Goal: Task Accomplishment & Management: Manage account settings

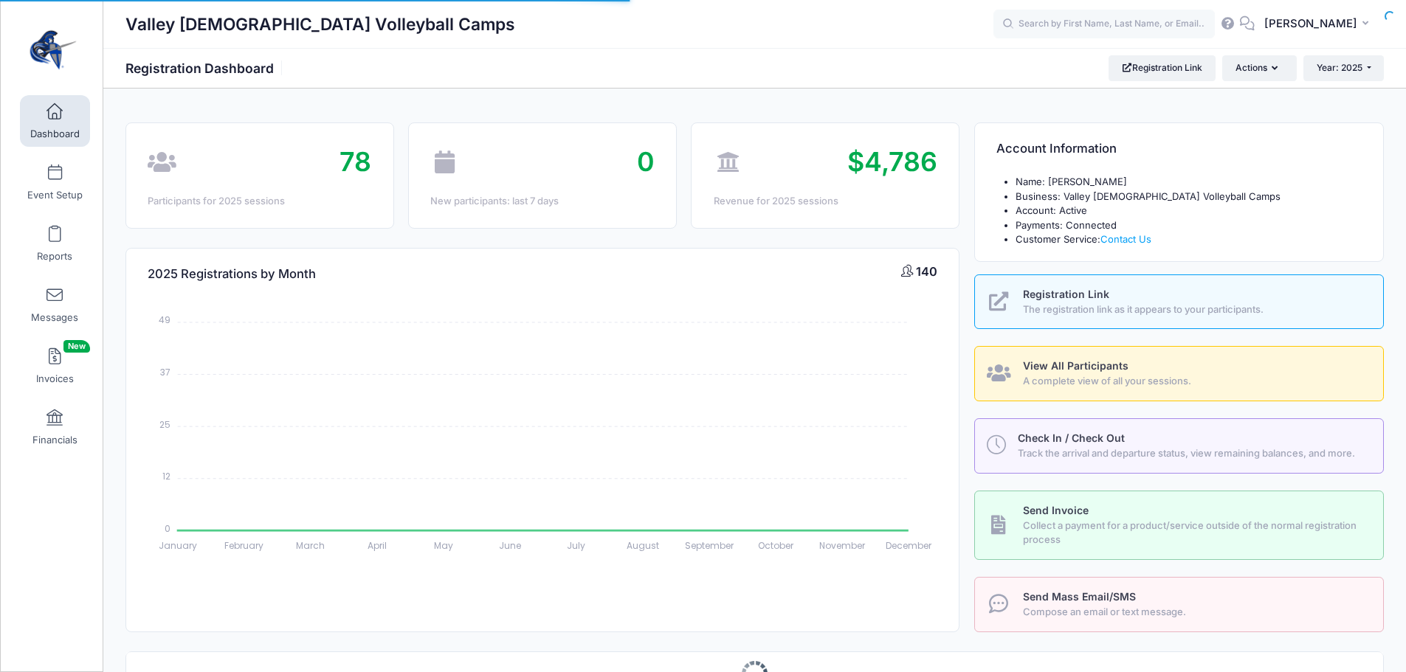
select select
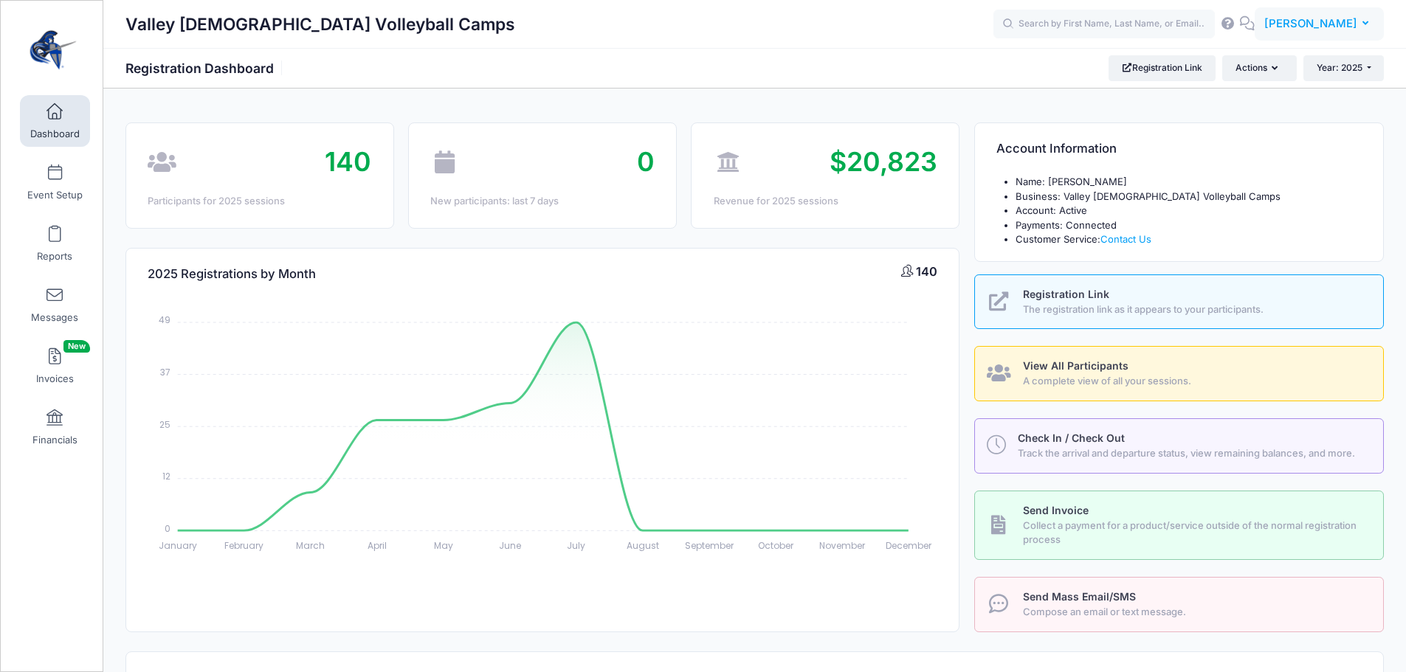
click at [1329, 22] on span "Tyler Trathen" at bounding box center [1310, 23] width 93 height 16
click at [1277, 103] on link "My Events" at bounding box center [1281, 93] width 179 height 28
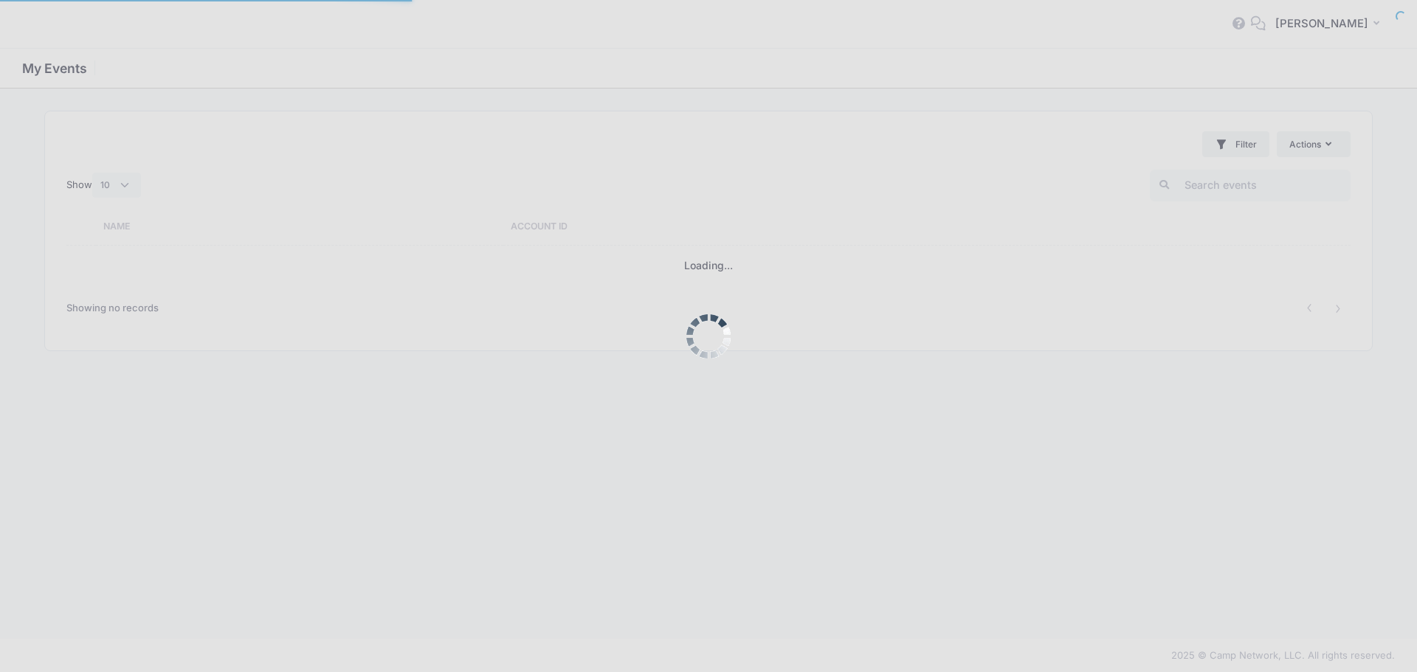
select select "10"
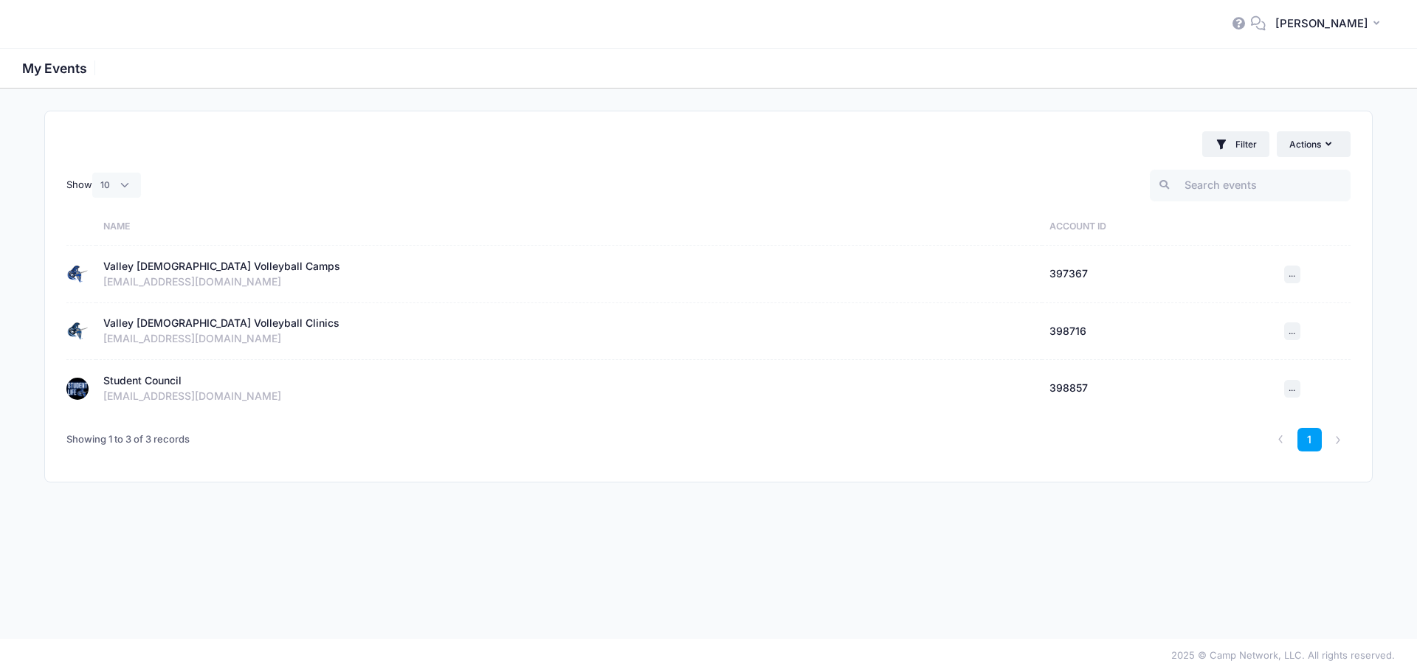
click at [157, 382] on div "Student Council" at bounding box center [142, 380] width 78 height 15
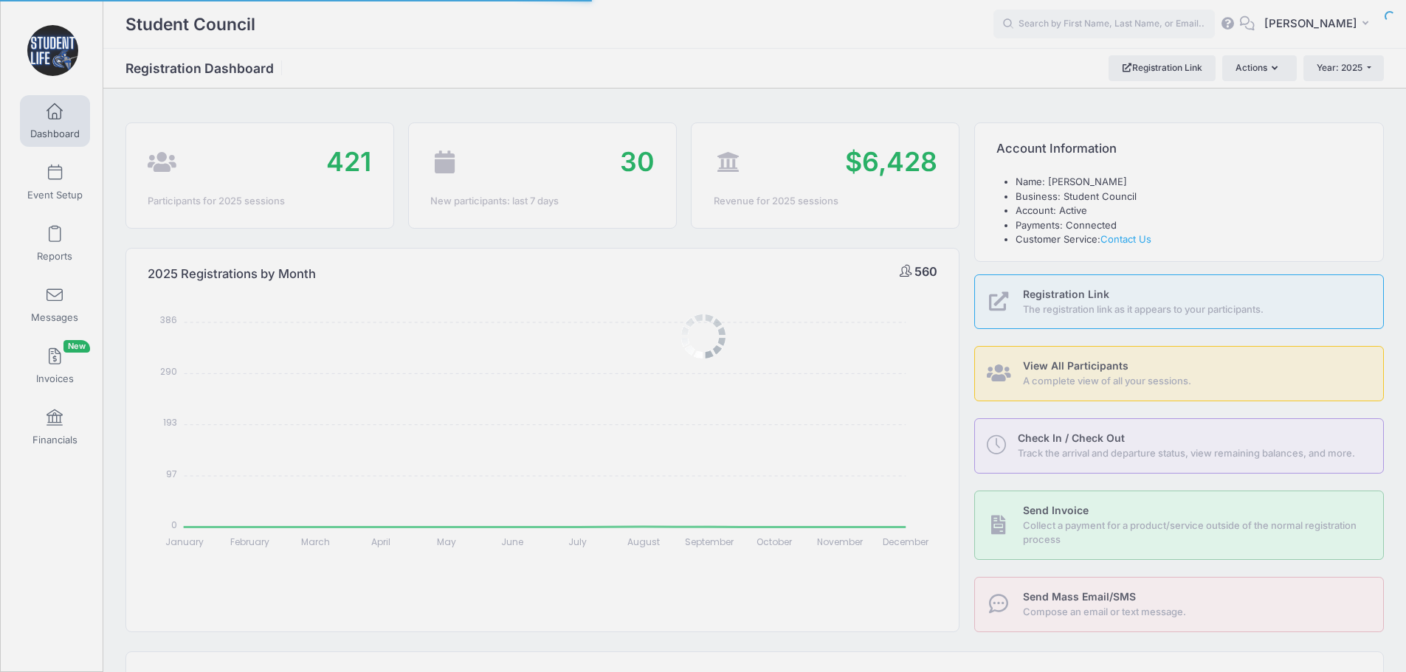
select select
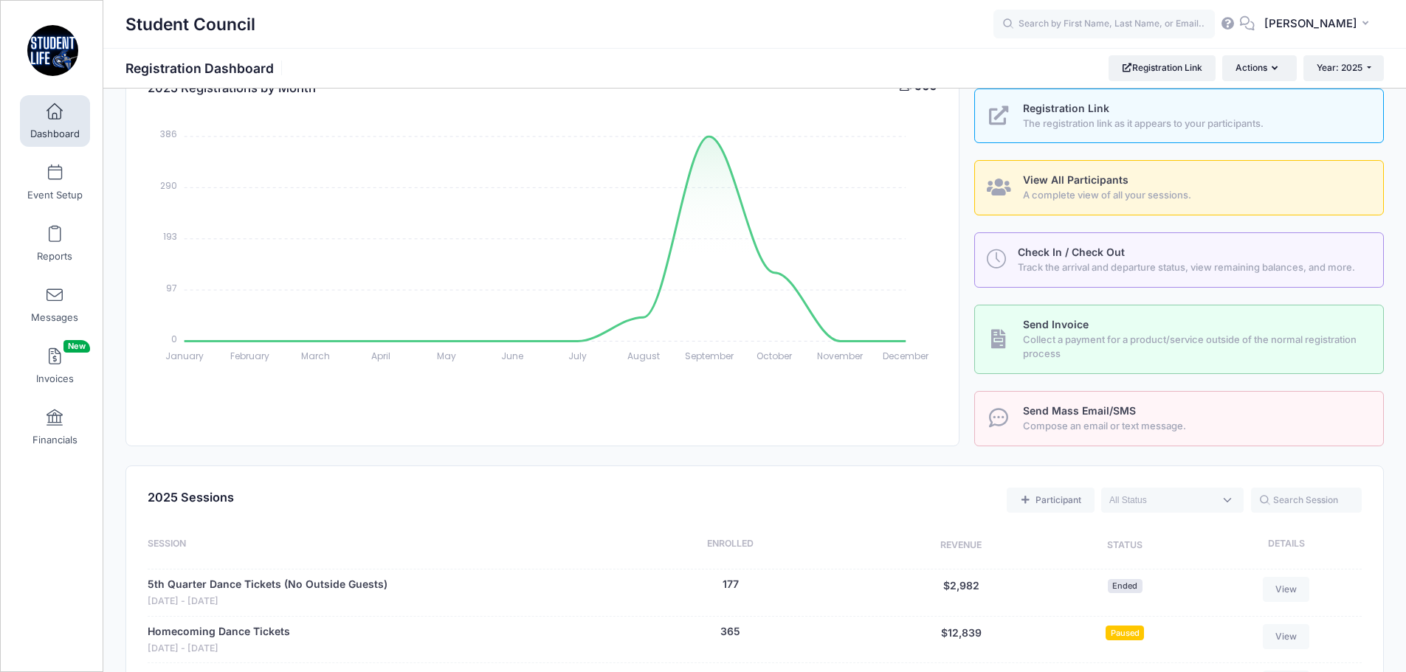
scroll to position [443, 0]
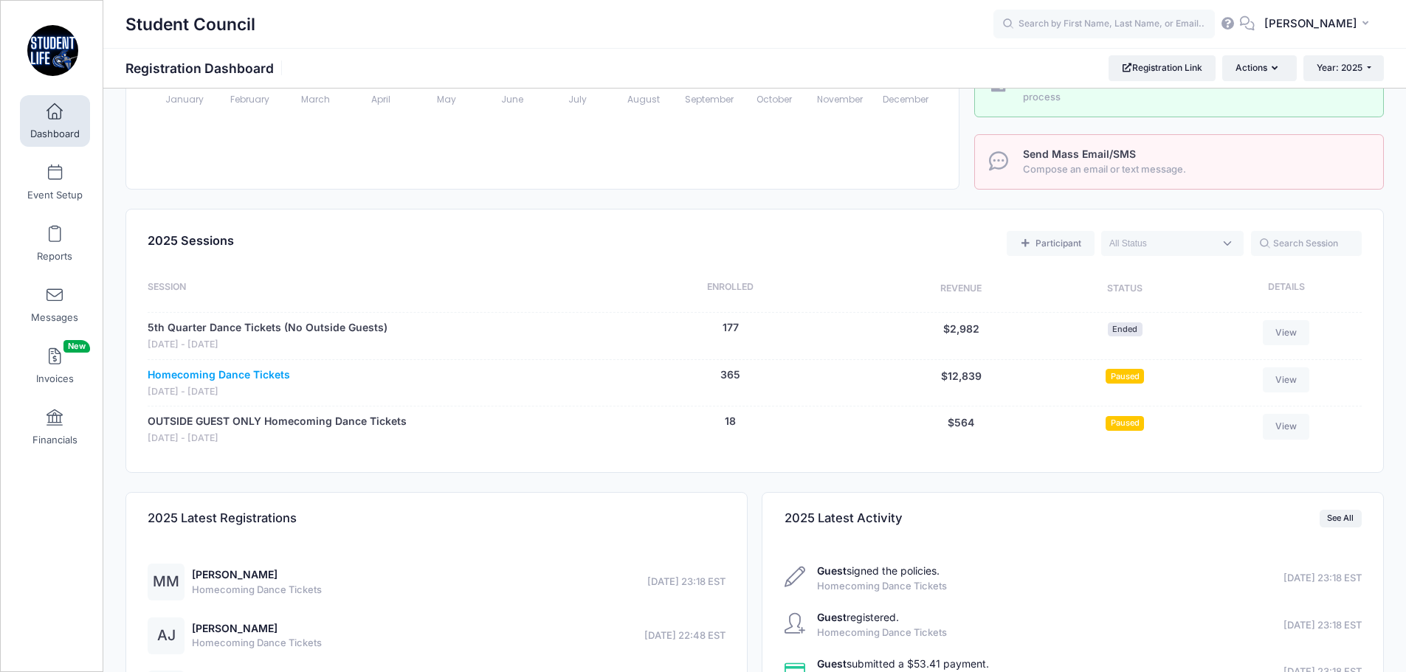
click at [238, 375] on link "Homecoming Dance Tickets" at bounding box center [219, 374] width 142 height 15
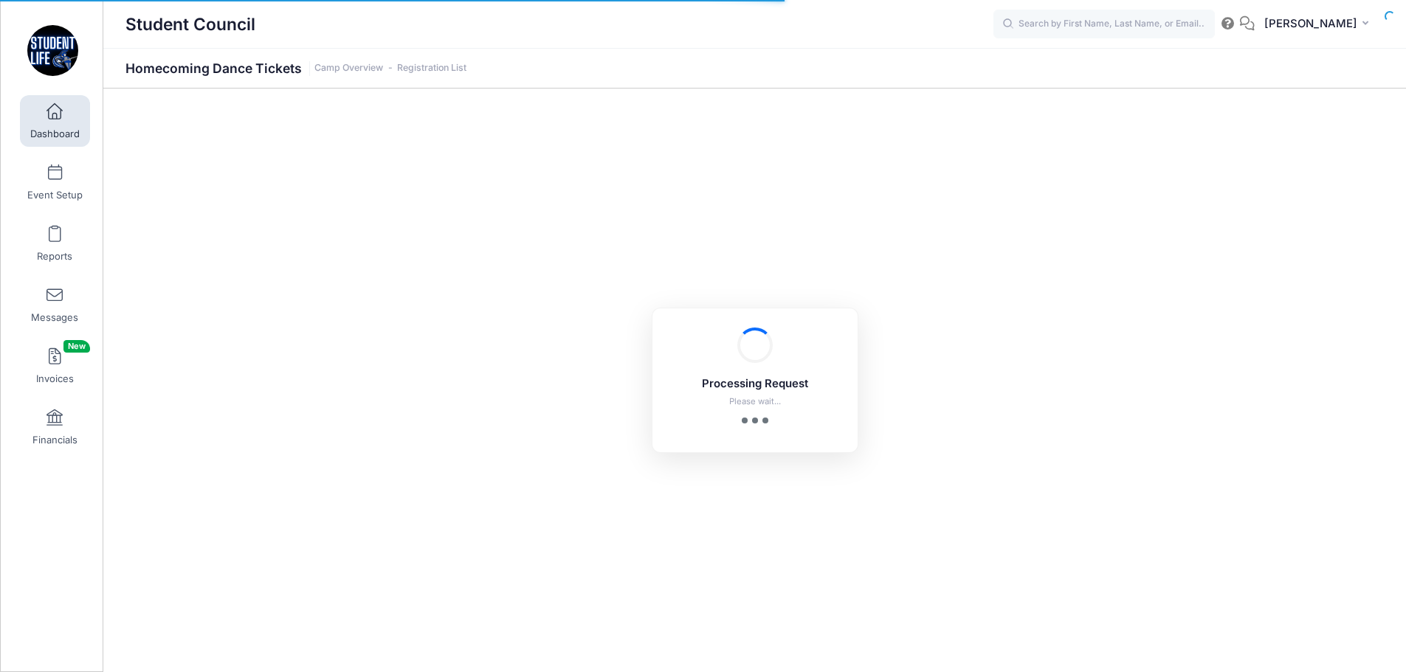
select select "10"
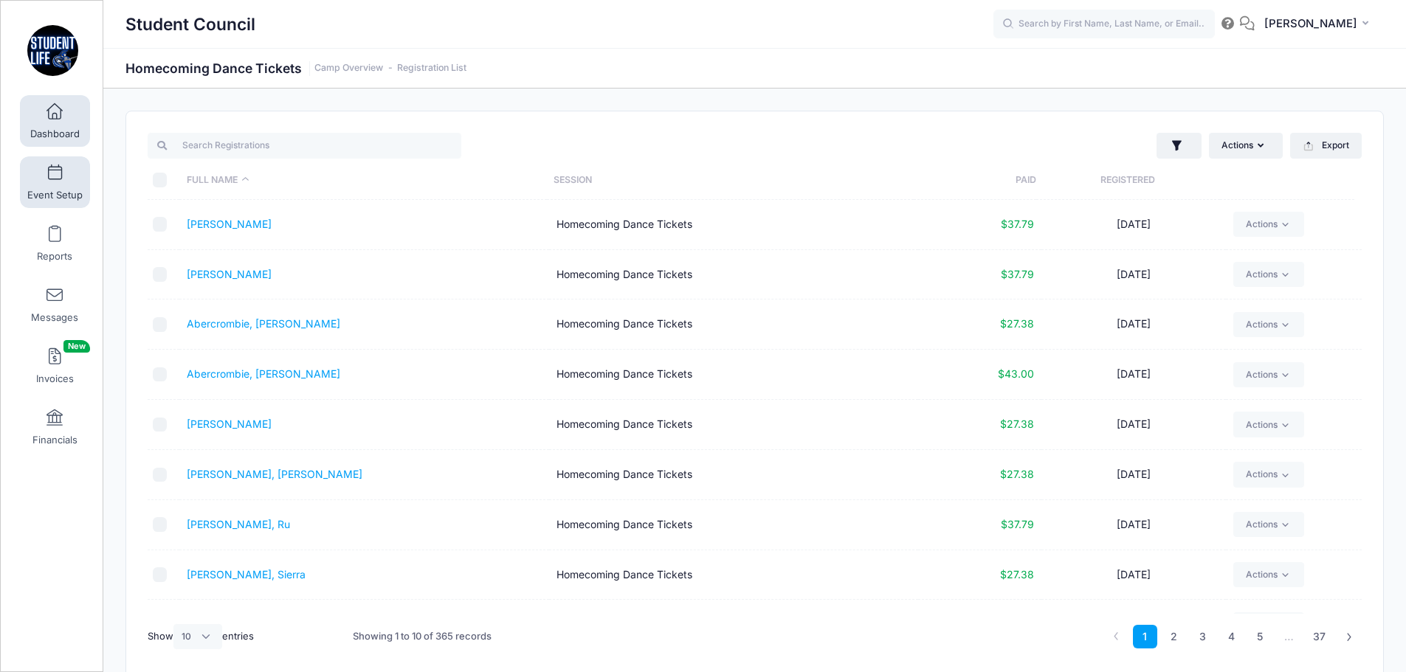
click at [44, 186] on link "Event Setup" at bounding box center [55, 182] width 70 height 52
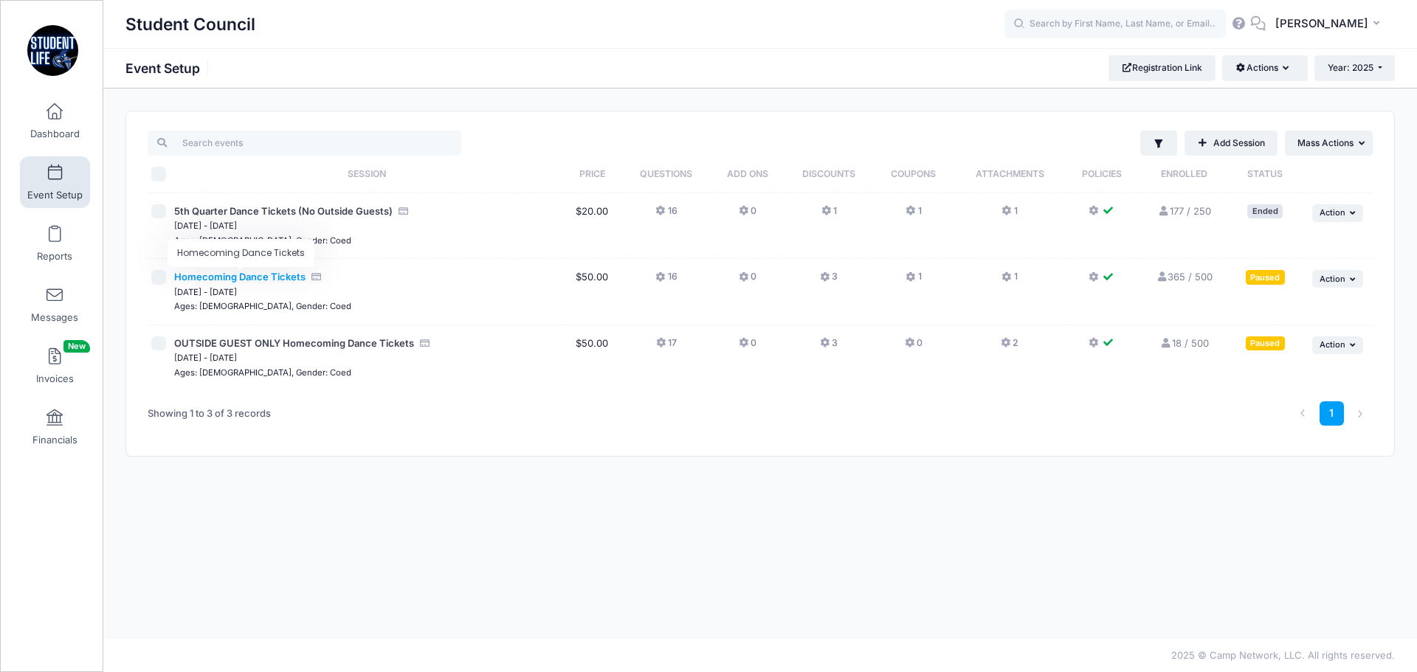
click at [276, 272] on span "Homecoming Dance Tickets" at bounding box center [239, 277] width 131 height 12
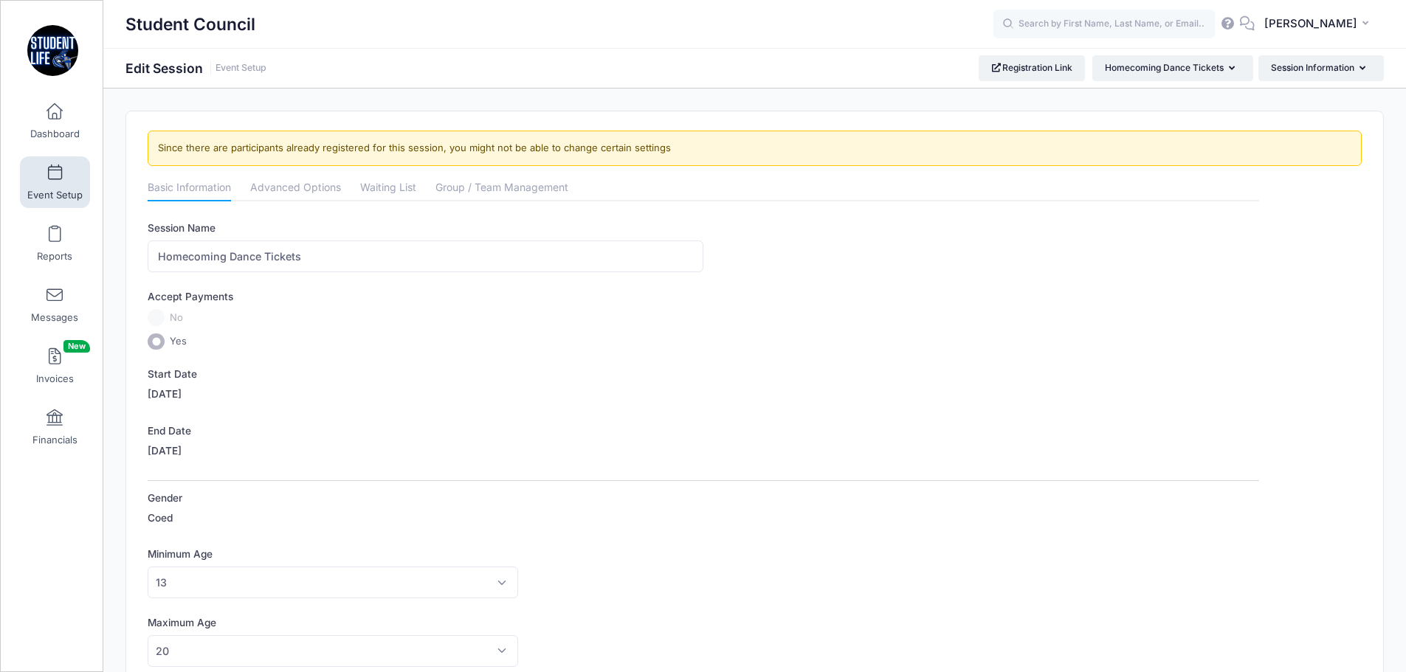
click at [342, 189] on li "Advanced Options" at bounding box center [296, 189] width 110 height 27
click at [337, 189] on link "Advanced Options" at bounding box center [295, 189] width 91 height 27
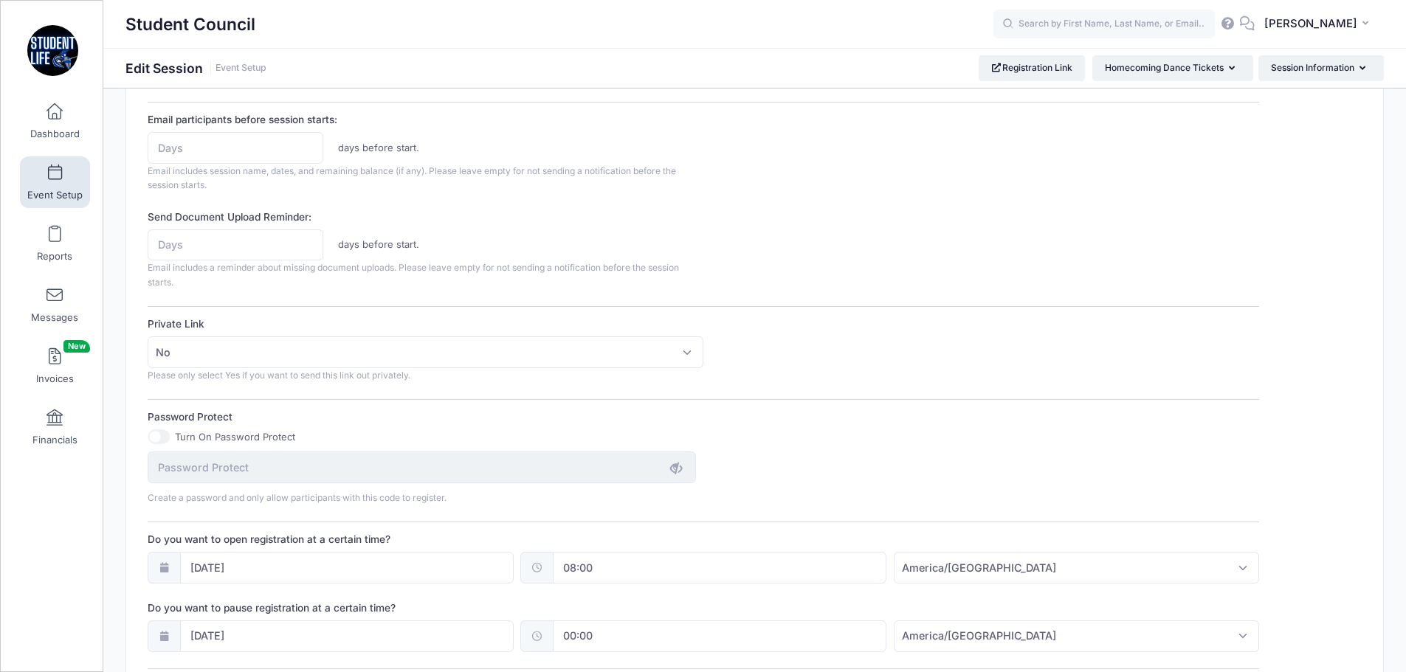
scroll to position [959, 0]
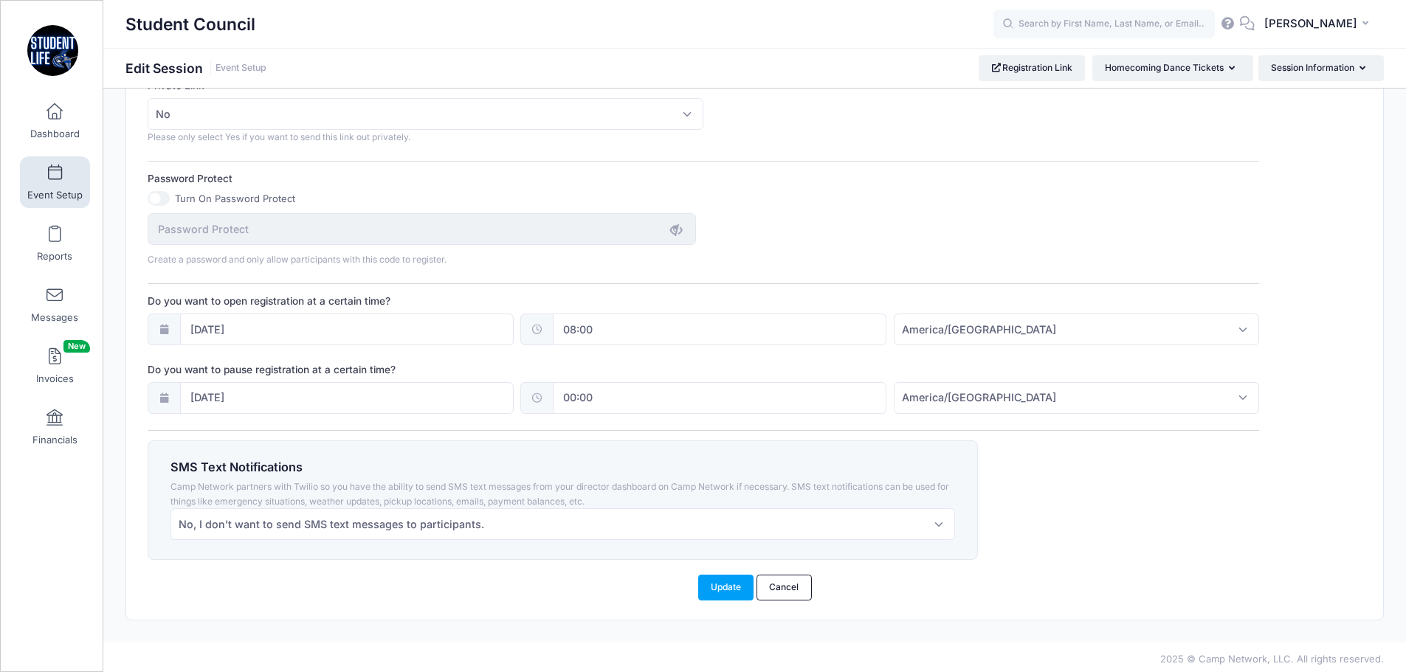
click at [162, 402] on icon at bounding box center [164, 398] width 12 height 10
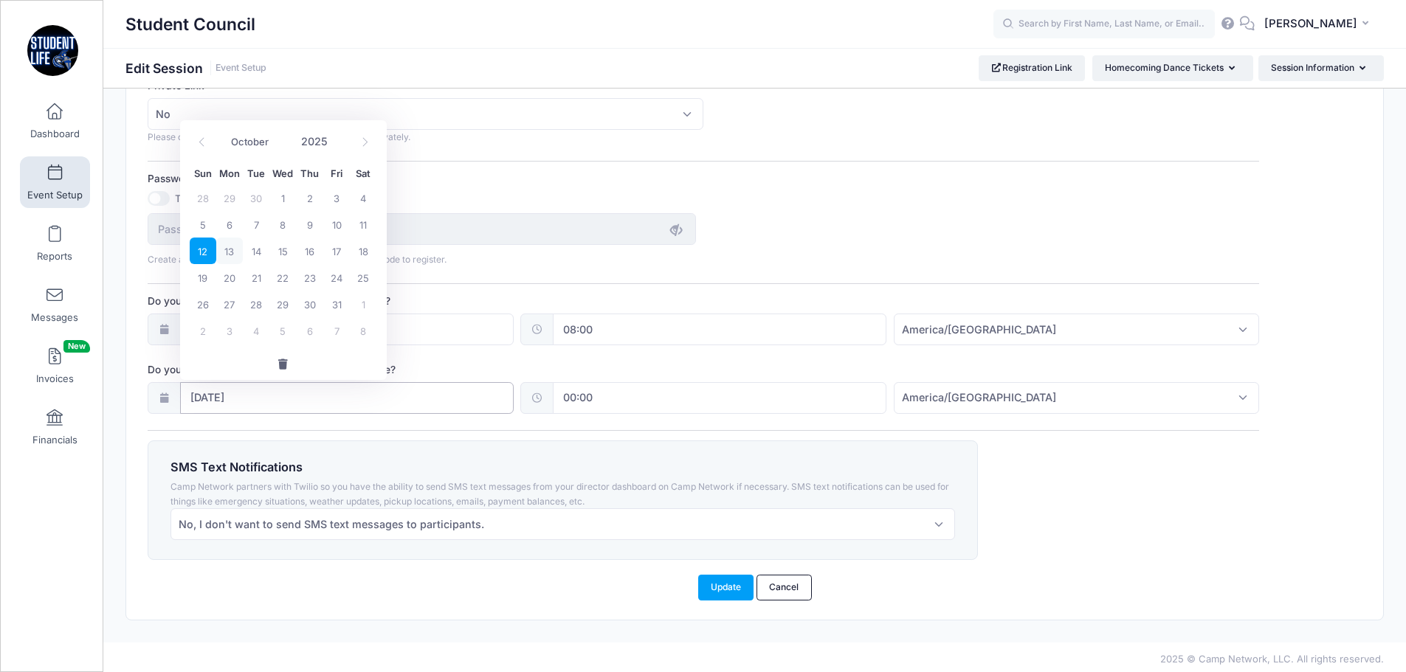
click at [202, 399] on input "10/12/2025" at bounding box center [347, 398] width 334 height 32
click at [282, 247] on span "15" at bounding box center [282, 251] width 27 height 27
type input "10/15/2025"
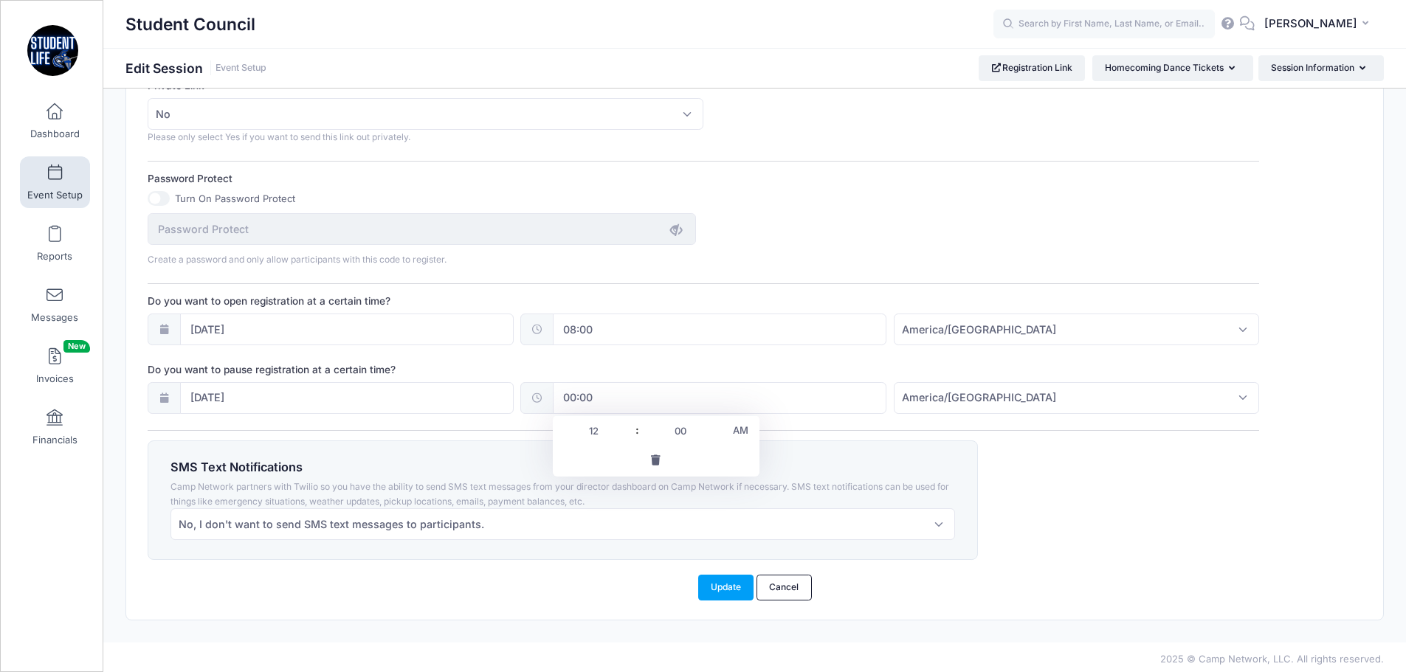
click at [572, 398] on input "00:00" at bounding box center [720, 398] width 334 height 32
click at [628, 439] on span at bounding box center [630, 438] width 10 height 15
type input "23:00"
type input "11"
type input "59"
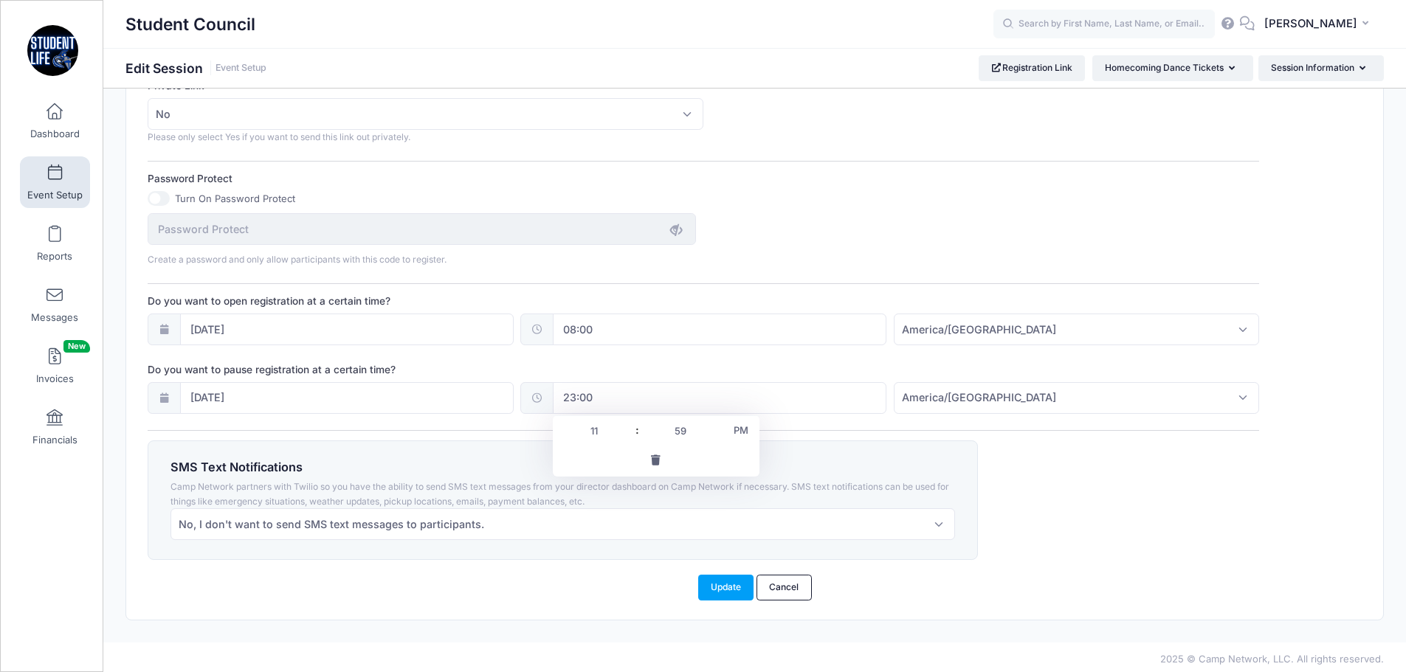
type input "23:59"
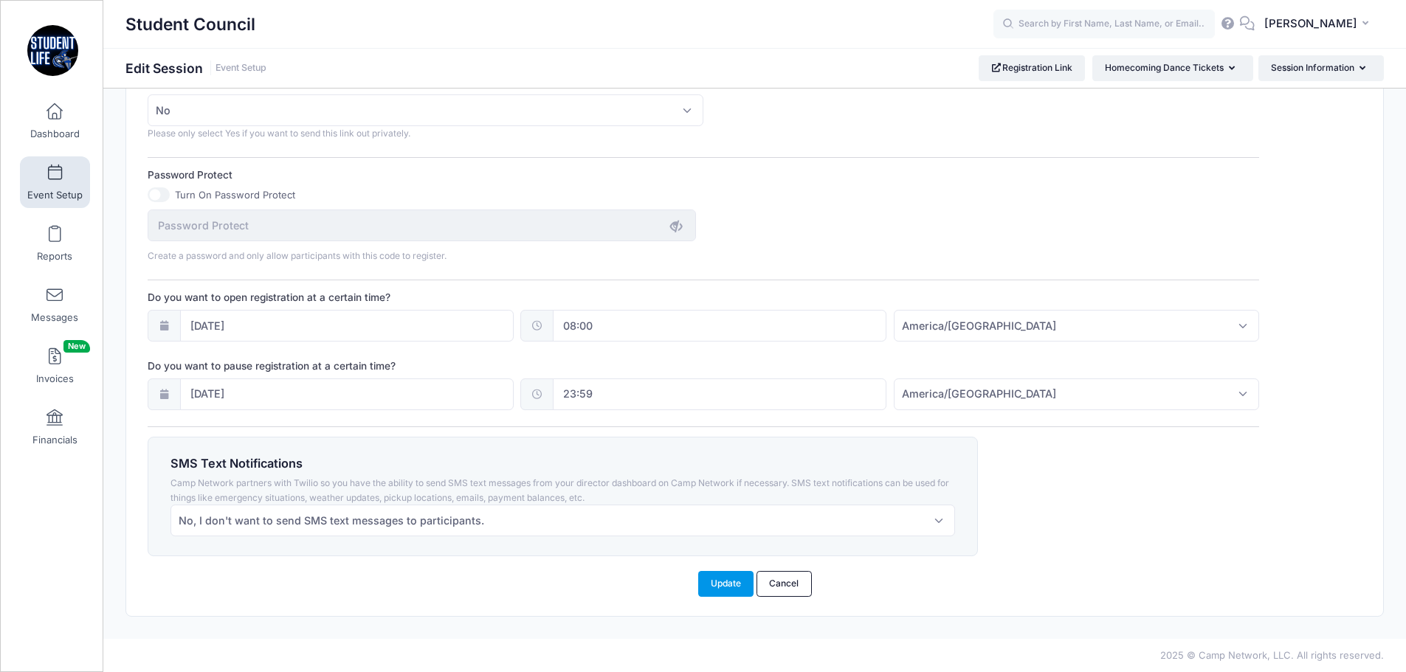
click at [714, 591] on button "Update" at bounding box center [726, 583] width 56 height 25
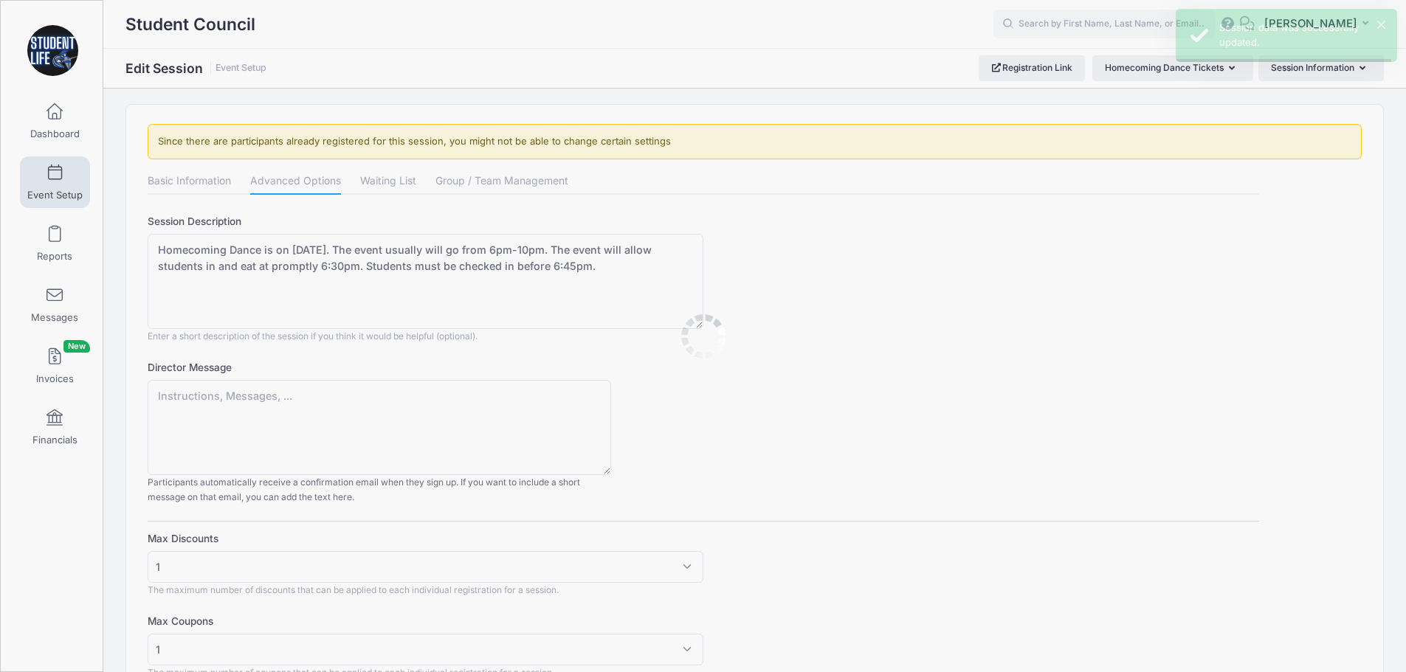
scroll to position [0, 0]
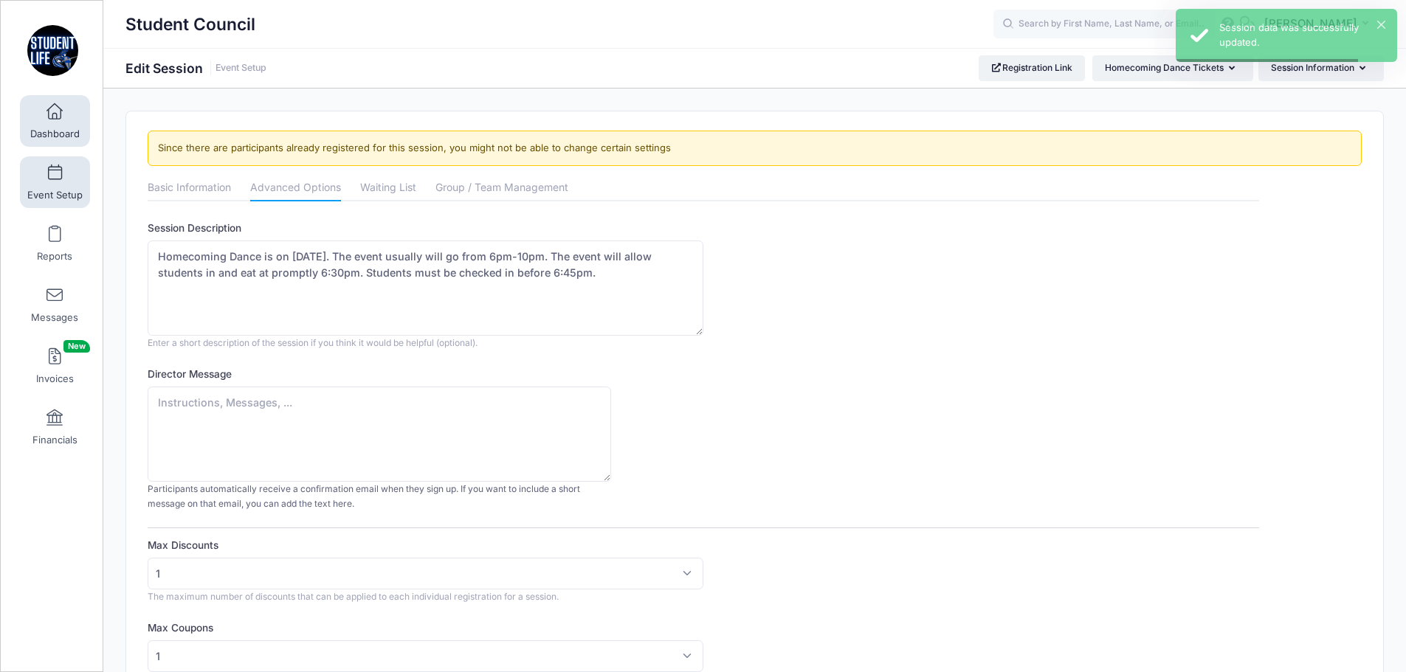
click at [55, 131] on span "Dashboard" at bounding box center [54, 134] width 49 height 13
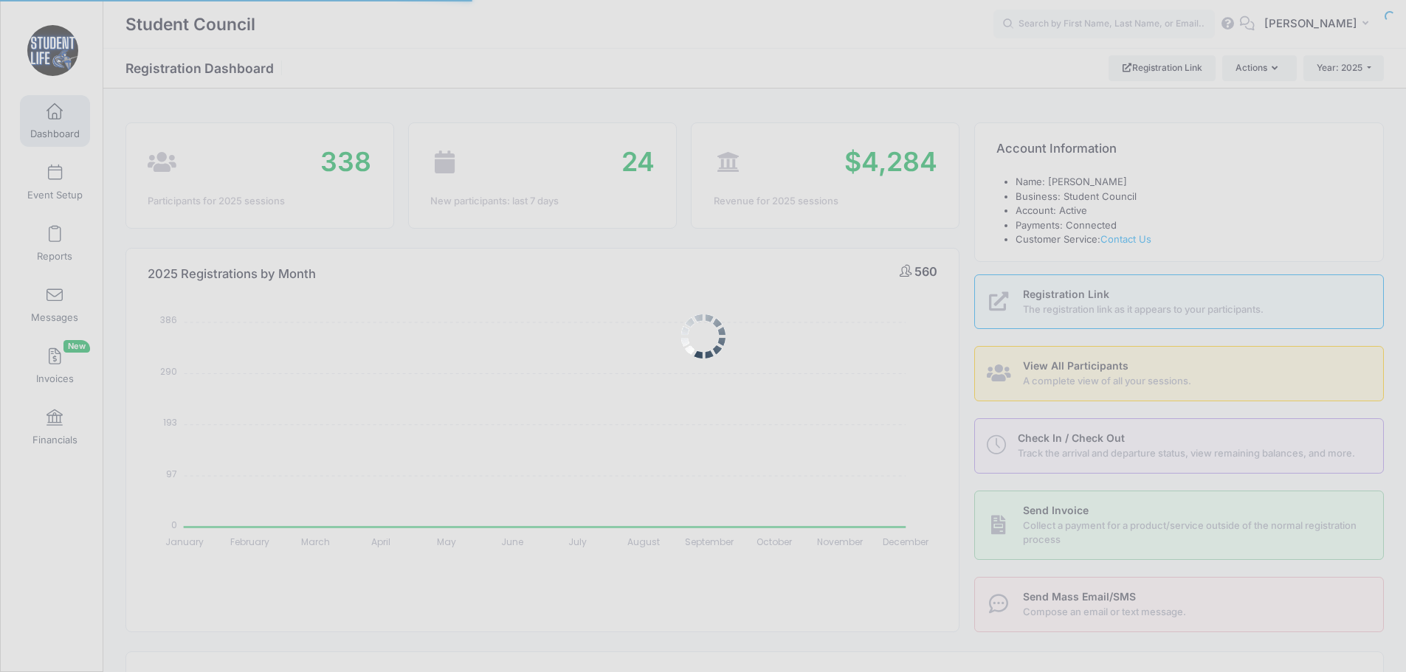
select select
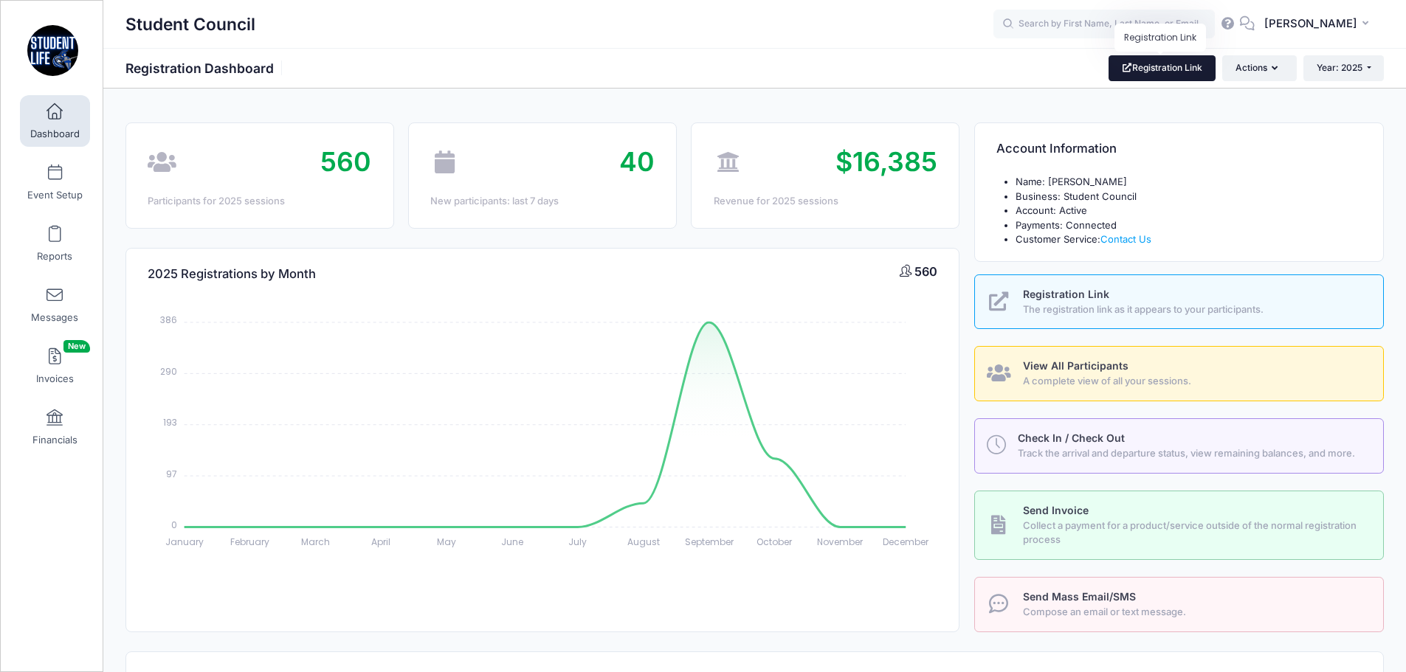
click at [1166, 72] on link "Registration Link" at bounding box center [1161, 67] width 107 height 25
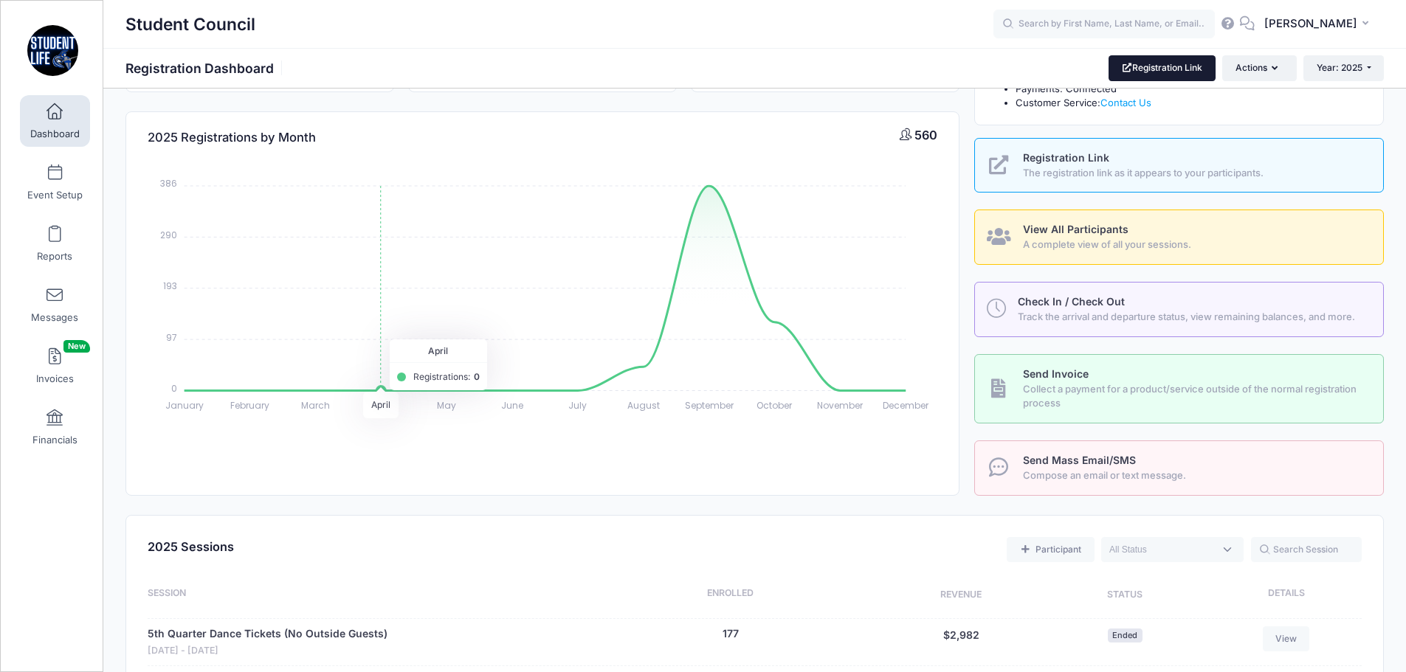
scroll to position [369, 0]
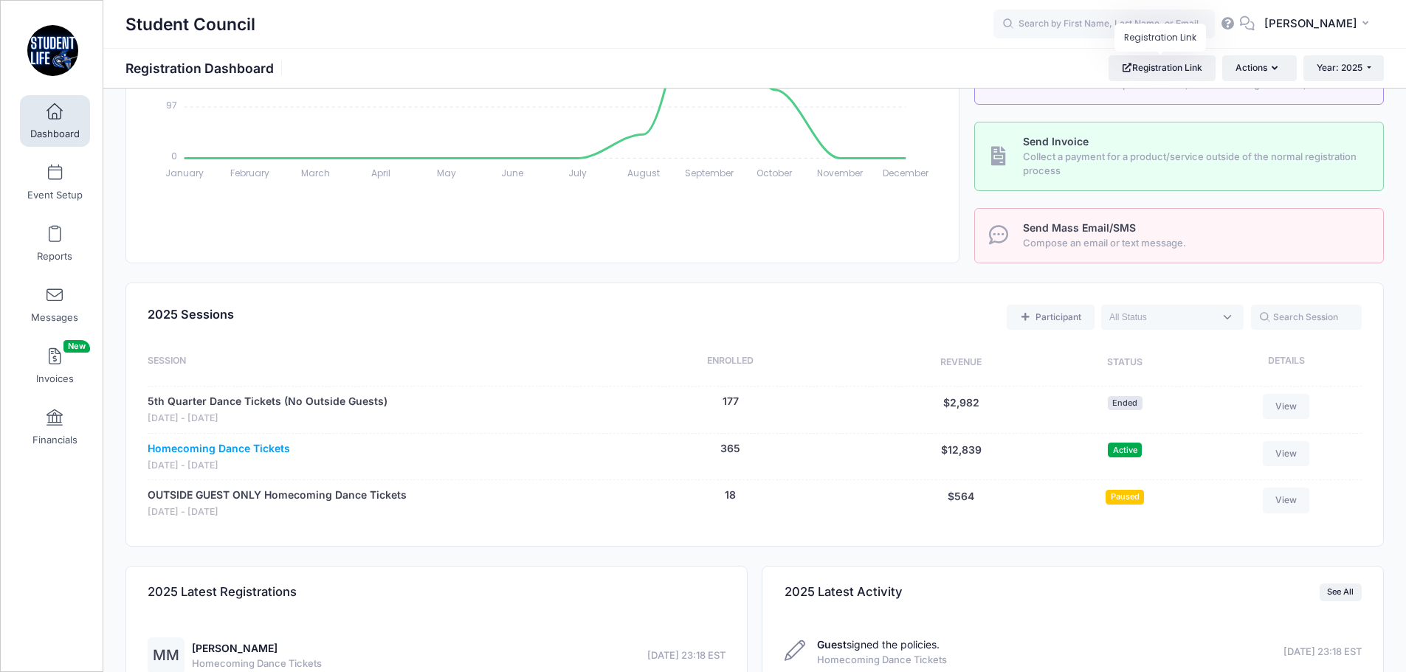
click at [219, 446] on link "Homecoming Dance Tickets" at bounding box center [219, 448] width 142 height 15
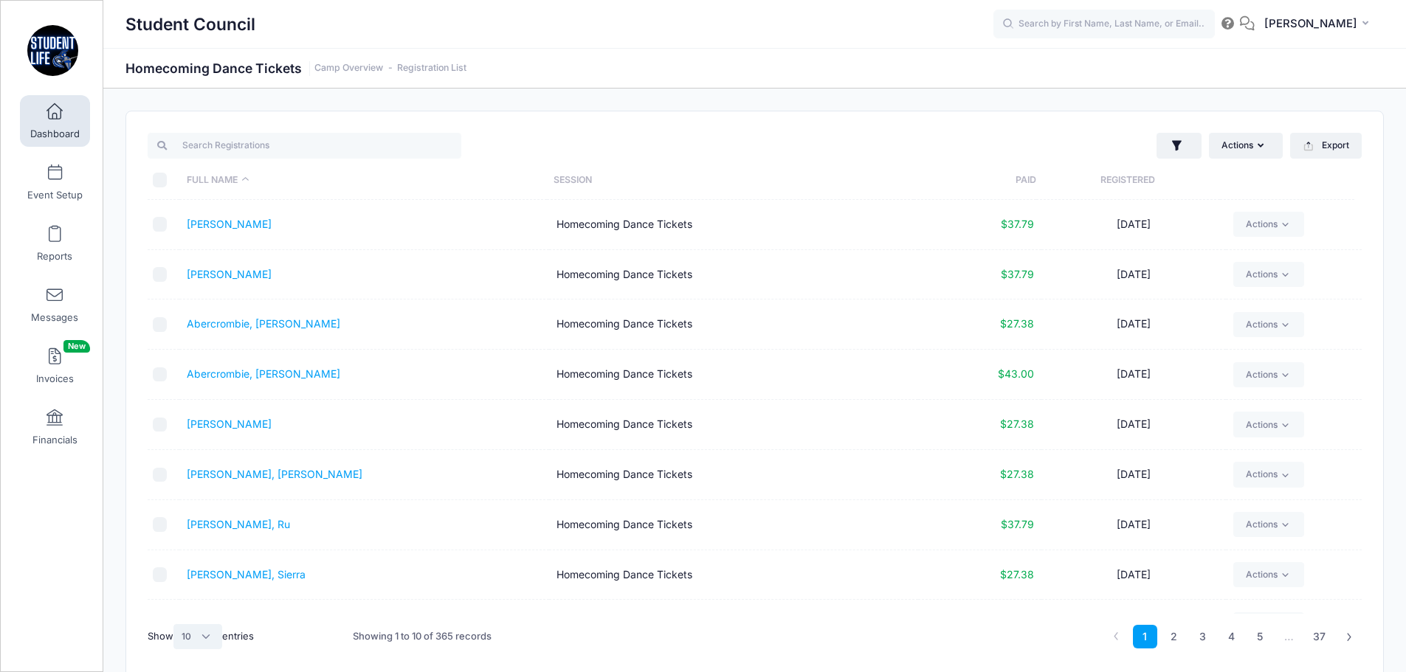
click at [210, 629] on select "All 10 25 50" at bounding box center [197, 636] width 49 height 25
select select "50"
click at [176, 624] on select "All 10 25 50" at bounding box center [197, 636] width 49 height 25
click at [47, 184] on link "Event Setup" at bounding box center [55, 182] width 70 height 52
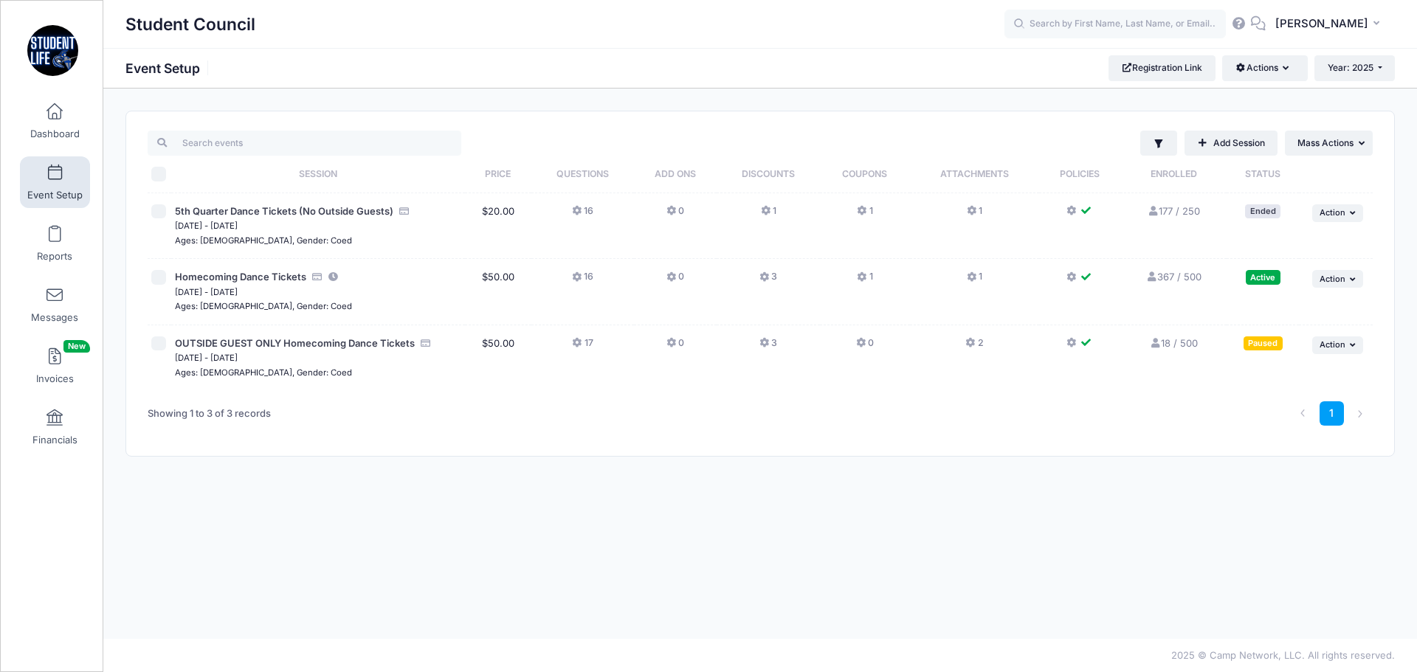
click at [860, 277] on icon at bounding box center [863, 277] width 12 height 0
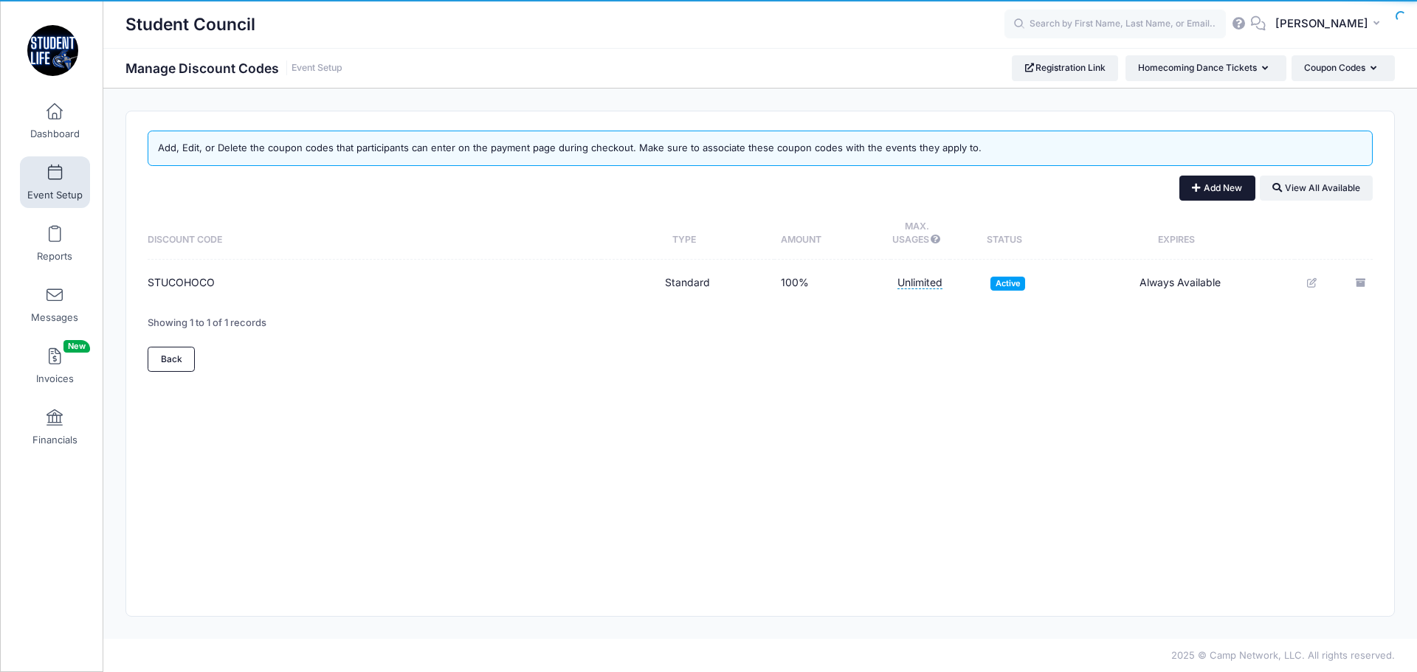
click at [1240, 192] on button "Add New" at bounding box center [1217, 188] width 76 height 25
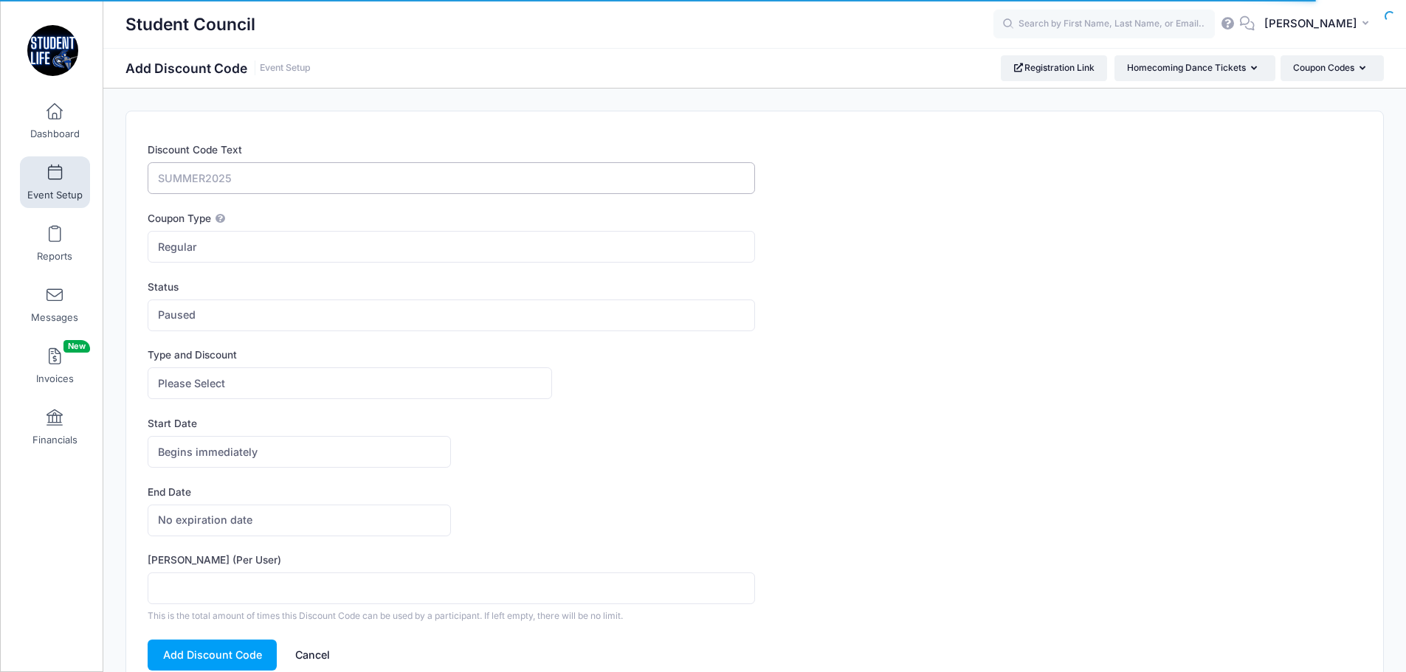
click at [246, 170] on input "Discount Code Text" at bounding box center [451, 178] width 607 height 32
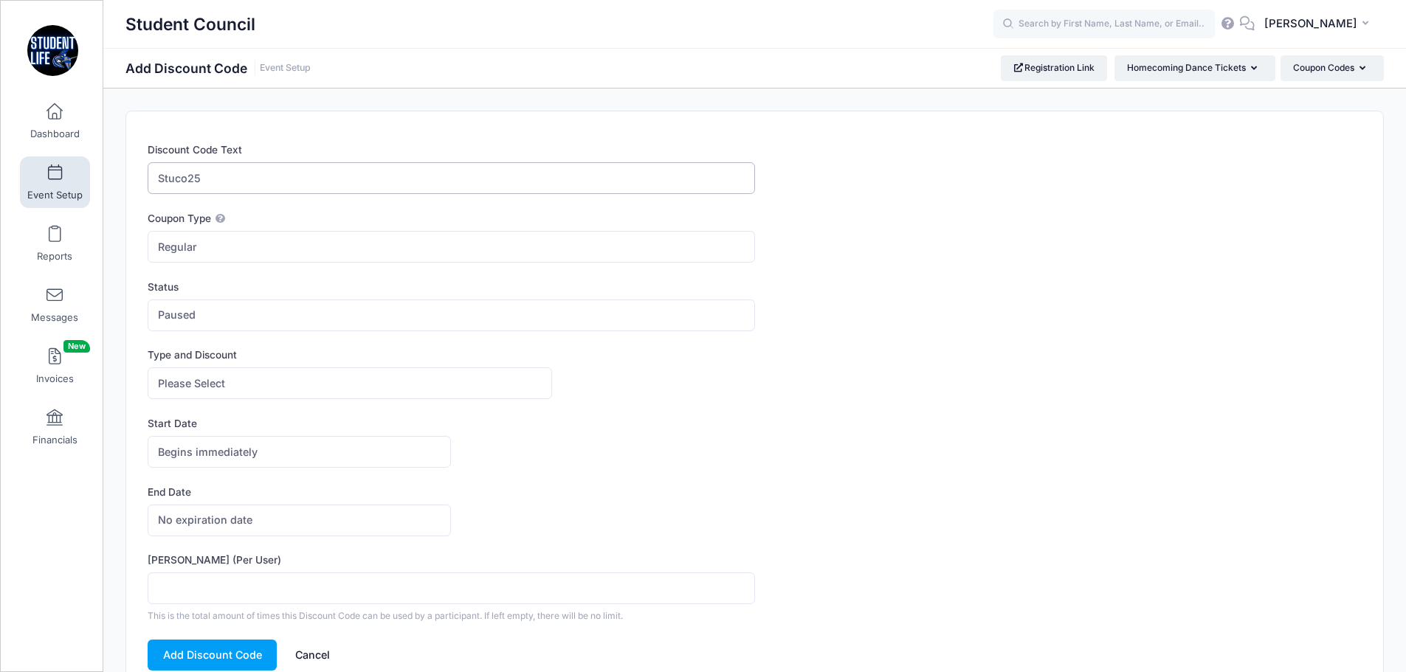
type input "Stuco25"
click at [207, 322] on span "Paused" at bounding box center [451, 316] width 607 height 32
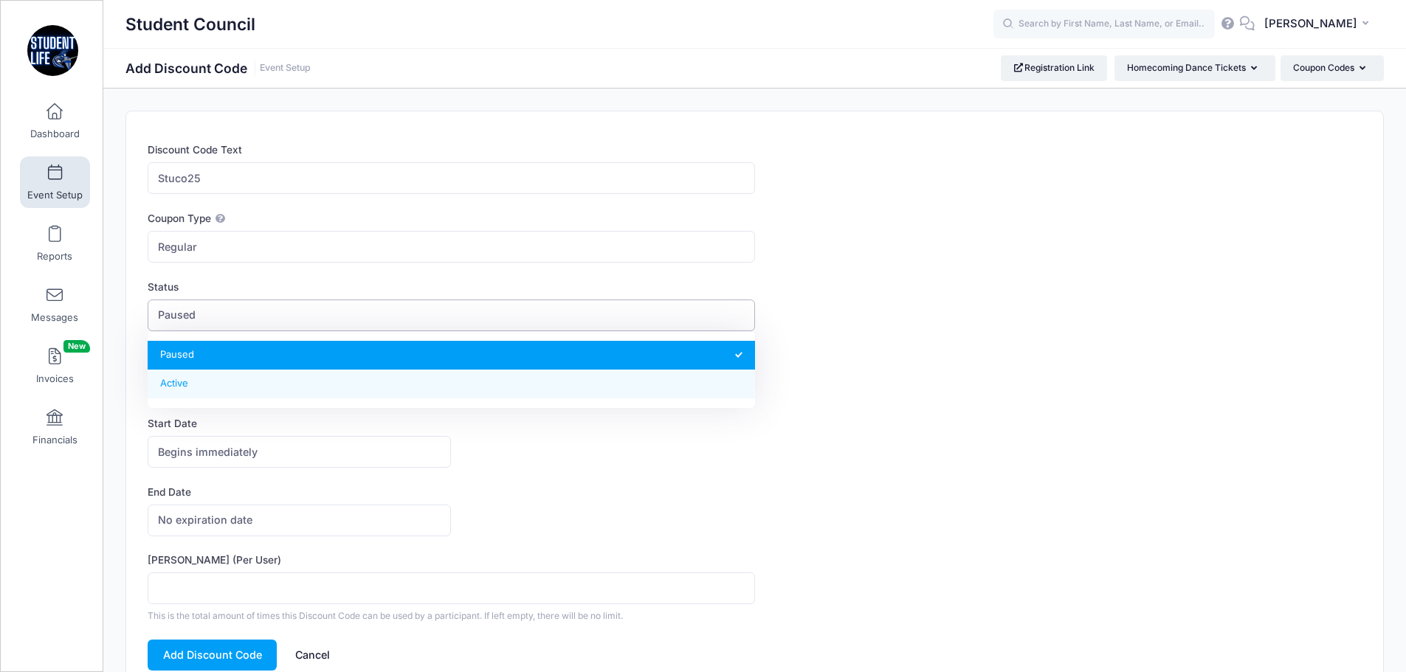
select select "1"
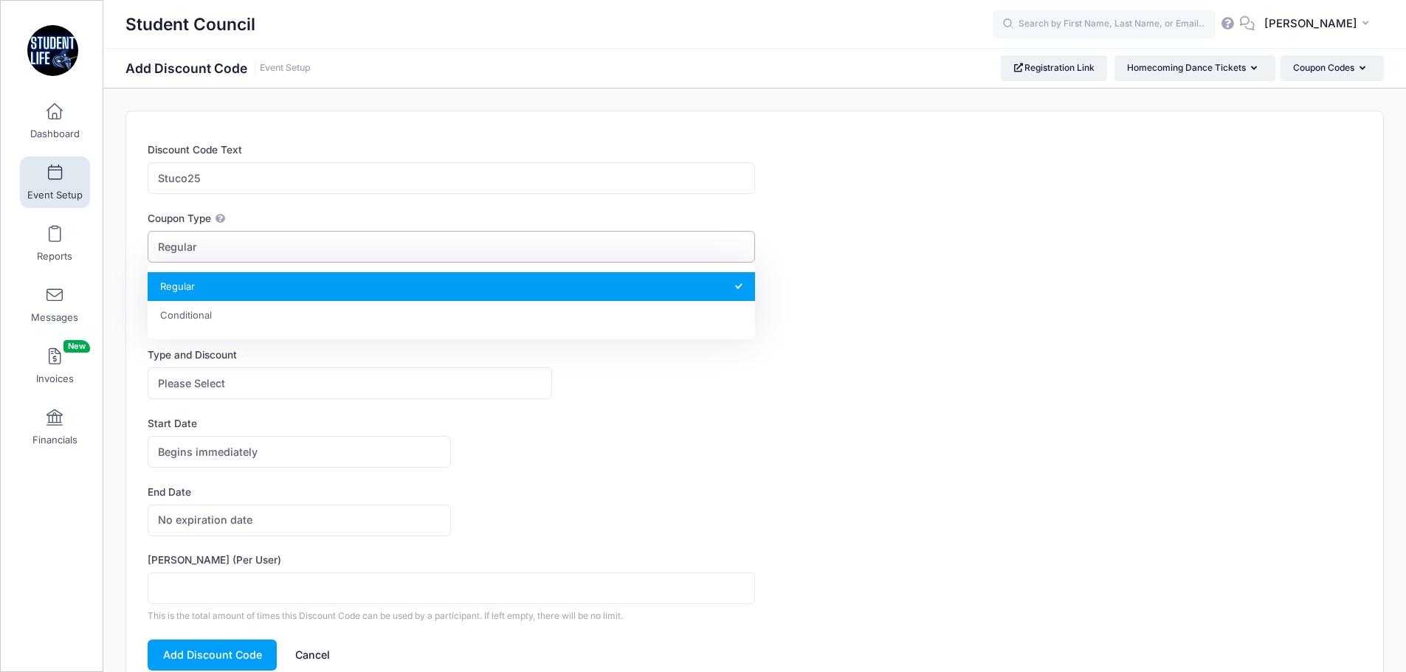
click at [206, 248] on span "Regular" at bounding box center [451, 247] width 607 height 32
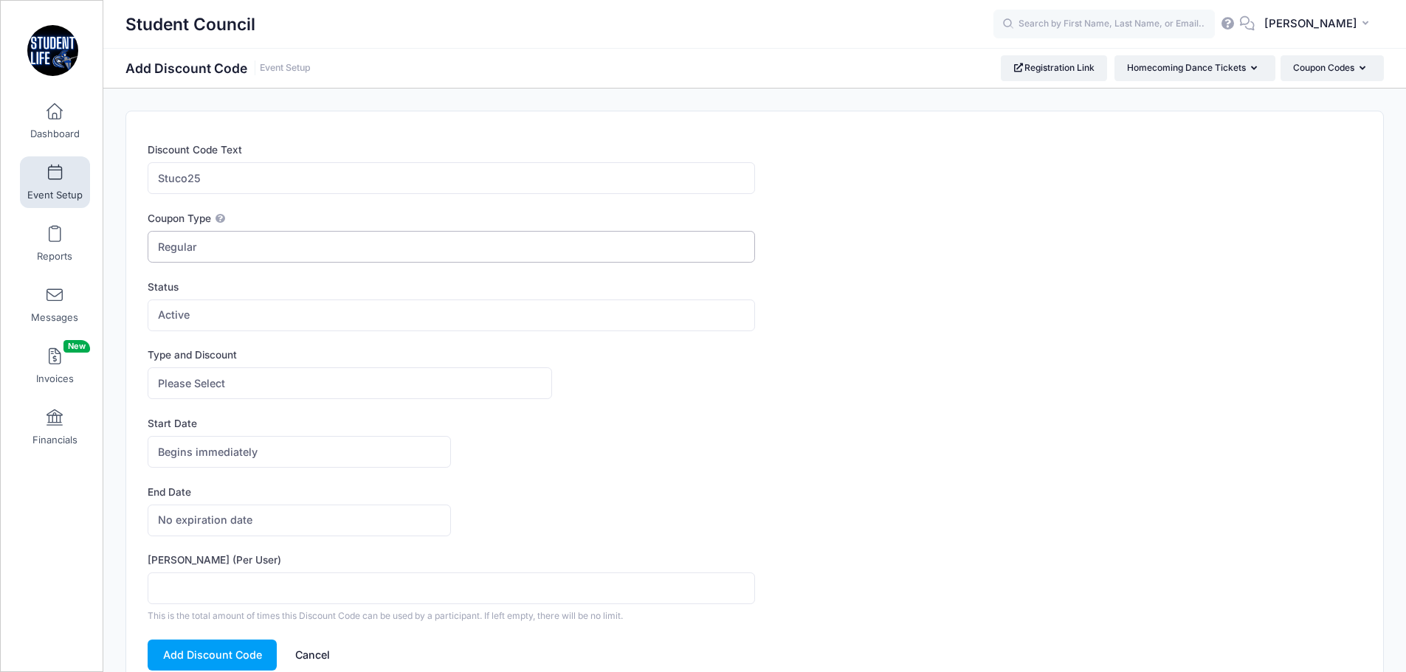
click at [206, 248] on span "Regular" at bounding box center [451, 247] width 607 height 32
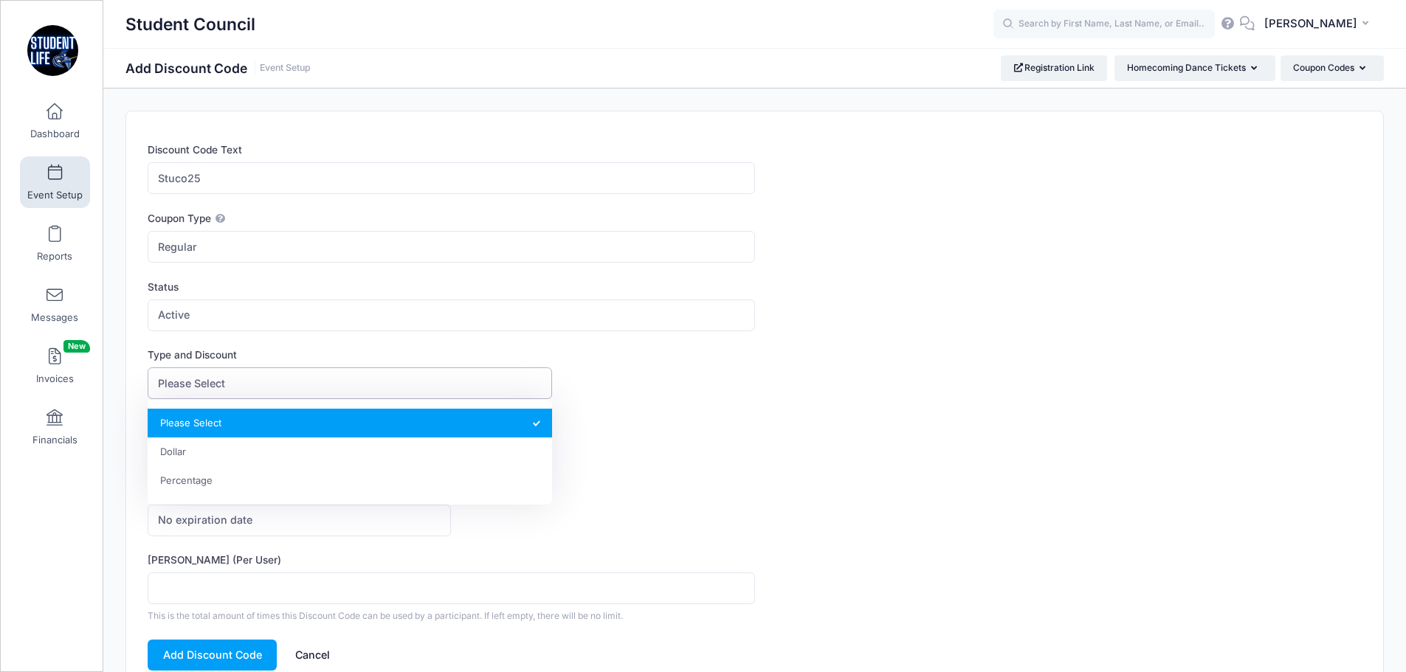
click at [176, 373] on span "Please Select" at bounding box center [350, 383] width 404 height 32
select select "2"
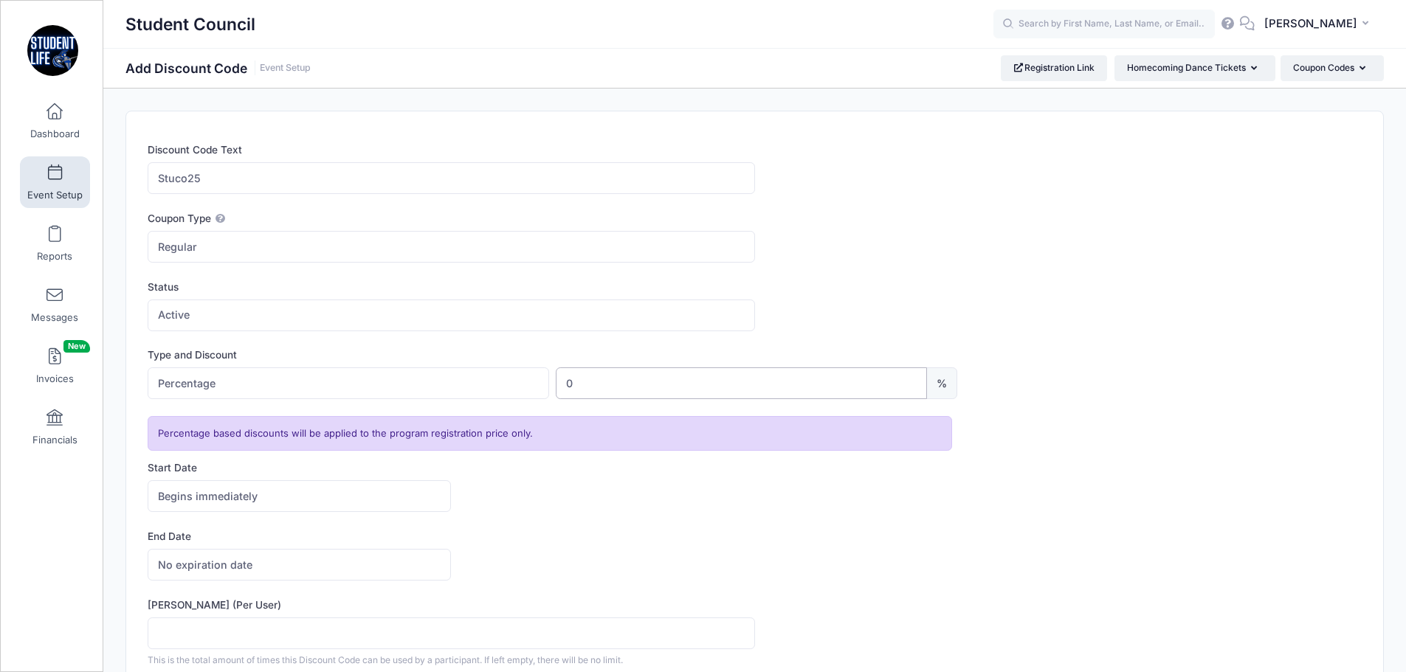
drag, startPoint x: 628, startPoint y: 385, endPoint x: 533, endPoint y: 384, distance: 95.2
click at [534, 387] on div "Please Select Dollar Percentage Percentage $ 0 0 %" at bounding box center [552, 383] width 809 height 32
type input "50"
click at [576, 569] on div "No expiration date Expires on No expiration date America/New York America/Los A…" at bounding box center [755, 565] width 1214 height 32
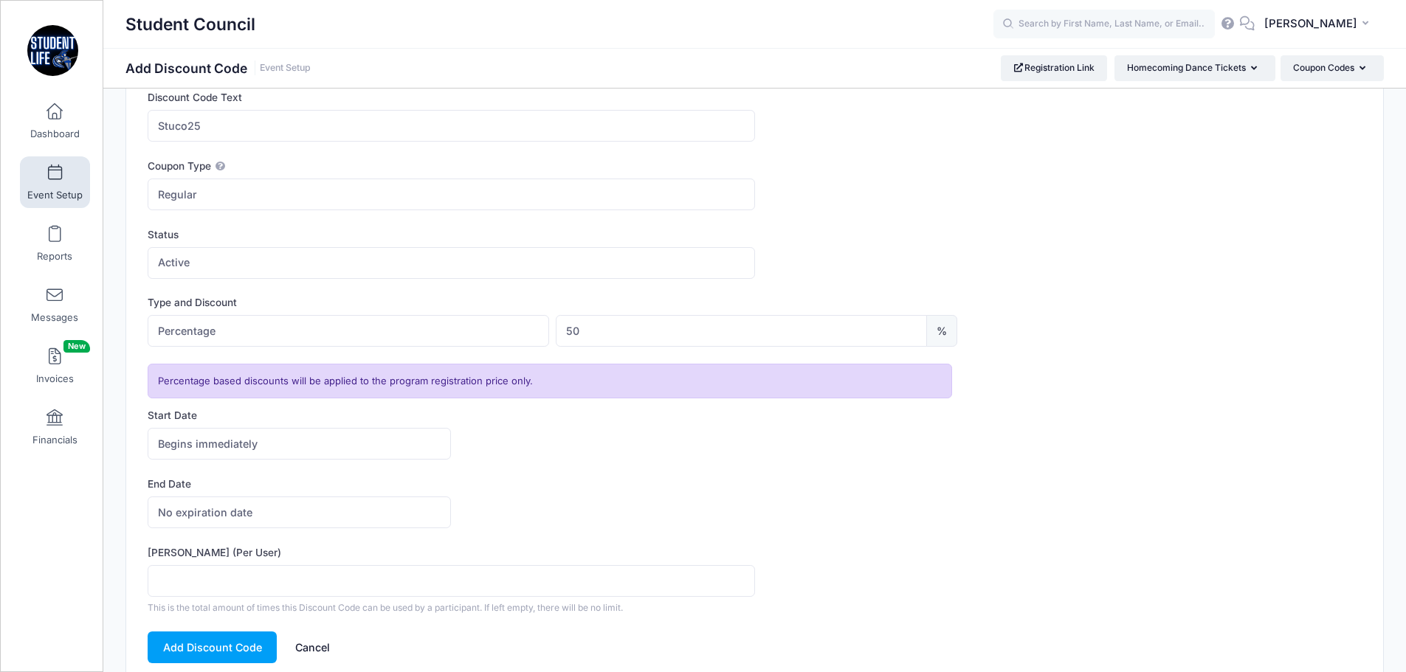
scroll to position [119, 0]
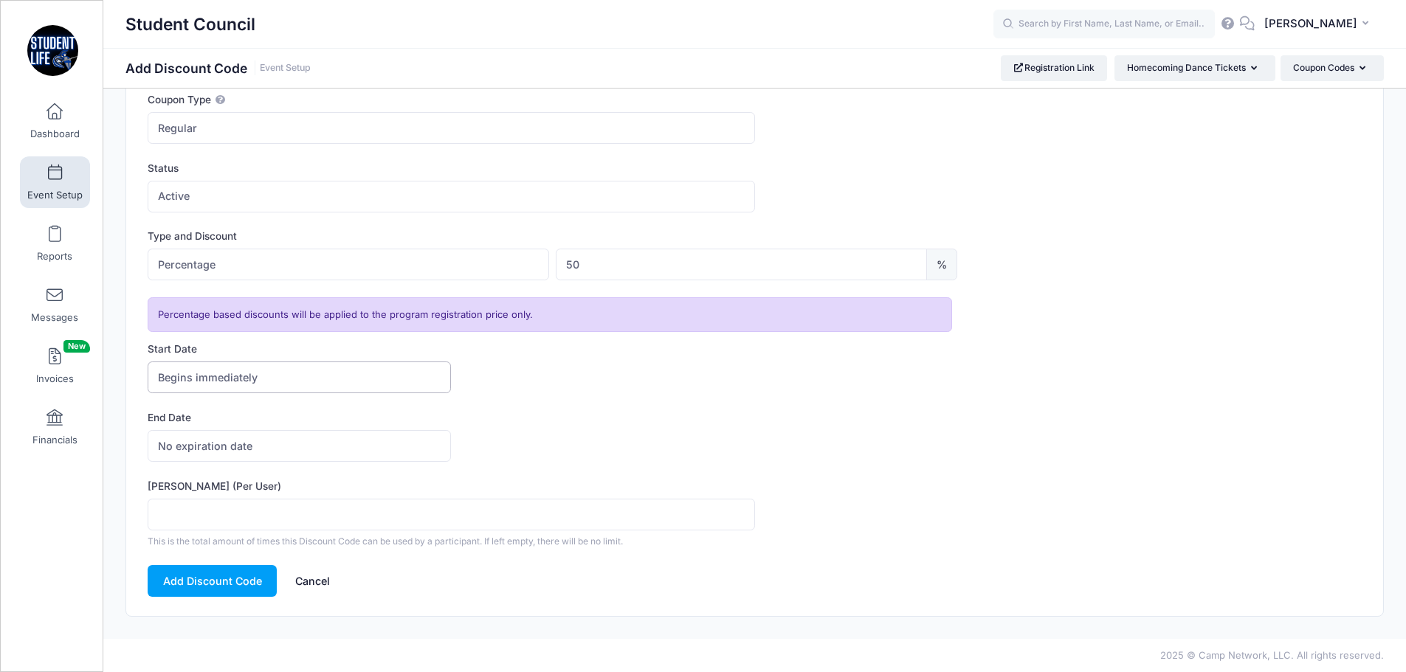
click at [218, 382] on span "Begins immediately" at bounding box center [208, 377] width 100 height 15
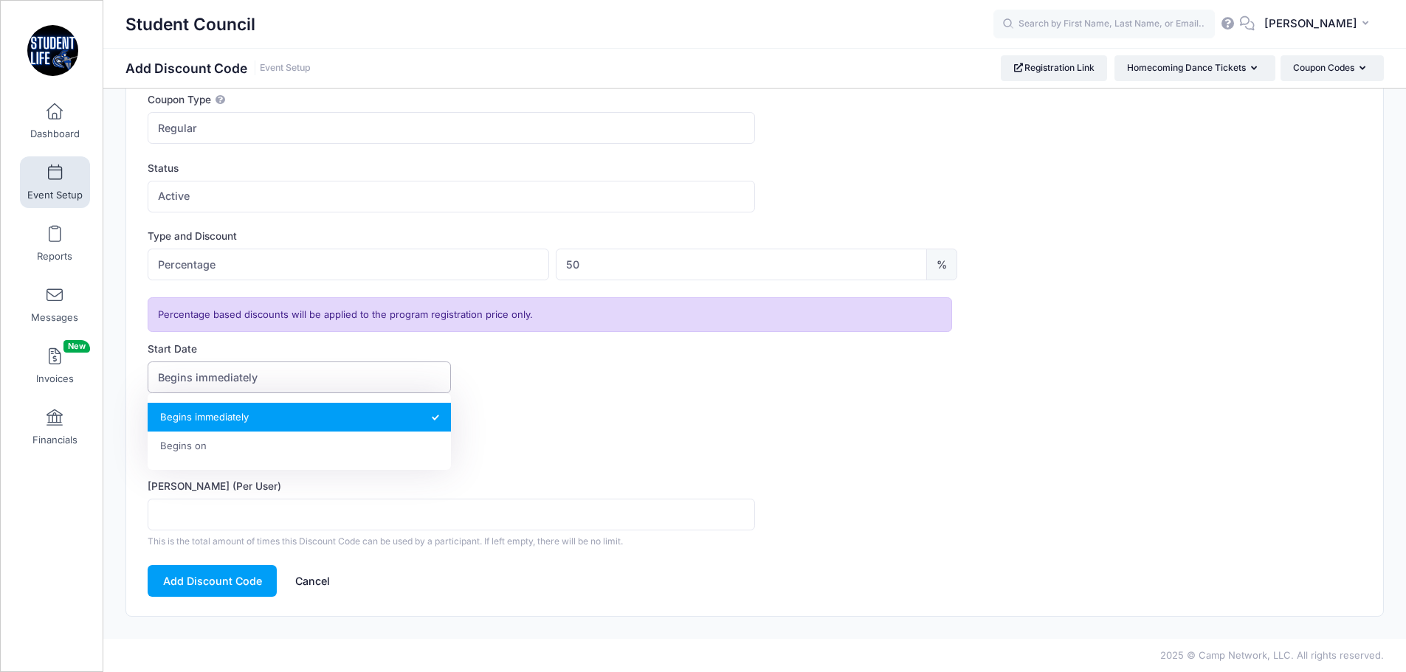
click at [218, 382] on span "Begins immediately" at bounding box center [208, 377] width 100 height 15
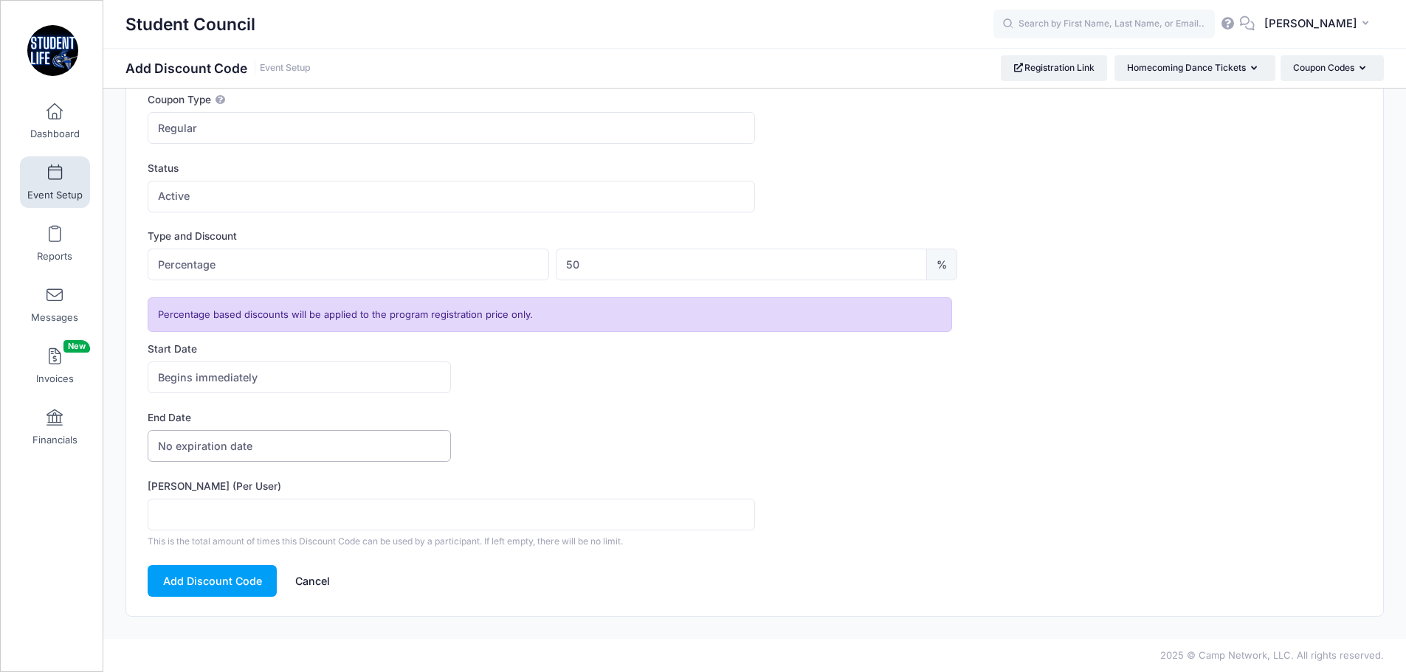
click at [227, 451] on span "No expiration date" at bounding box center [205, 445] width 94 height 15
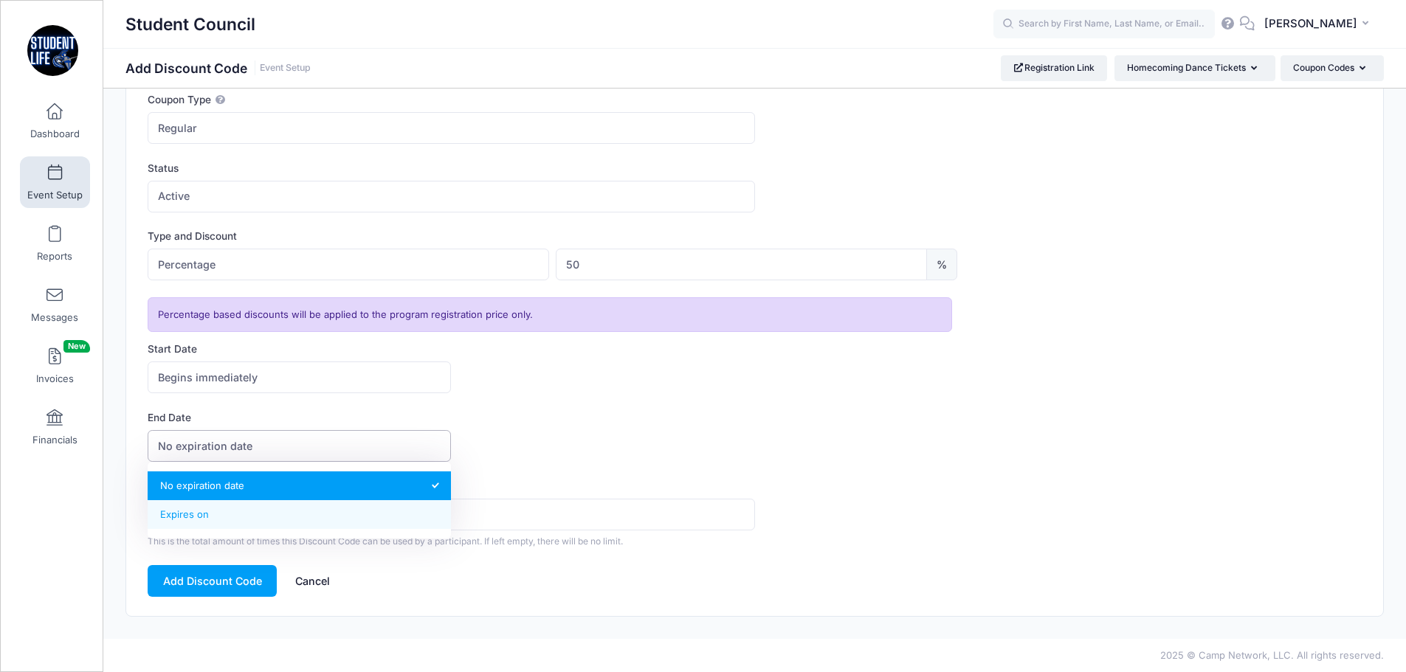
select select "1"
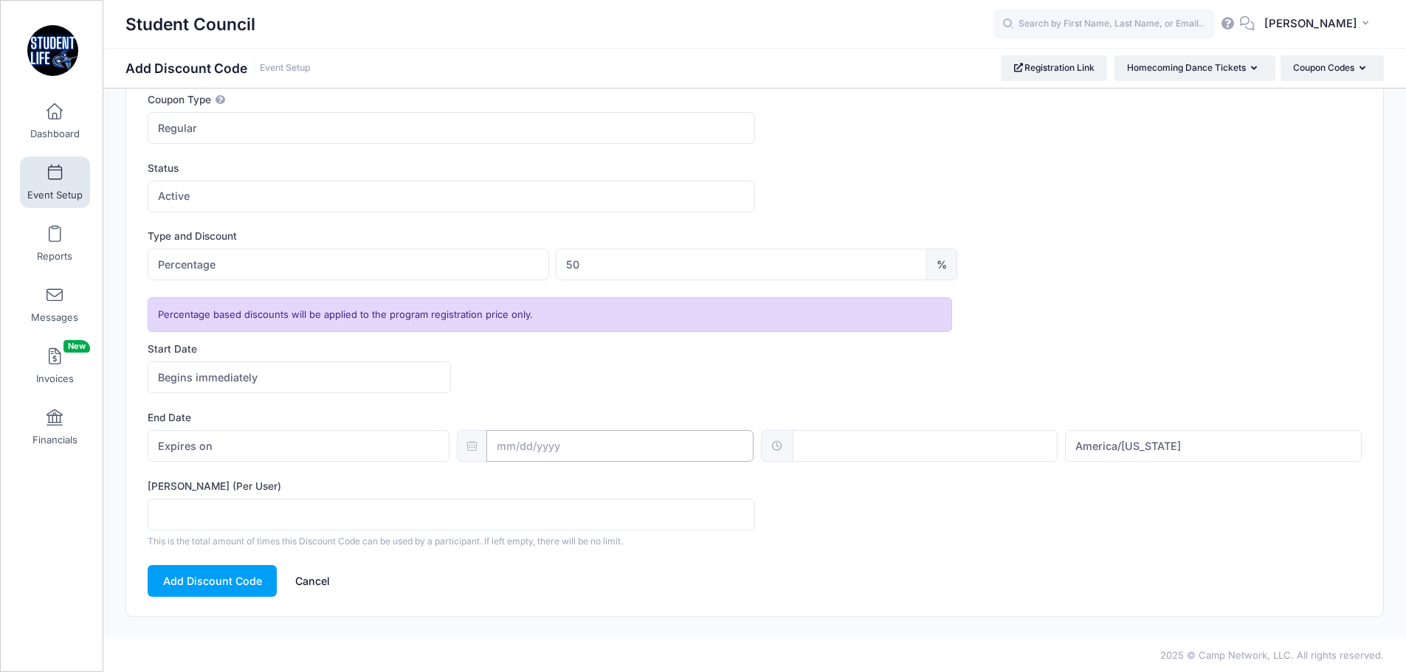
click at [559, 454] on input "text" at bounding box center [619, 446] width 267 height 32
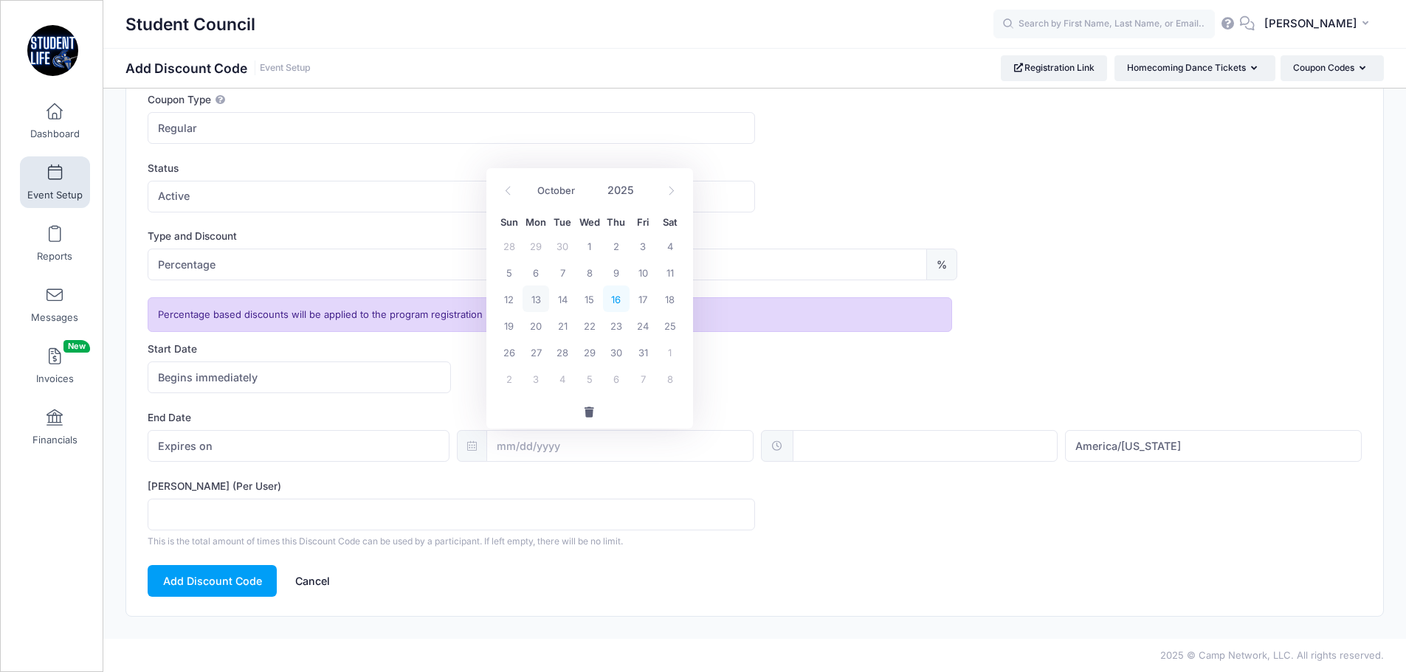
click at [616, 303] on span "16" at bounding box center [616, 299] width 27 height 27
type input "10/16/2025"
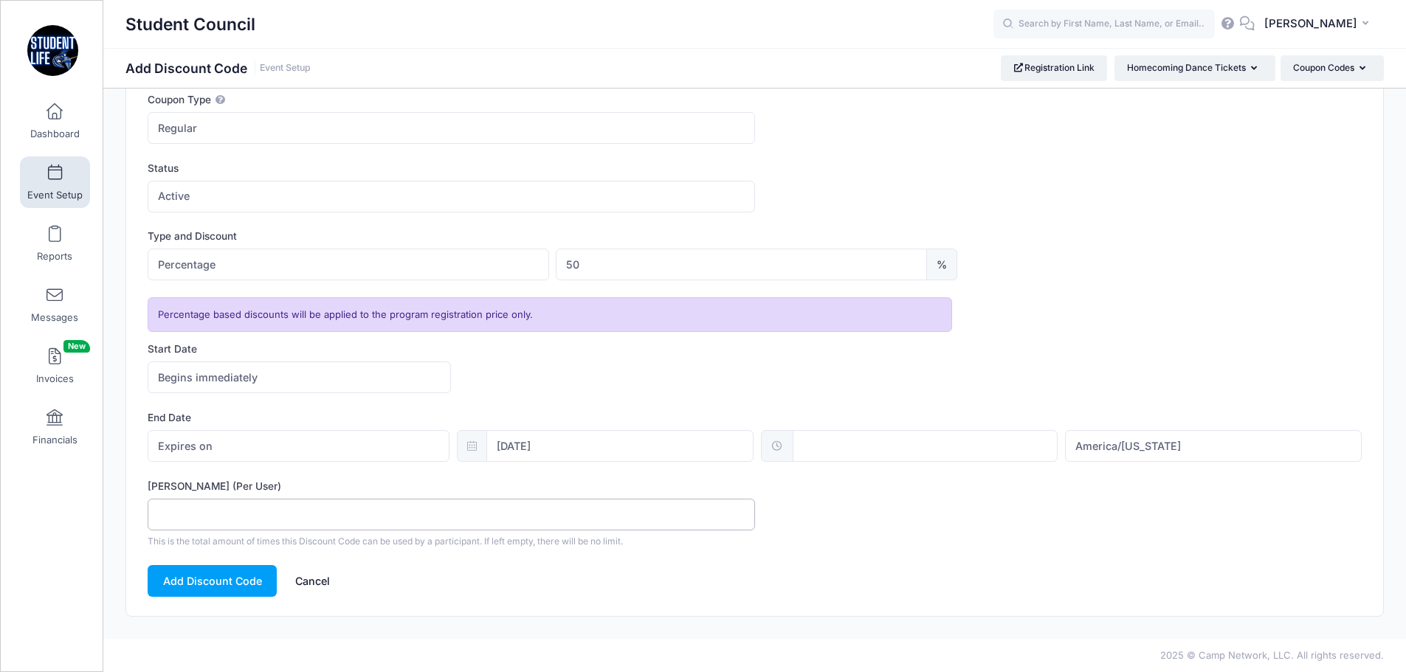
click at [204, 504] on input "Max Usage (Per User)" at bounding box center [451, 515] width 607 height 32
type input "1"
click at [222, 587] on button "Add Discount Code" at bounding box center [212, 581] width 129 height 32
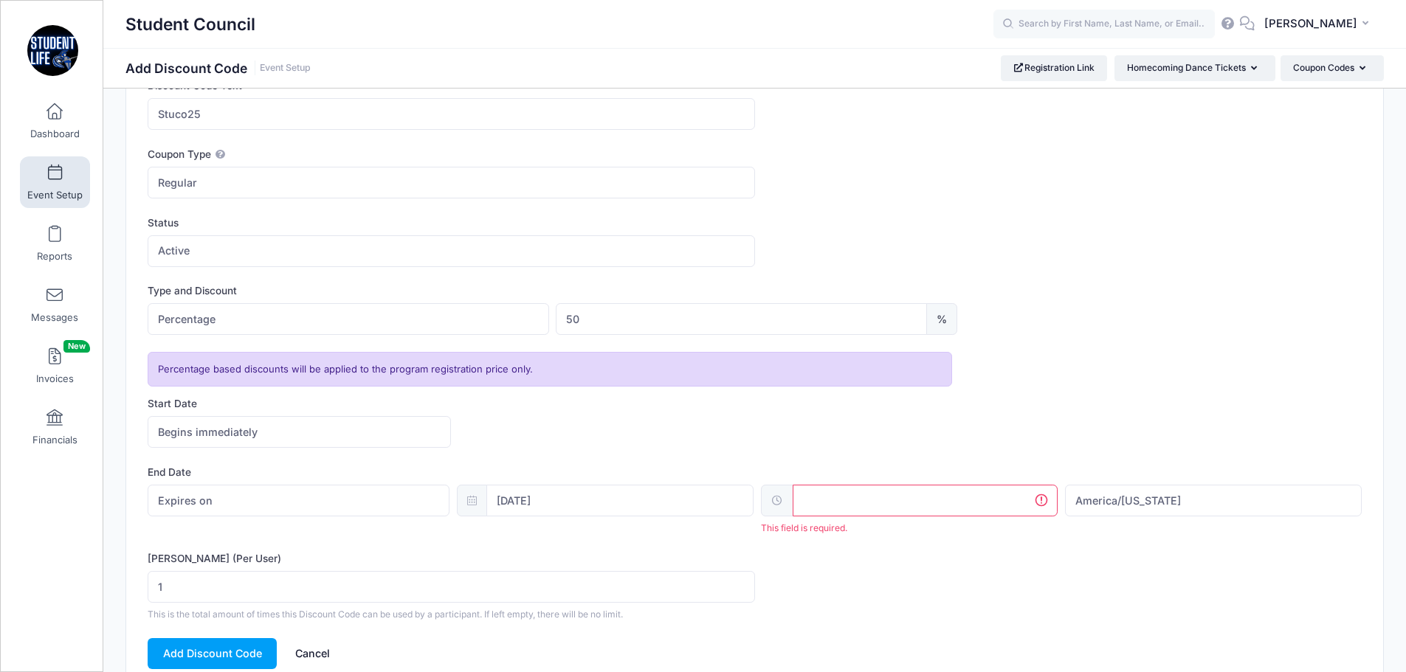
scroll to position [0, 0]
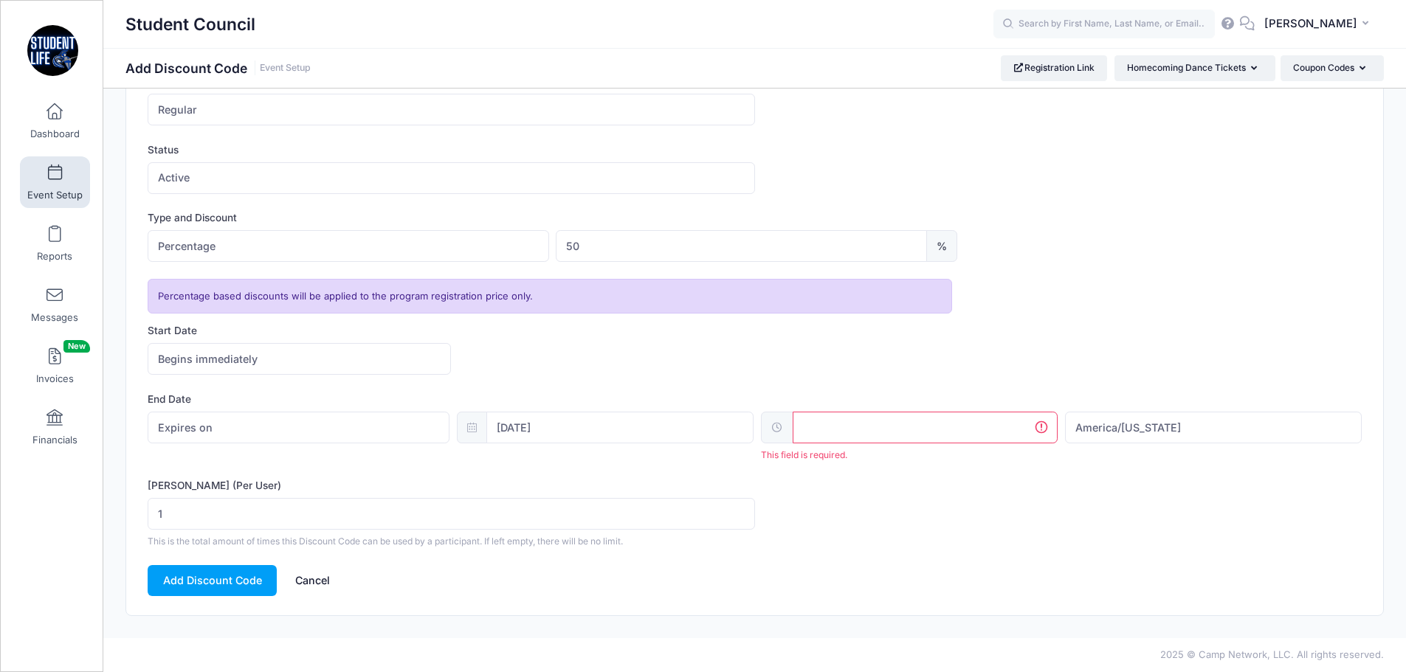
click at [860, 424] on div "End Date No expiration date Expires on Expires on 10/16/2025 This field is requ…" at bounding box center [755, 426] width 1214 height 69
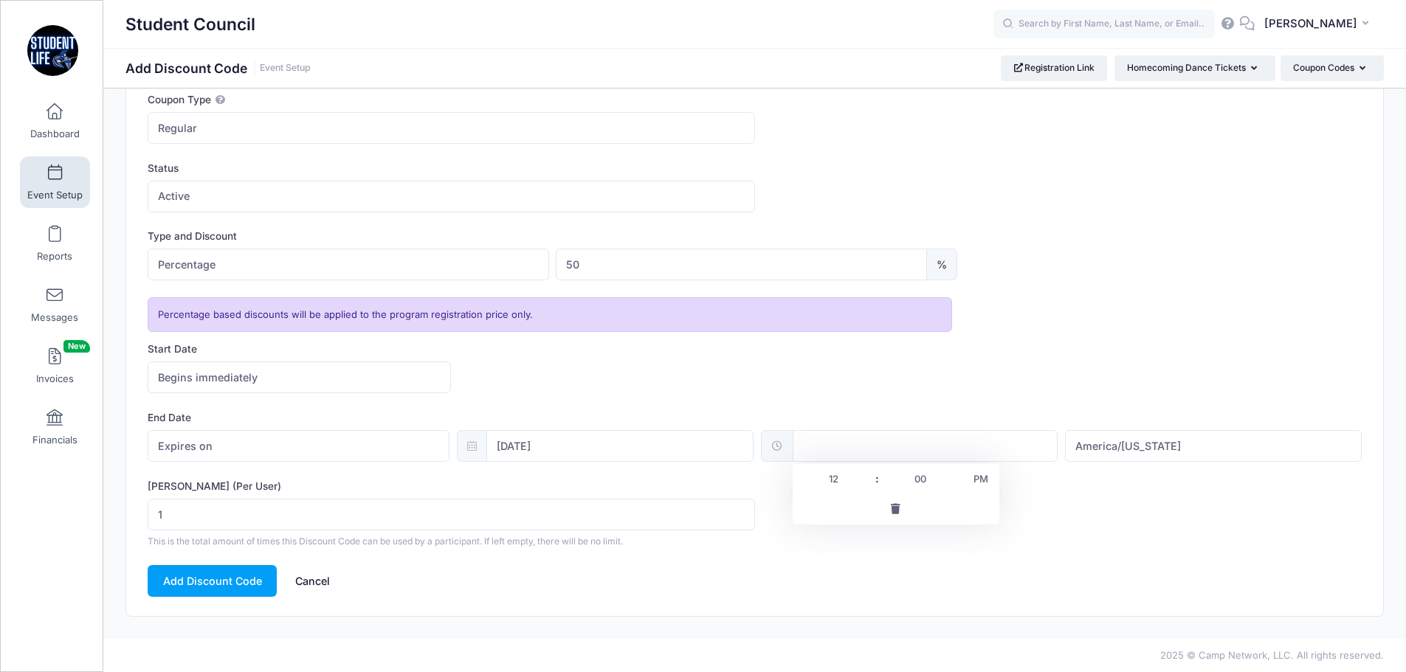
scroll to position [119, 0]
type input "12:00"
click at [725, 488] on label "Max Usage (Per User)" at bounding box center [451, 486] width 607 height 15
click at [725, 499] on input "1" at bounding box center [451, 515] width 607 height 32
click at [184, 583] on button "Add Discount Code" at bounding box center [212, 581] width 129 height 32
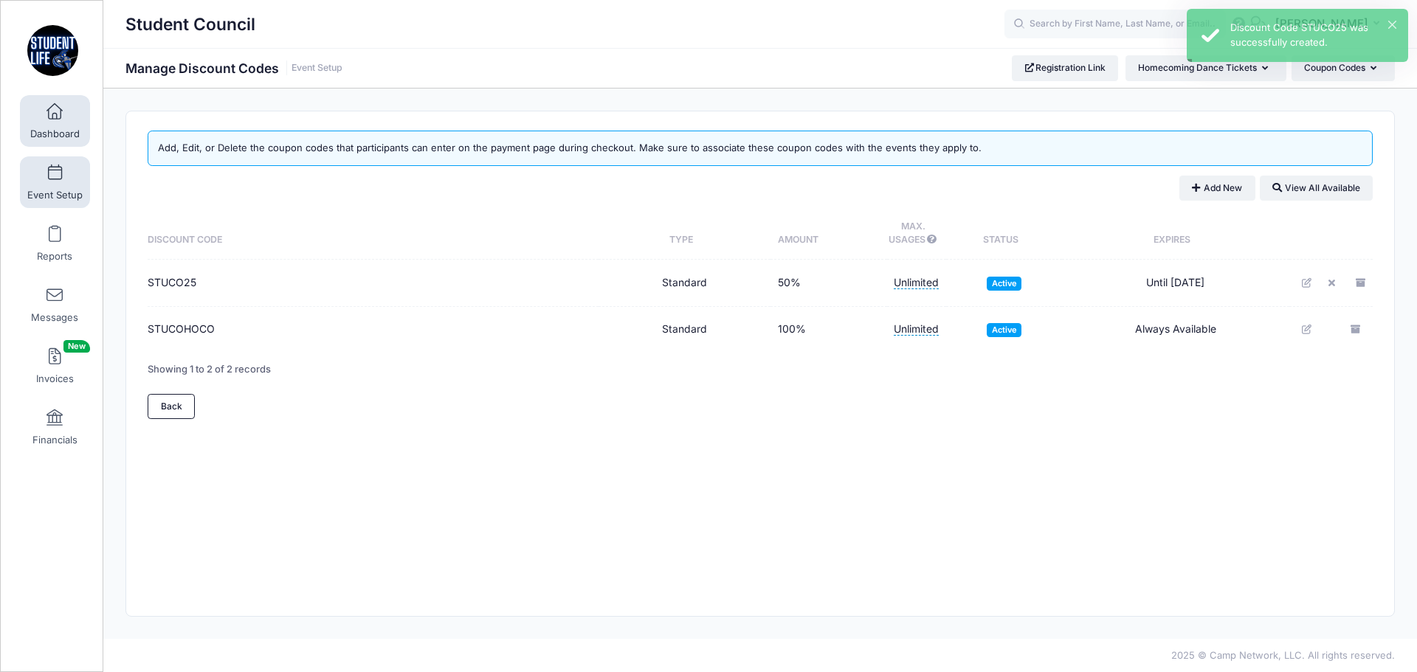
click at [61, 126] on link "Dashboard" at bounding box center [55, 121] width 70 height 52
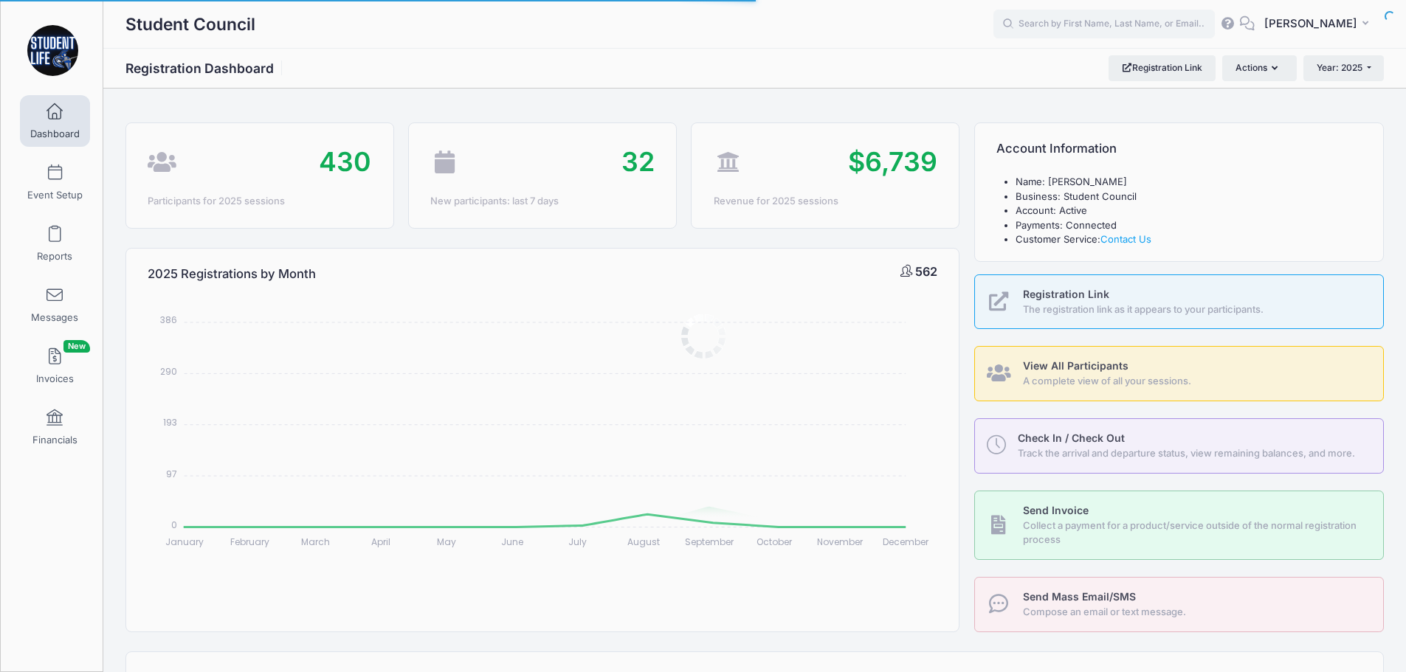
select select
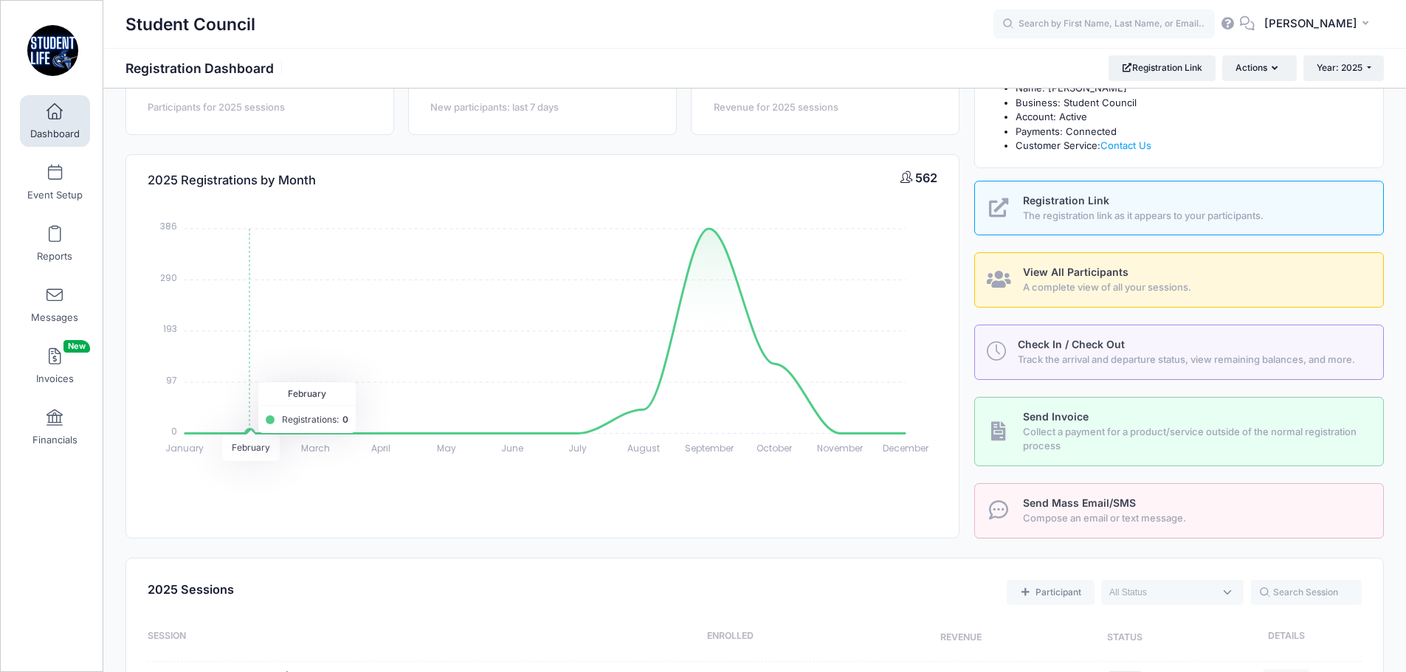
scroll to position [295, 0]
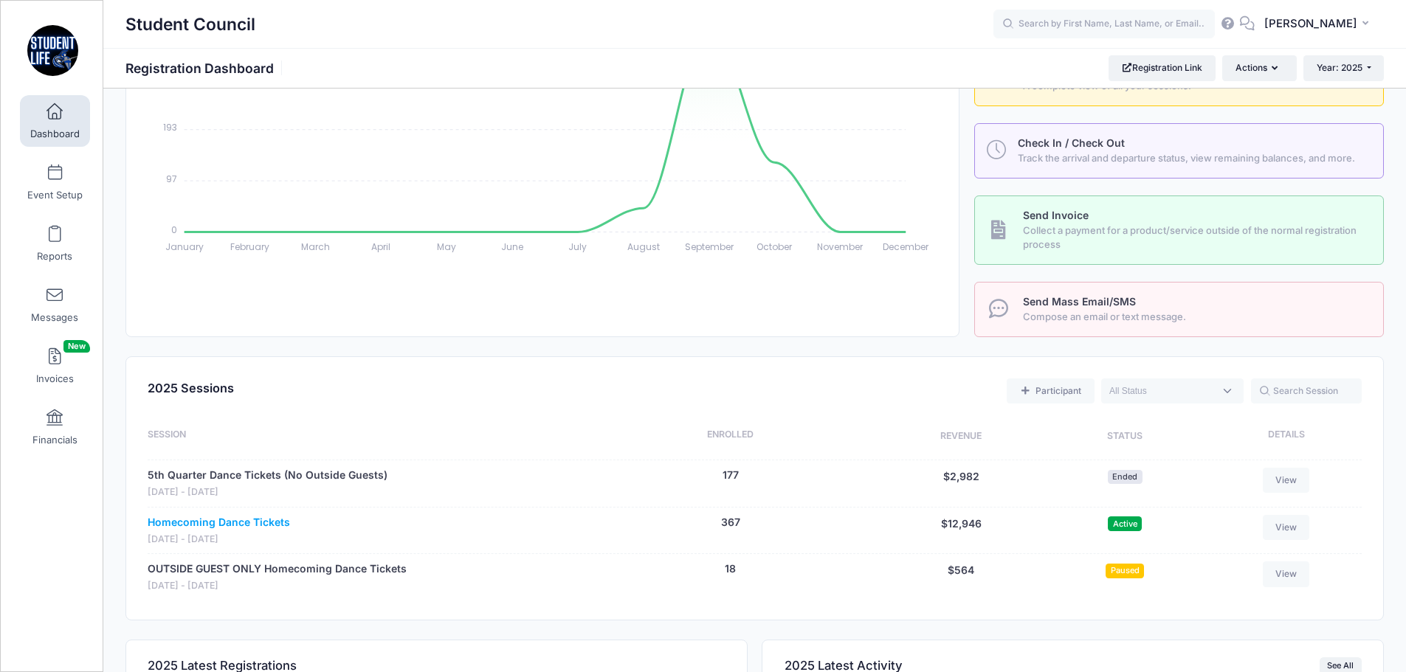
click at [255, 520] on link "Homecoming Dance Tickets" at bounding box center [219, 522] width 142 height 15
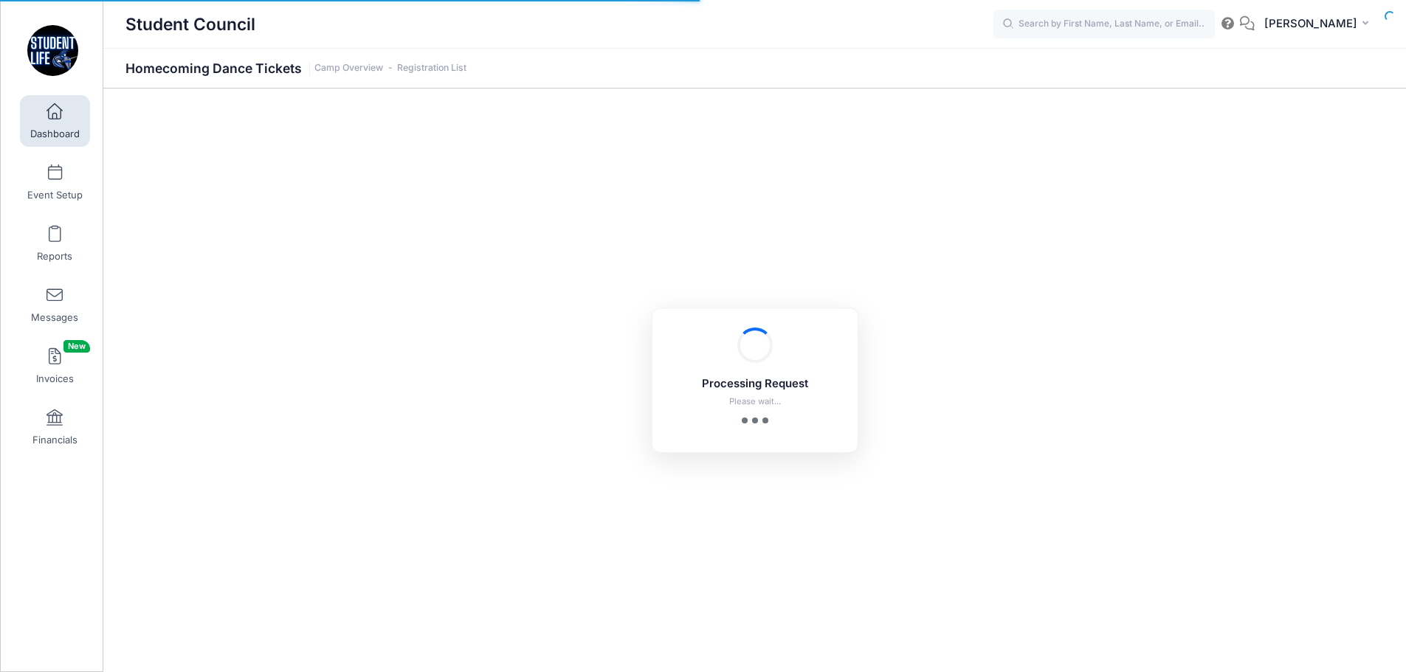
select select "10"
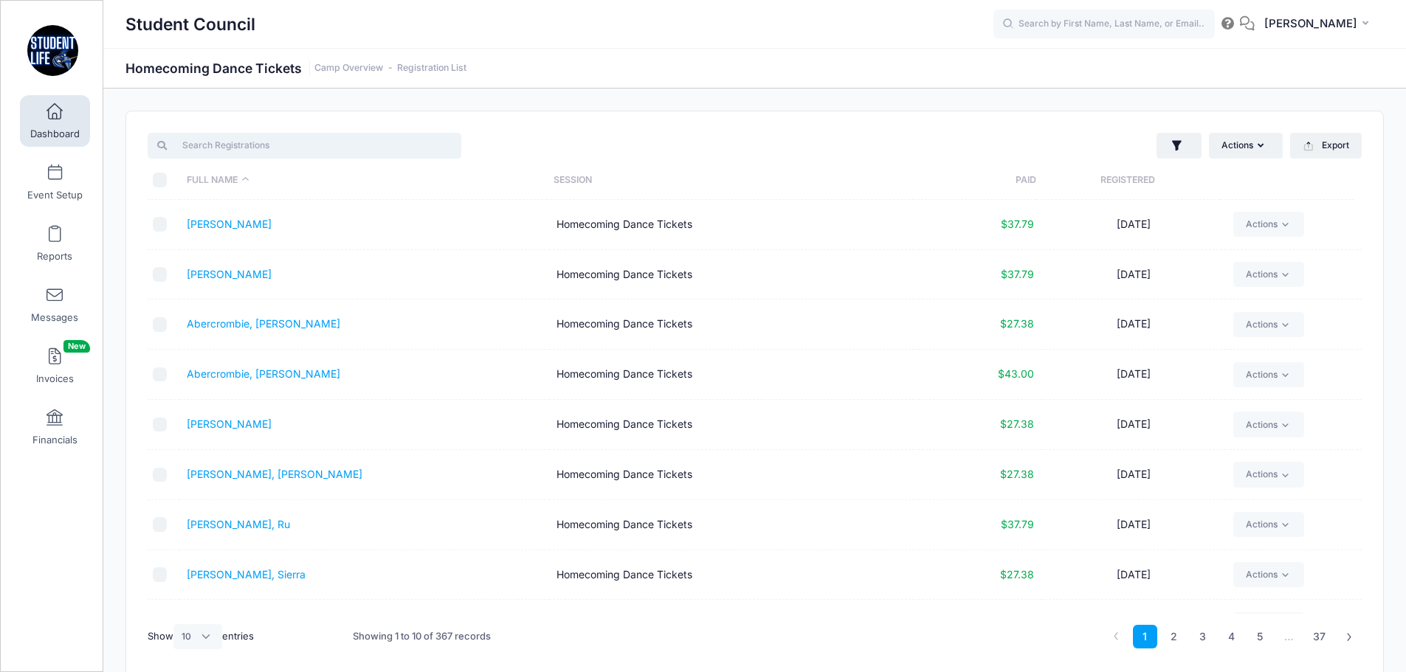
click at [269, 147] on input "search" at bounding box center [305, 145] width 314 height 25
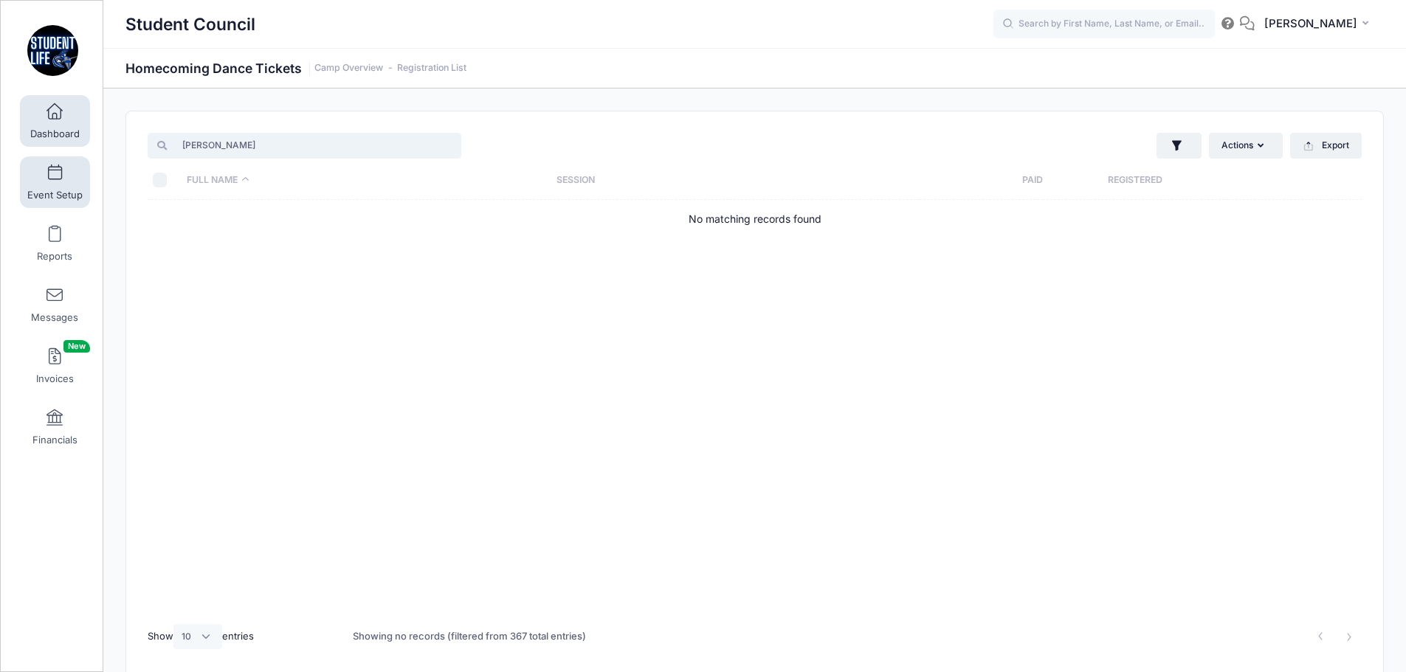
type input "olli"
click at [43, 177] on link "Event Setup" at bounding box center [55, 182] width 70 height 52
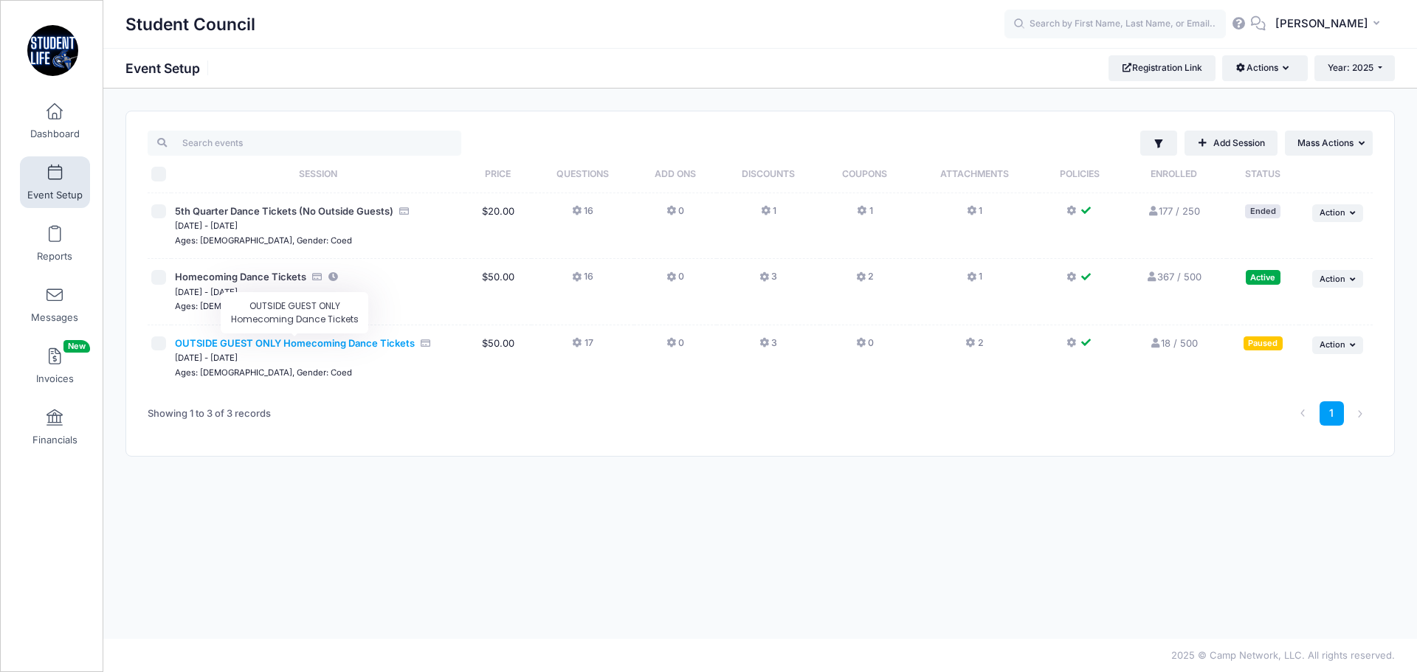
click at [302, 342] on span "OUTSIDE GUEST ONLY Homecoming Dance Tickets" at bounding box center [295, 343] width 240 height 12
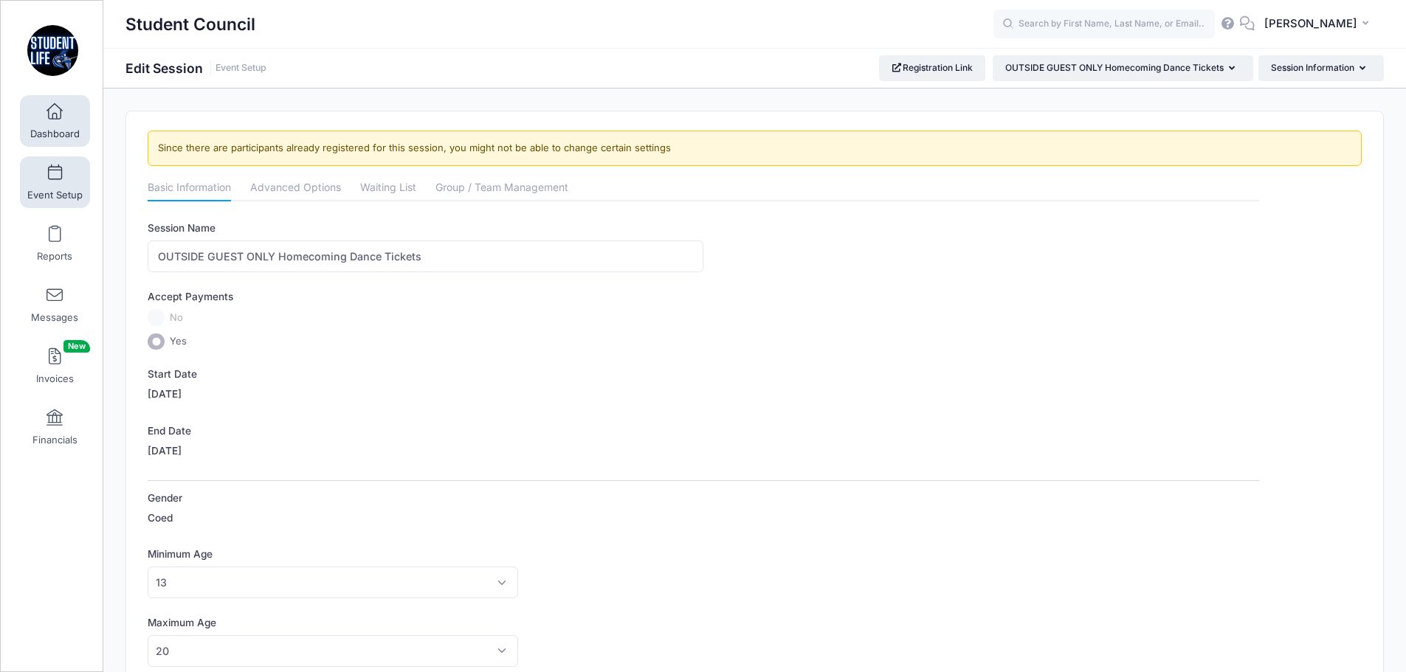
click at [55, 114] on span at bounding box center [55, 112] width 0 height 16
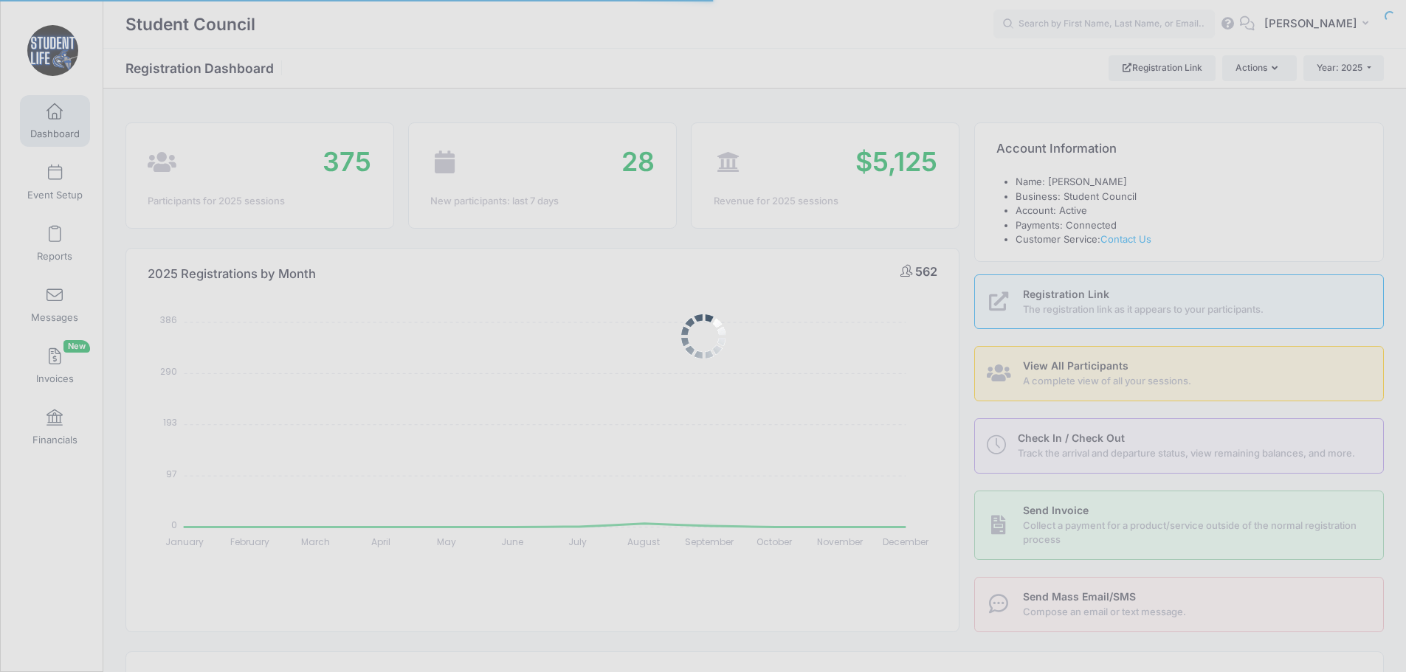
select select
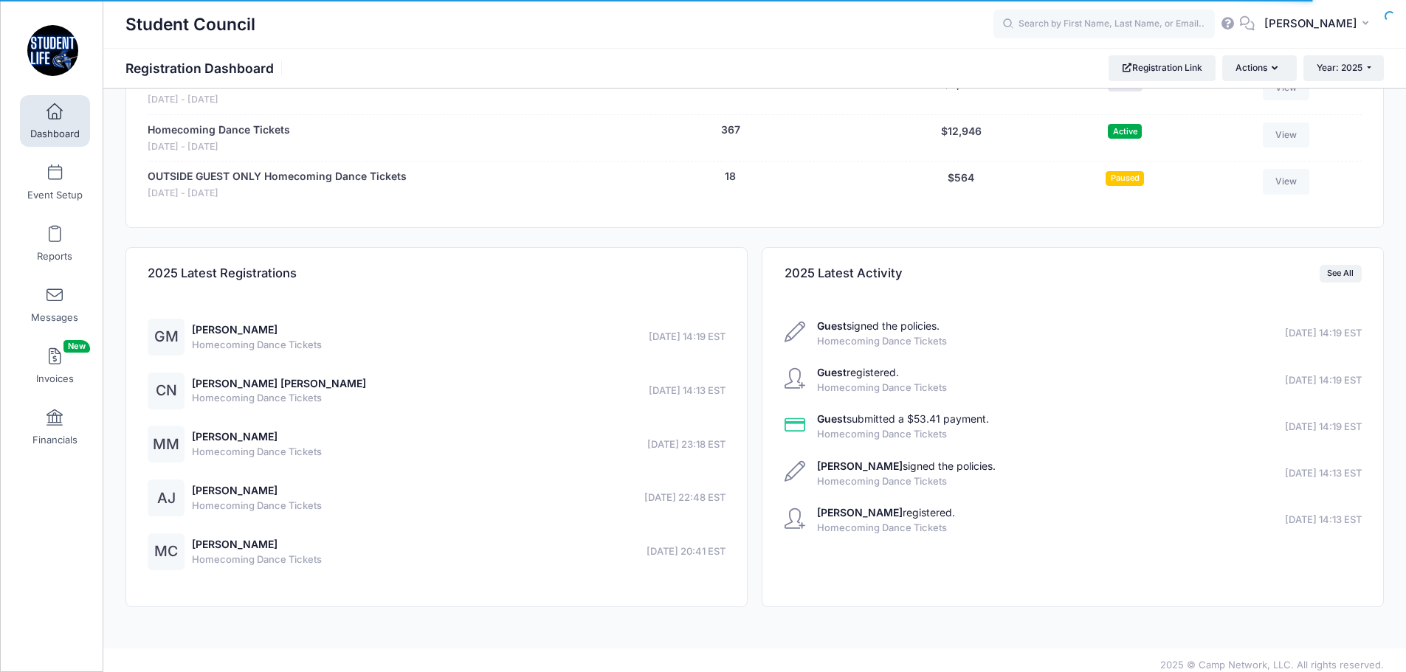
scroll to position [697, 0]
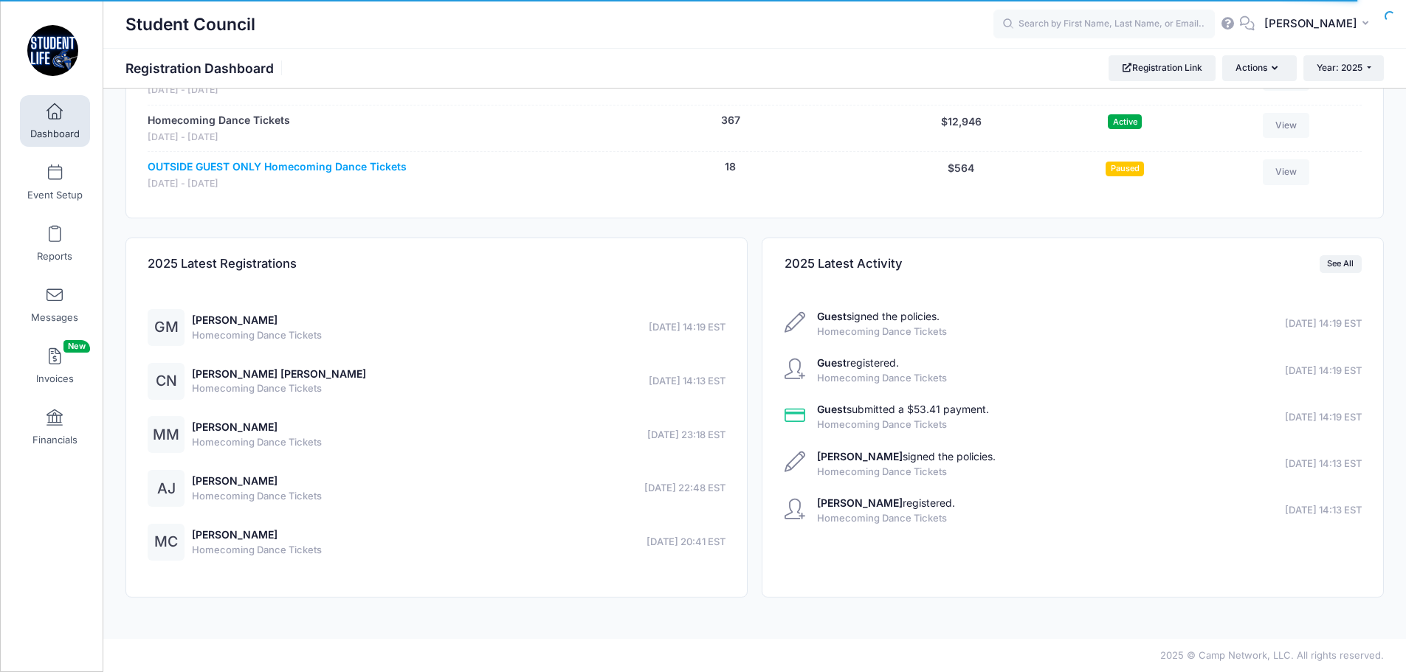
click at [270, 168] on link "OUTSIDE GUEST ONLY Homecoming Dance Tickets" at bounding box center [277, 166] width 259 height 15
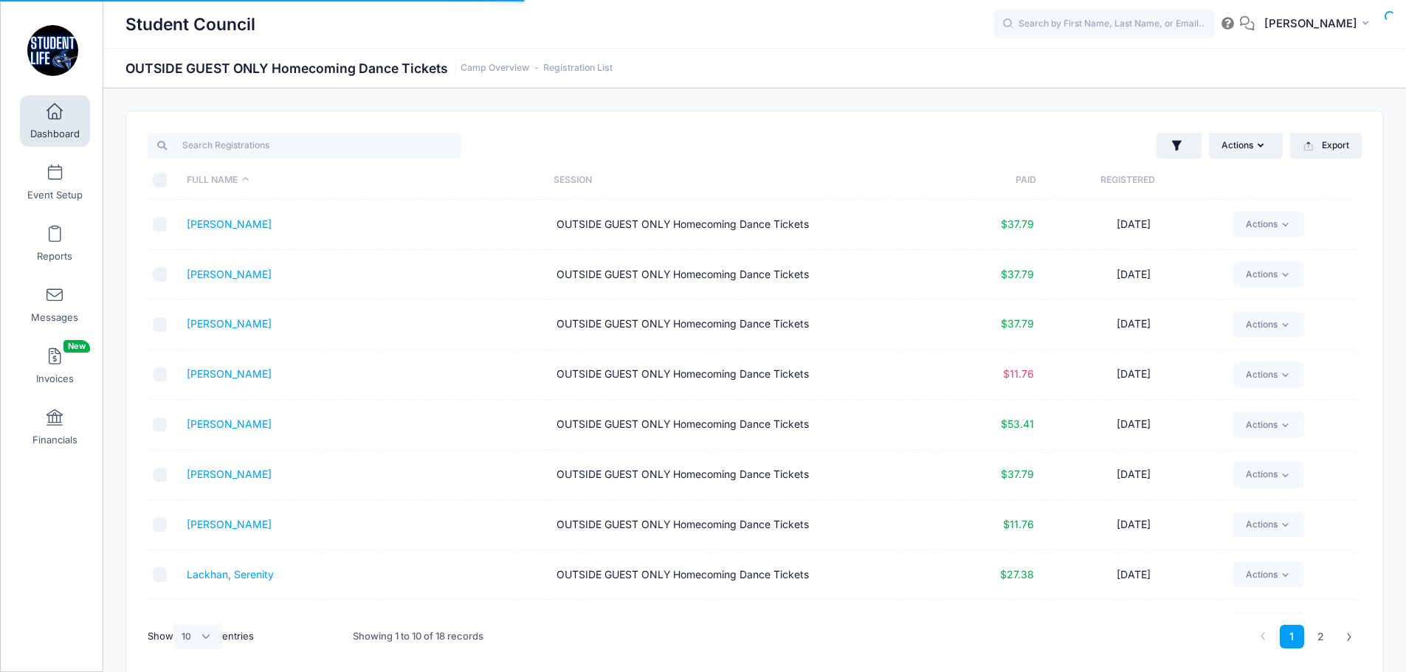
select select "10"
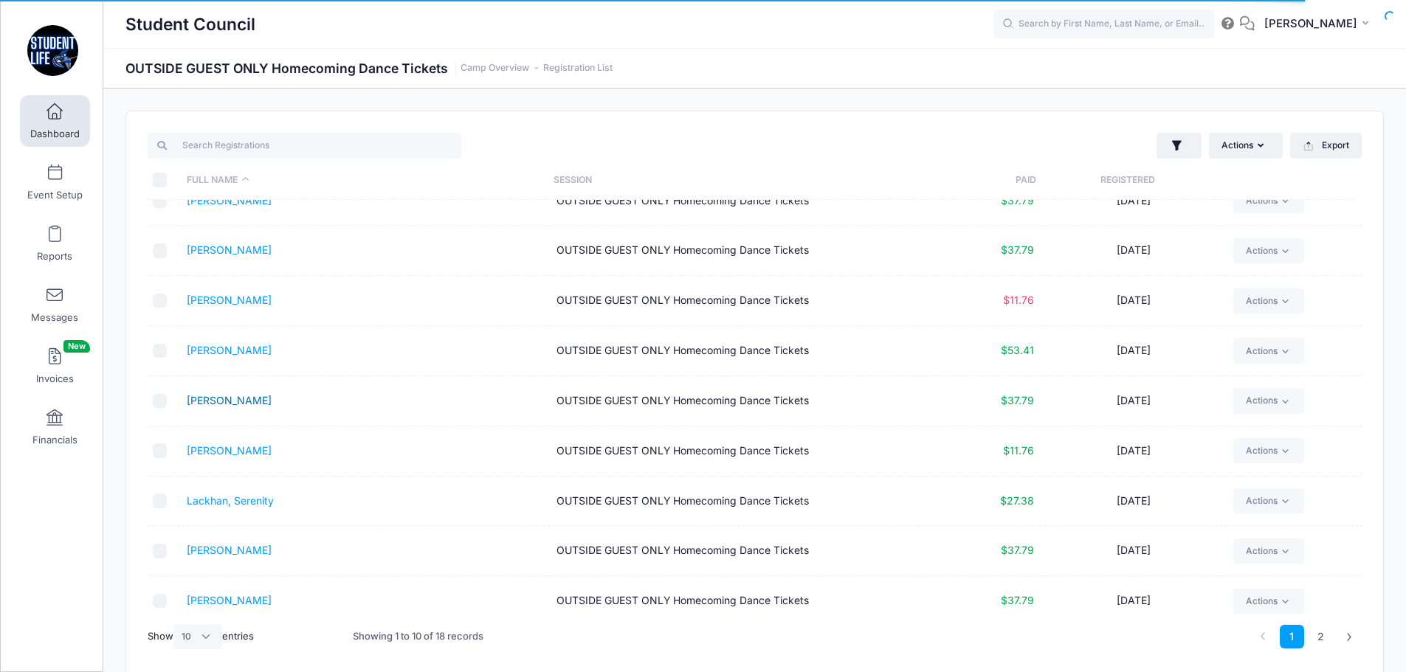
click at [231, 394] on link "[PERSON_NAME]" at bounding box center [229, 400] width 85 height 13
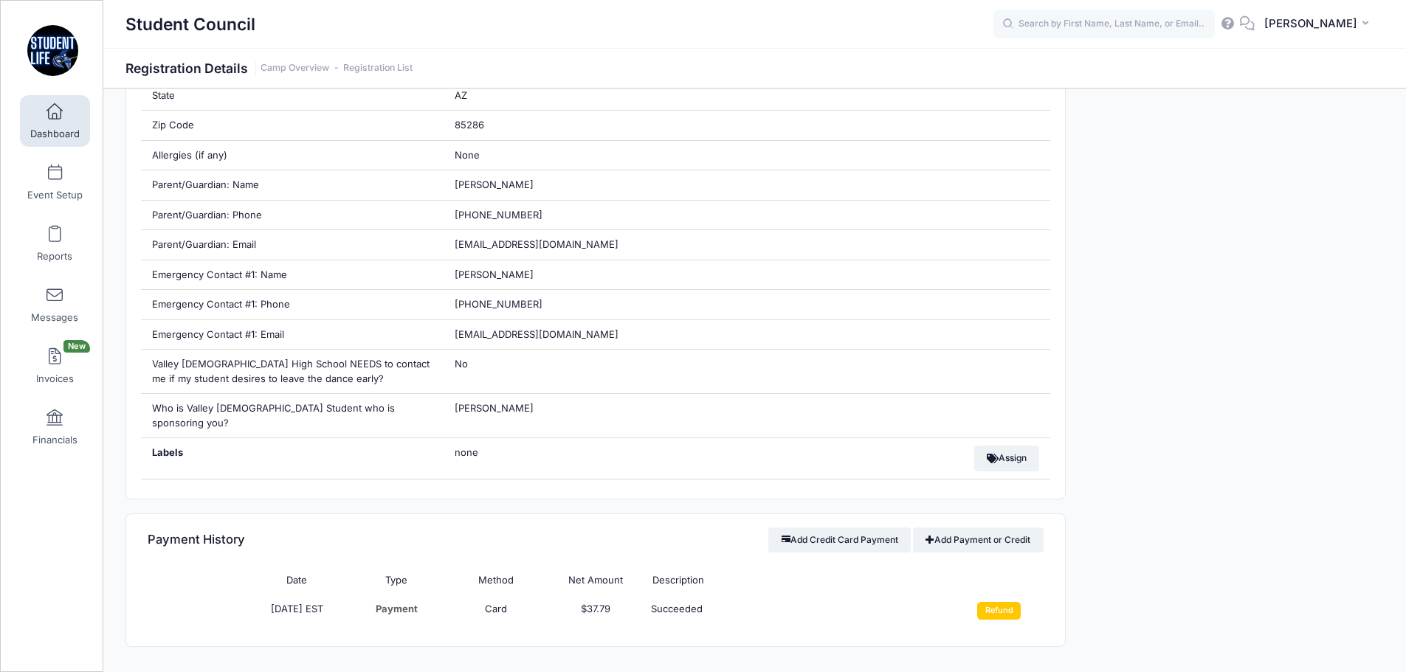
scroll to position [664, 0]
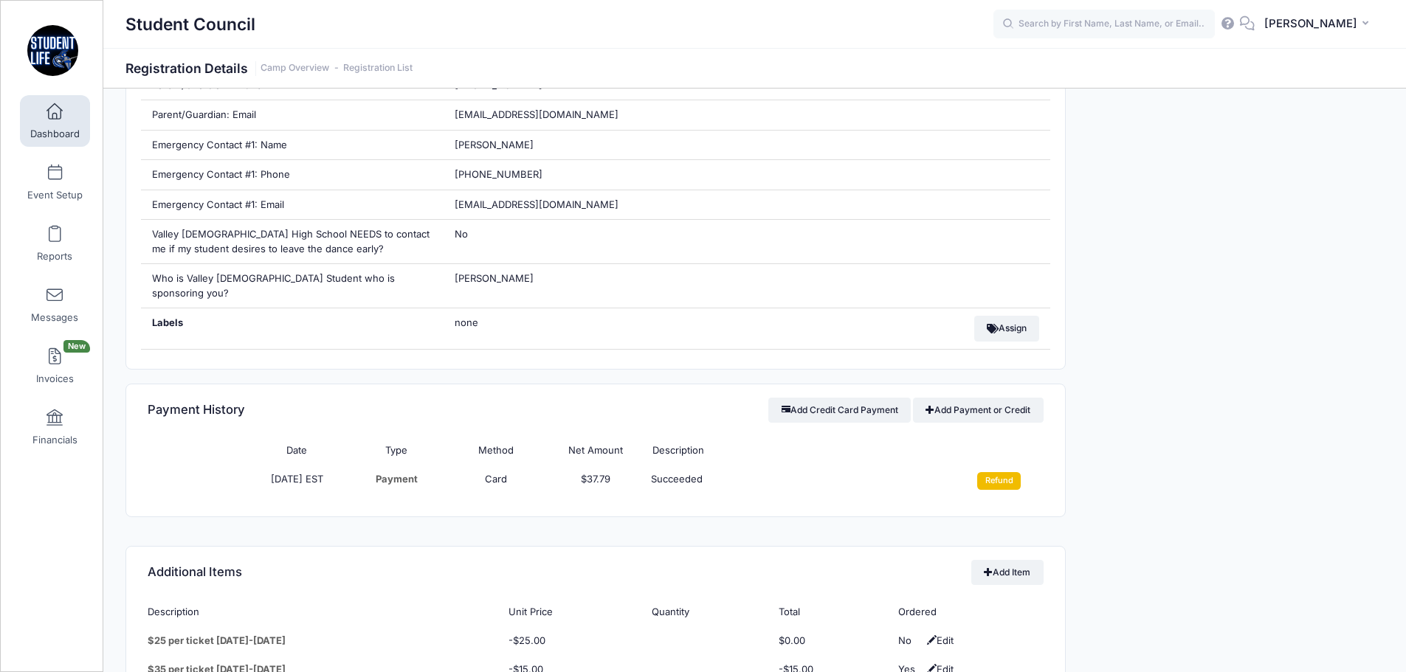
click at [996, 472] on input "Refund" at bounding box center [999, 481] width 44 height 18
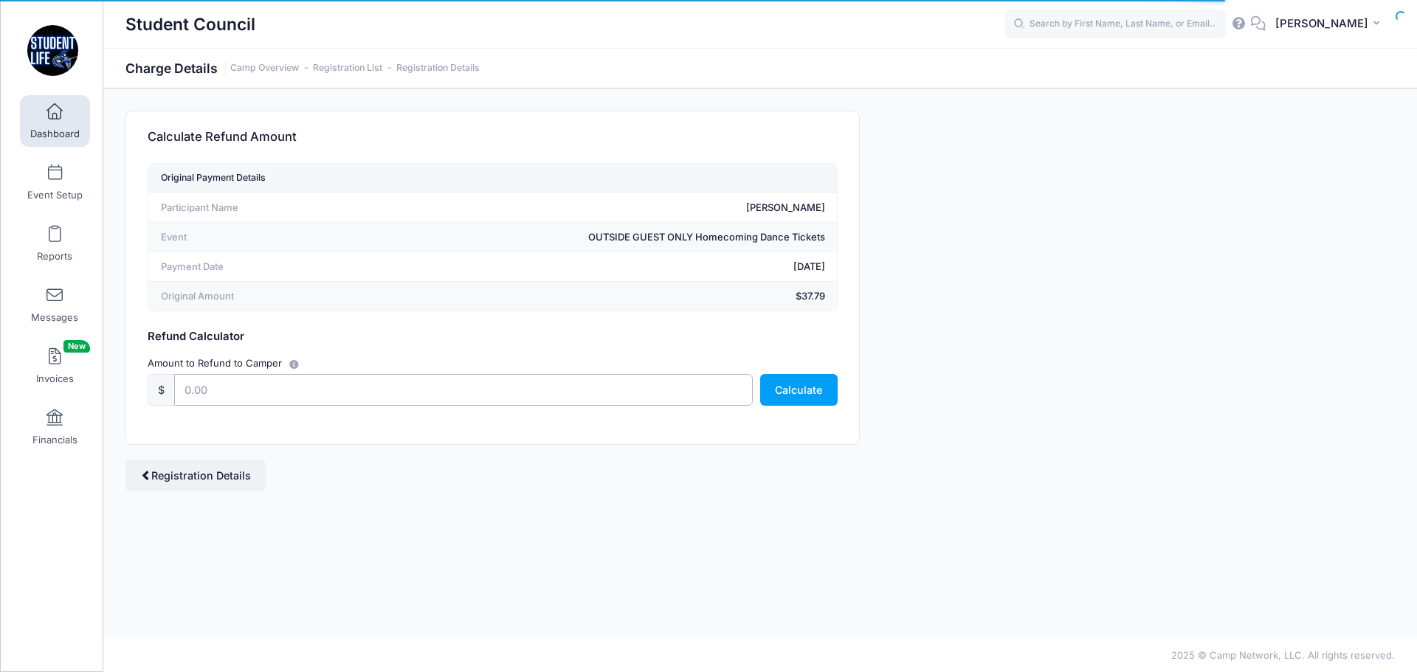
click at [438, 382] on input "text" at bounding box center [463, 390] width 579 height 32
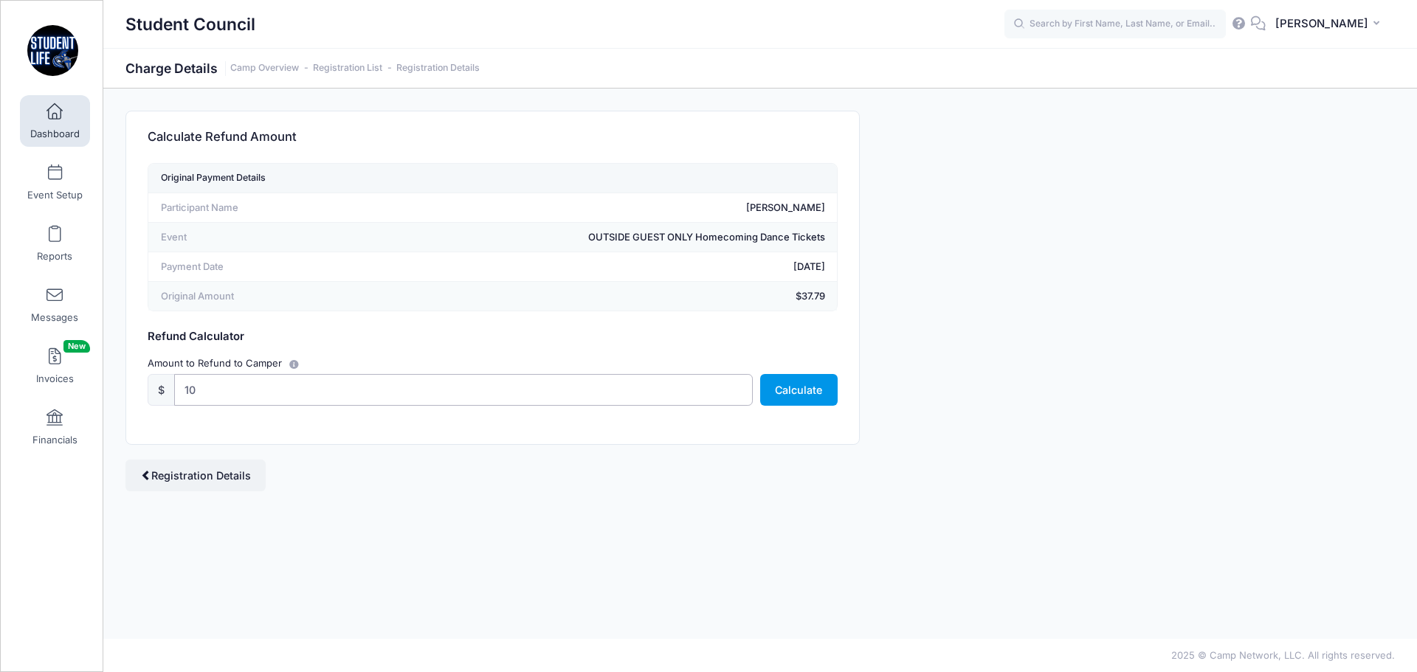
type input "10"
click at [815, 385] on button "Calculate" at bounding box center [798, 390] width 77 height 32
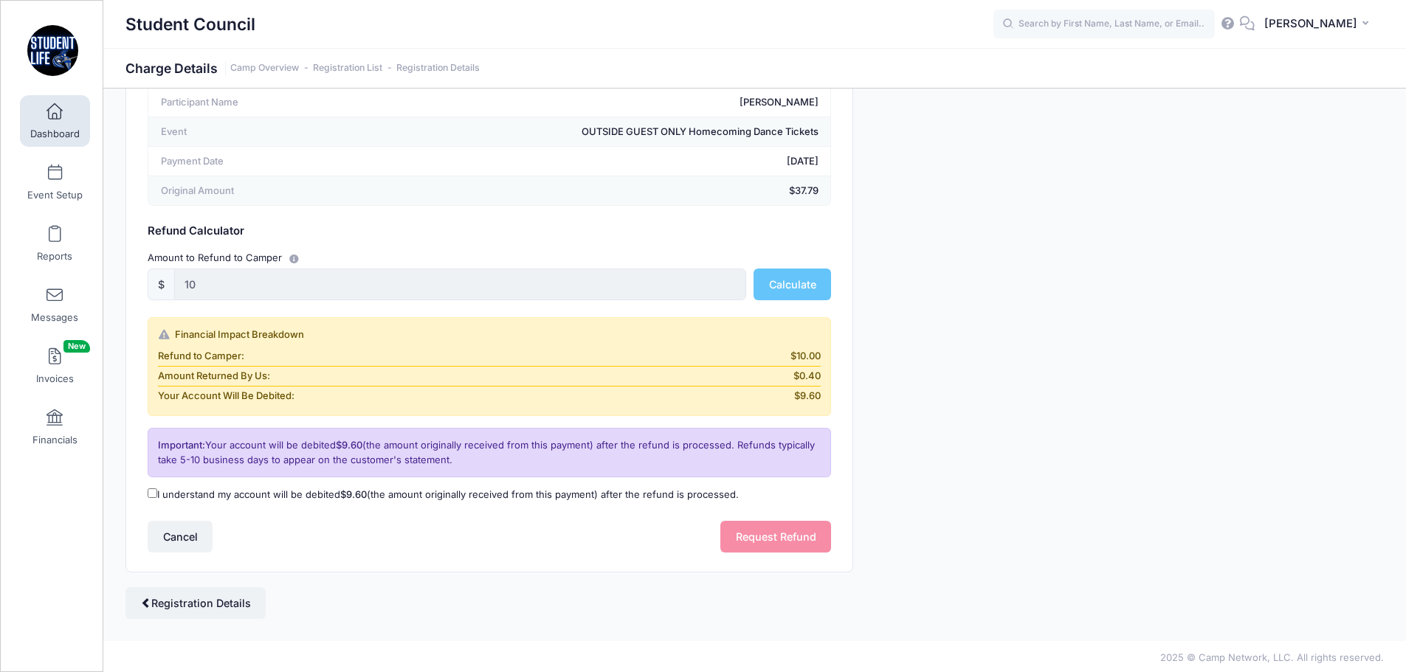
scroll to position [108, 0]
click at [175, 489] on label "I understand my account will be debited $9.60 (the amount originally received f…" at bounding box center [443, 493] width 591 height 15
click at [157, 489] on input "I understand my account will be debited $9.60 (the amount originally received f…" at bounding box center [153, 491] width 10 height 10
checkbox input "true"
click at [737, 533] on button "Request Refund" at bounding box center [775, 535] width 111 height 32
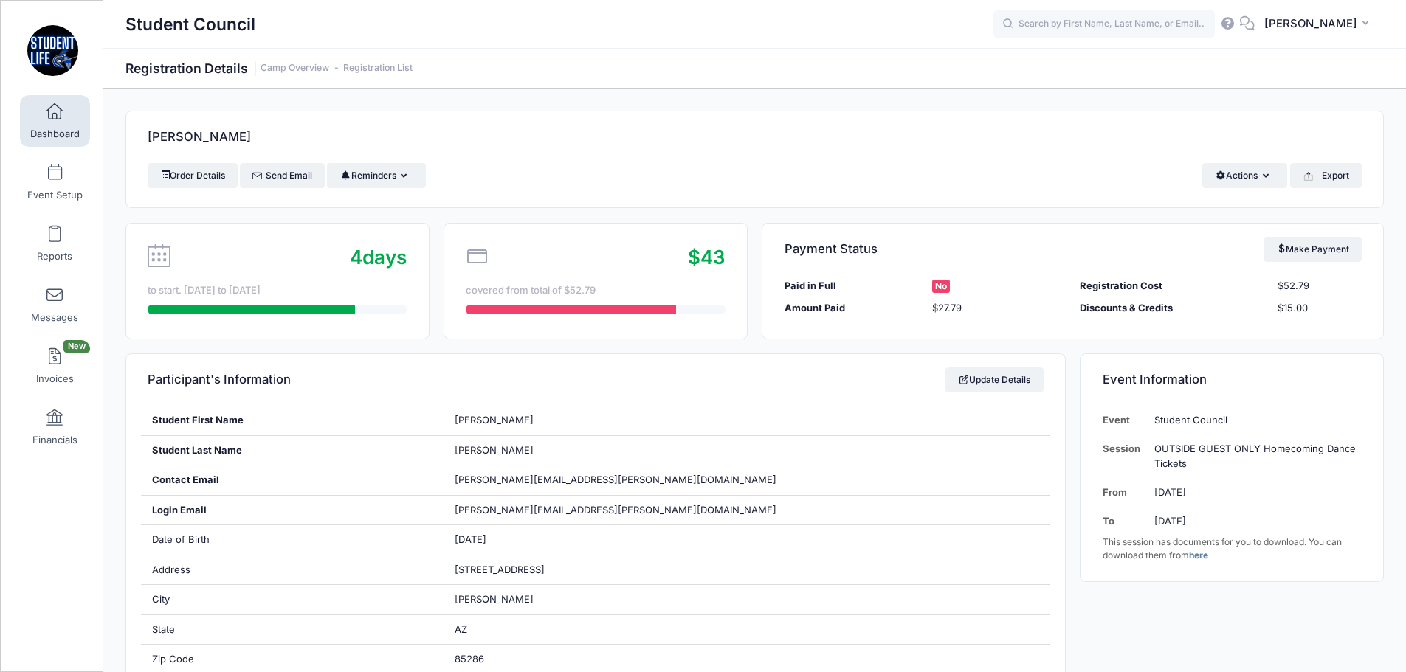
drag, startPoint x: 0, startPoint y: 0, endPoint x: 44, endPoint y: 131, distance: 138.6
click at [44, 131] on span "Dashboard" at bounding box center [54, 134] width 49 height 13
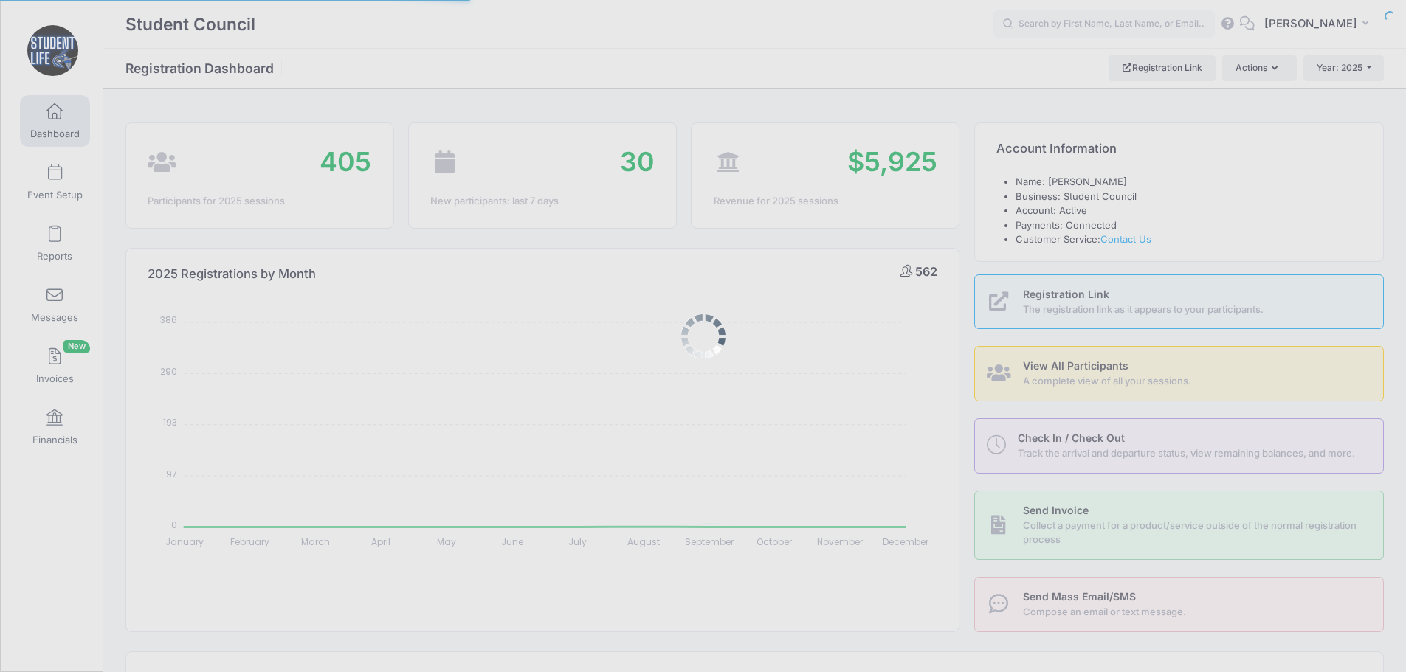
select select
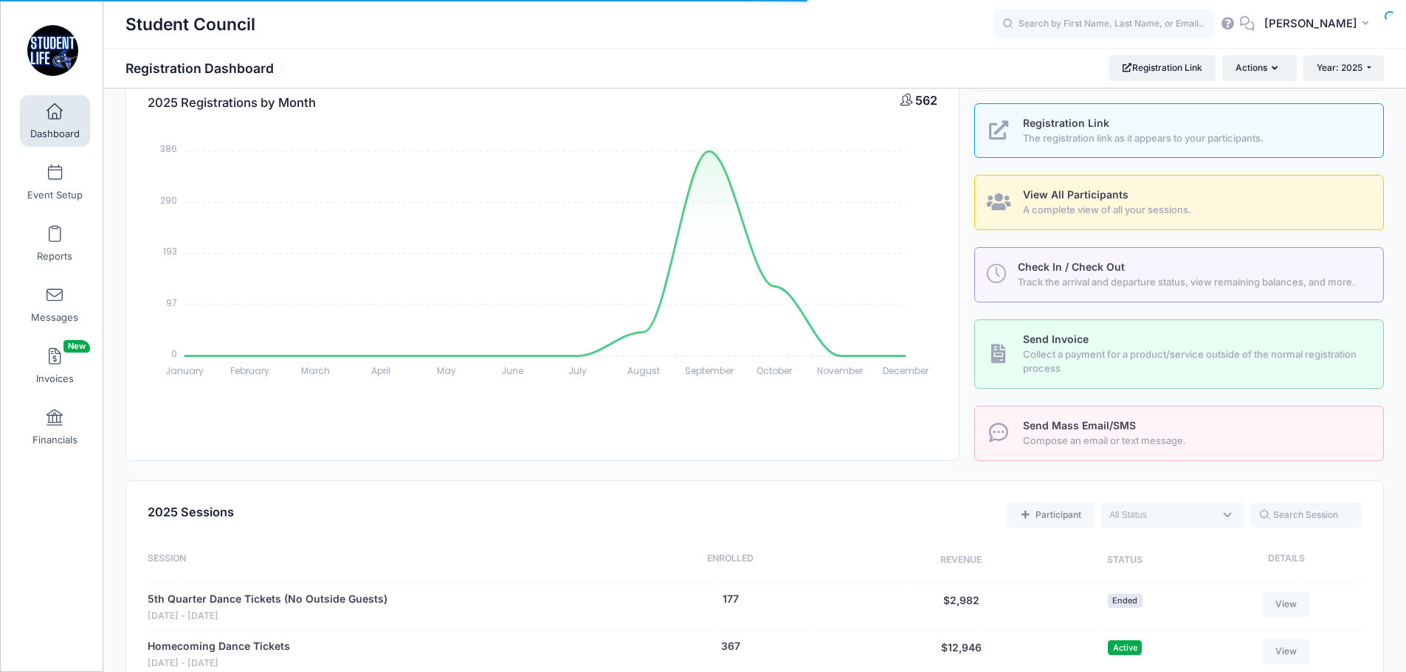
scroll to position [295, 0]
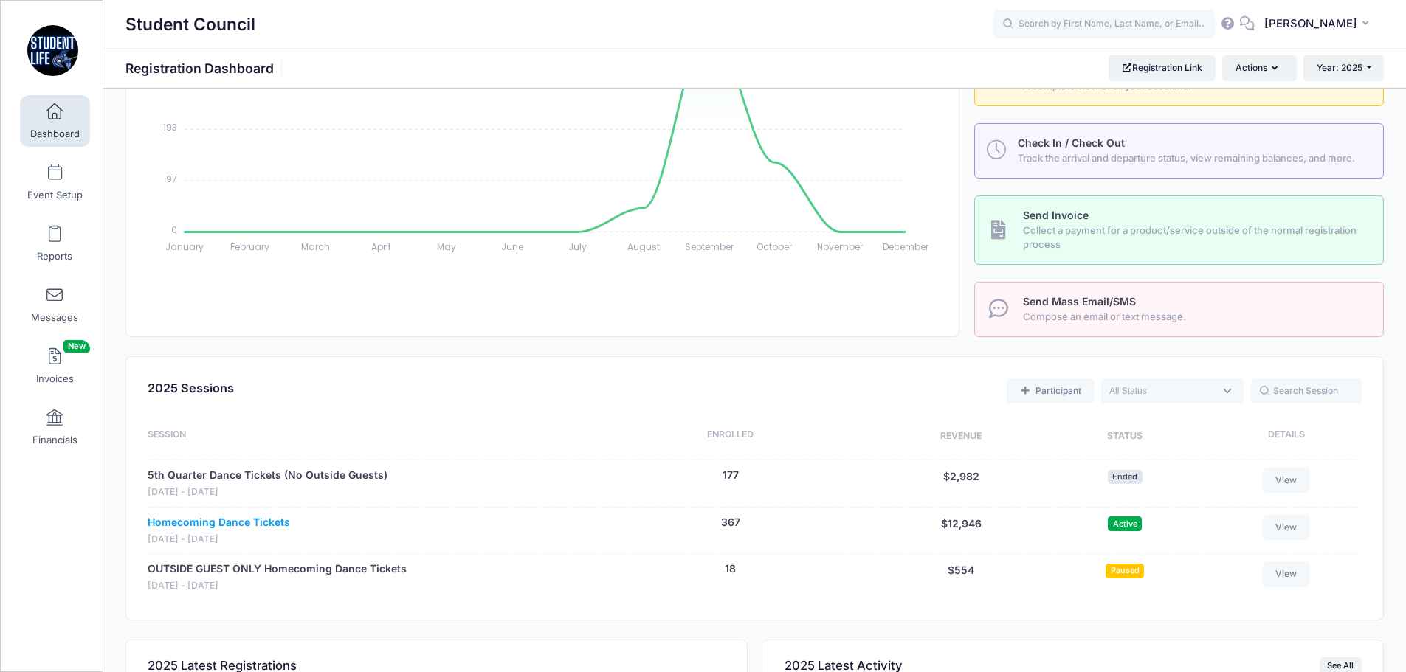
click at [267, 521] on link "Homecoming Dance Tickets" at bounding box center [219, 522] width 142 height 15
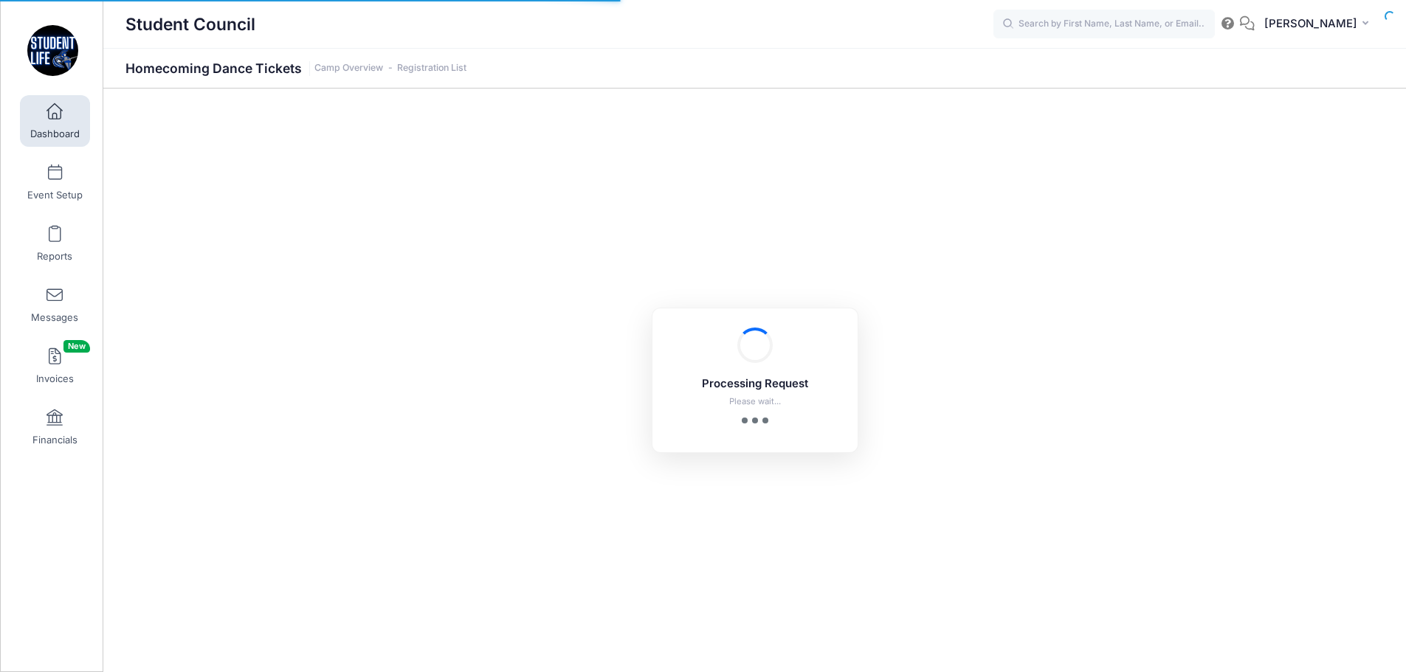
select select "10"
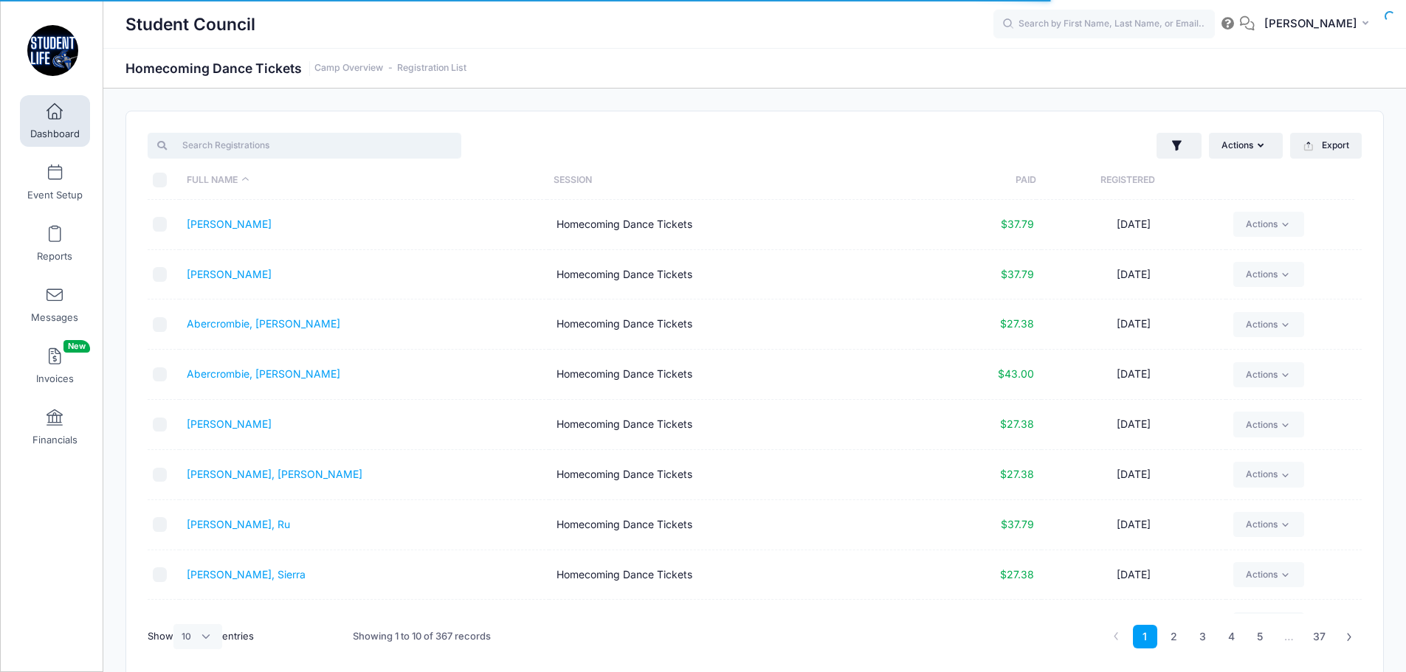
click at [218, 137] on input "search" at bounding box center [305, 145] width 314 height 25
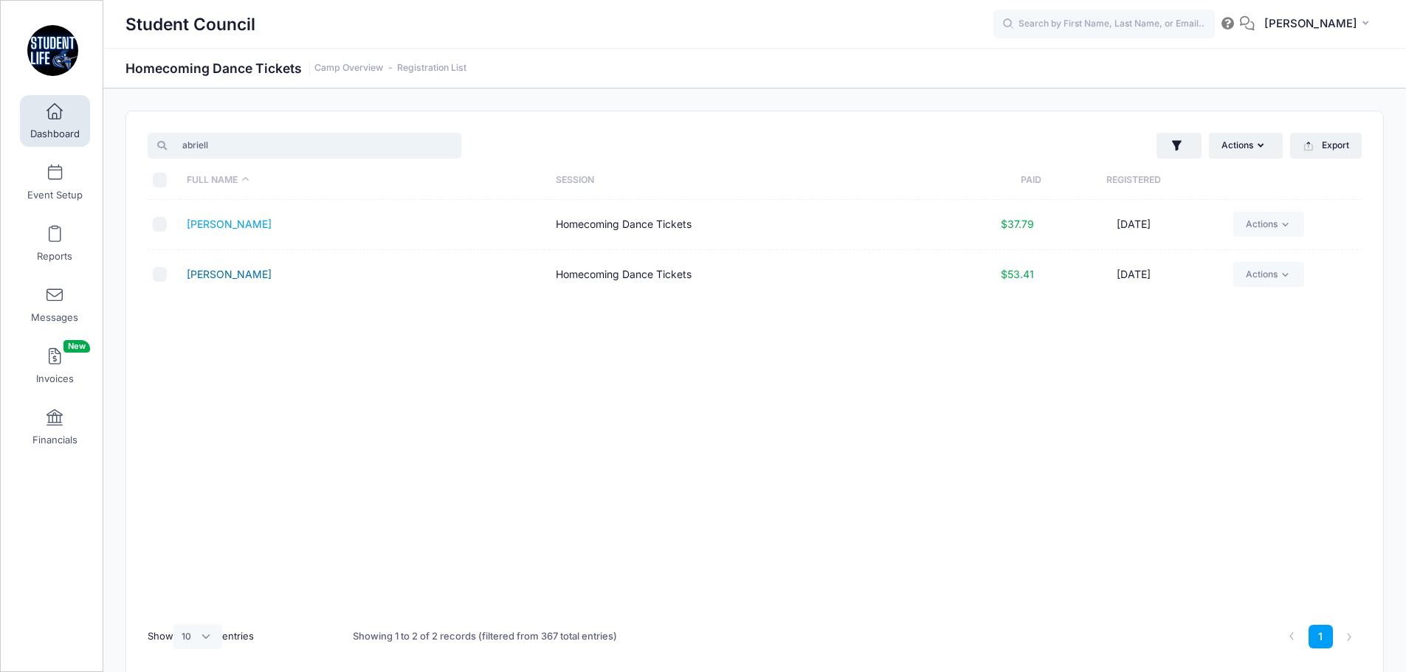
type input "abriell"
click at [217, 272] on link "Jarles, Abrielle" at bounding box center [229, 274] width 85 height 13
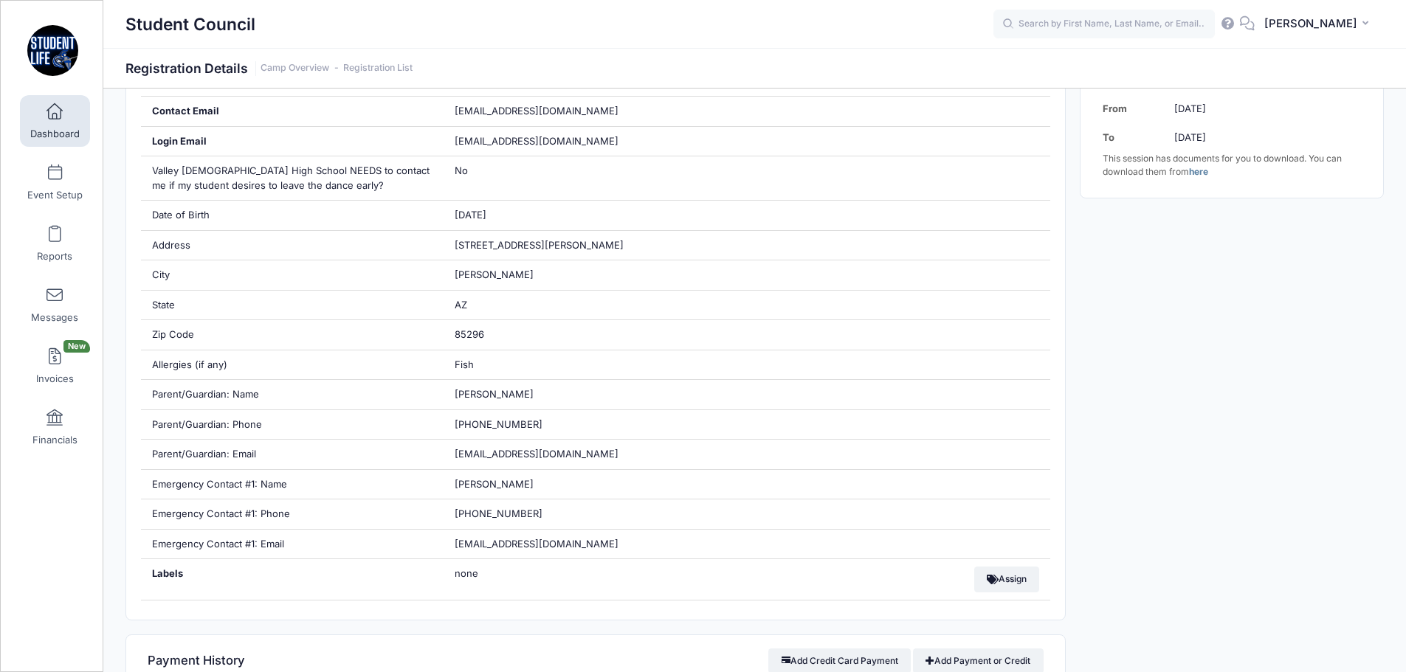
scroll to position [738, 0]
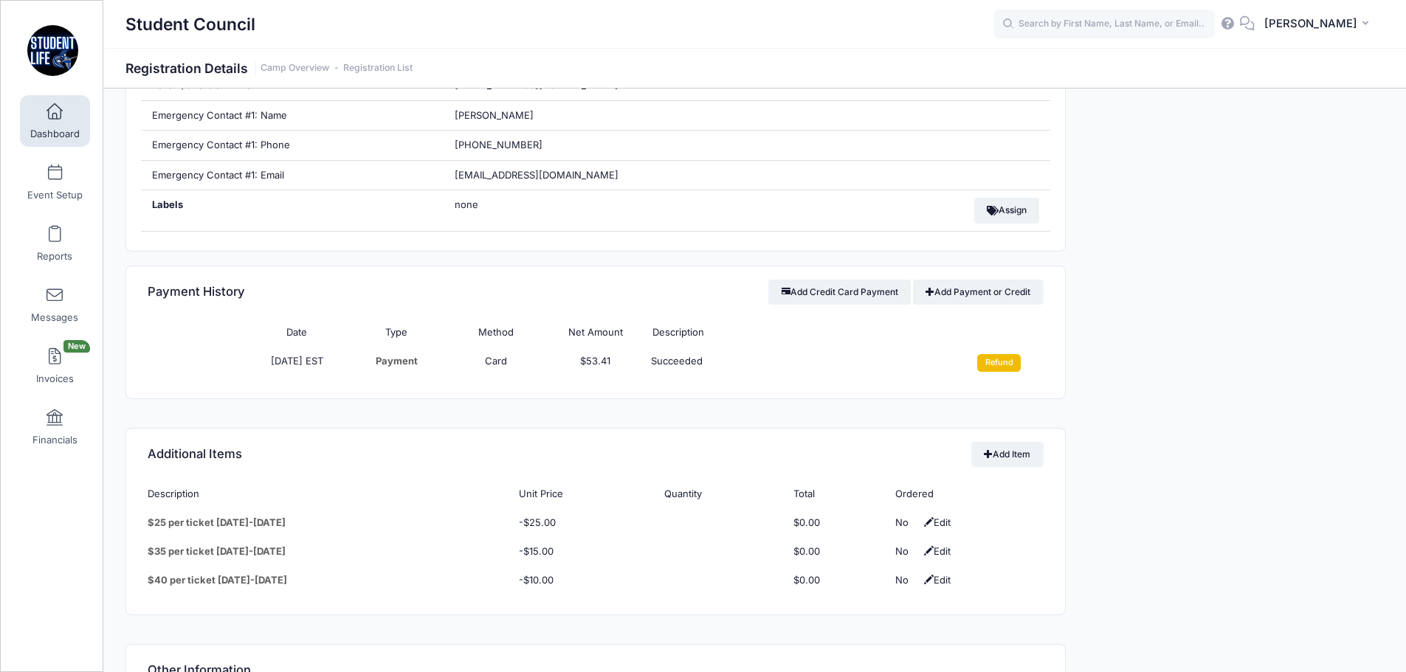
click at [997, 364] on input "Refund" at bounding box center [999, 363] width 44 height 18
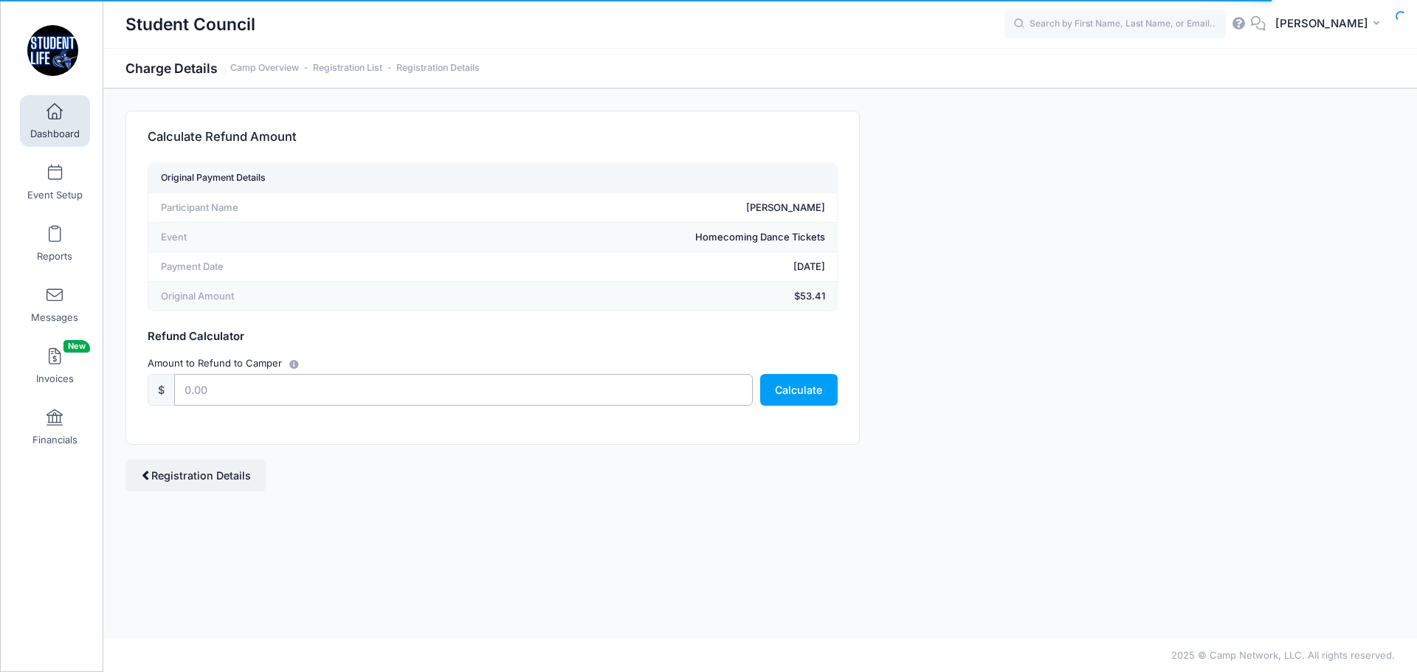
click at [410, 396] on input "text" at bounding box center [463, 390] width 579 height 32
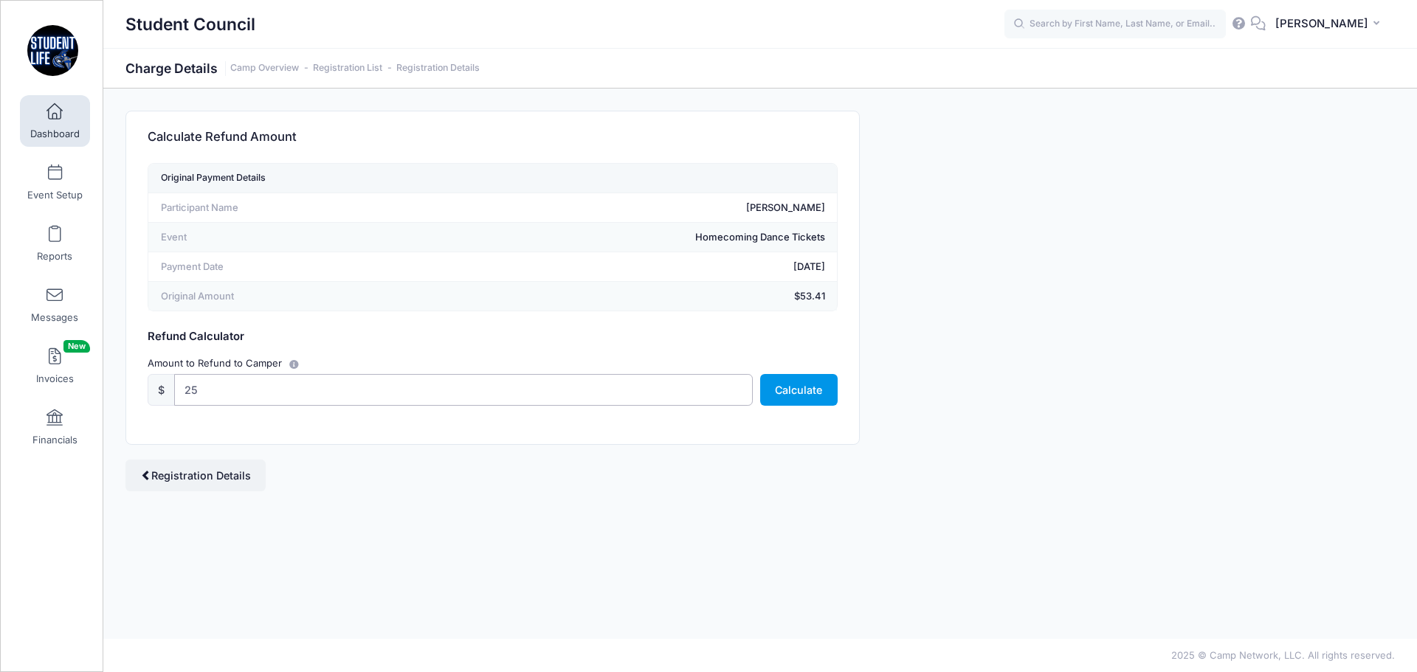
type input "25"
click at [790, 398] on button "Calculate" at bounding box center [798, 390] width 77 height 32
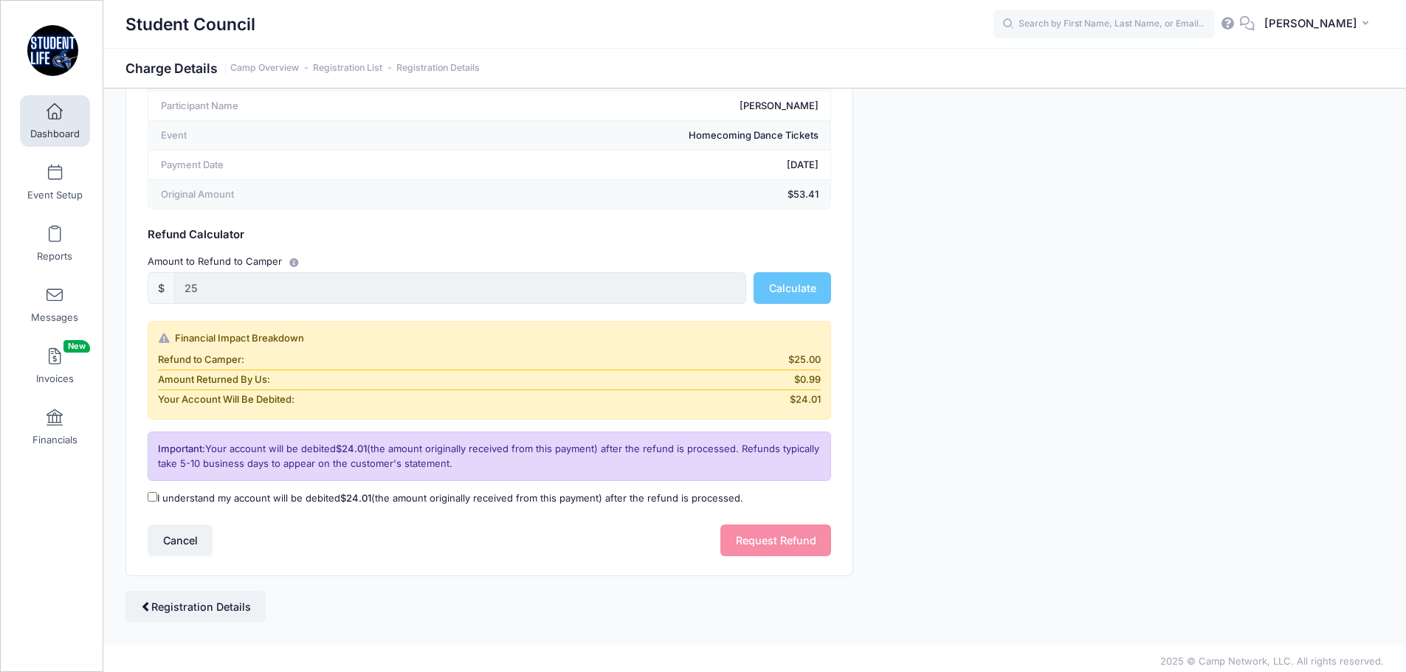
scroll to position [108, 0]
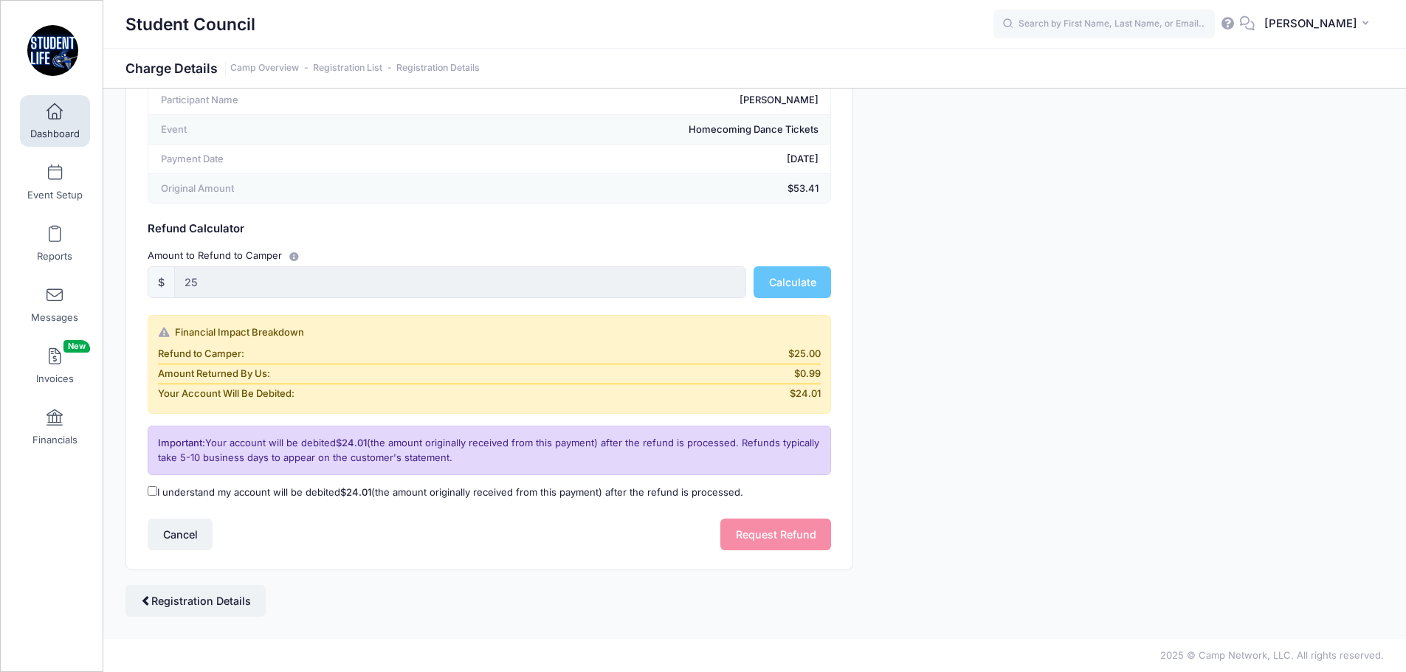
click at [151, 491] on input "I understand my account will be debited $24.01 (the amount originally received …" at bounding box center [153, 491] width 10 height 10
checkbox input "true"
click at [752, 535] on button "Request Refund" at bounding box center [775, 535] width 111 height 32
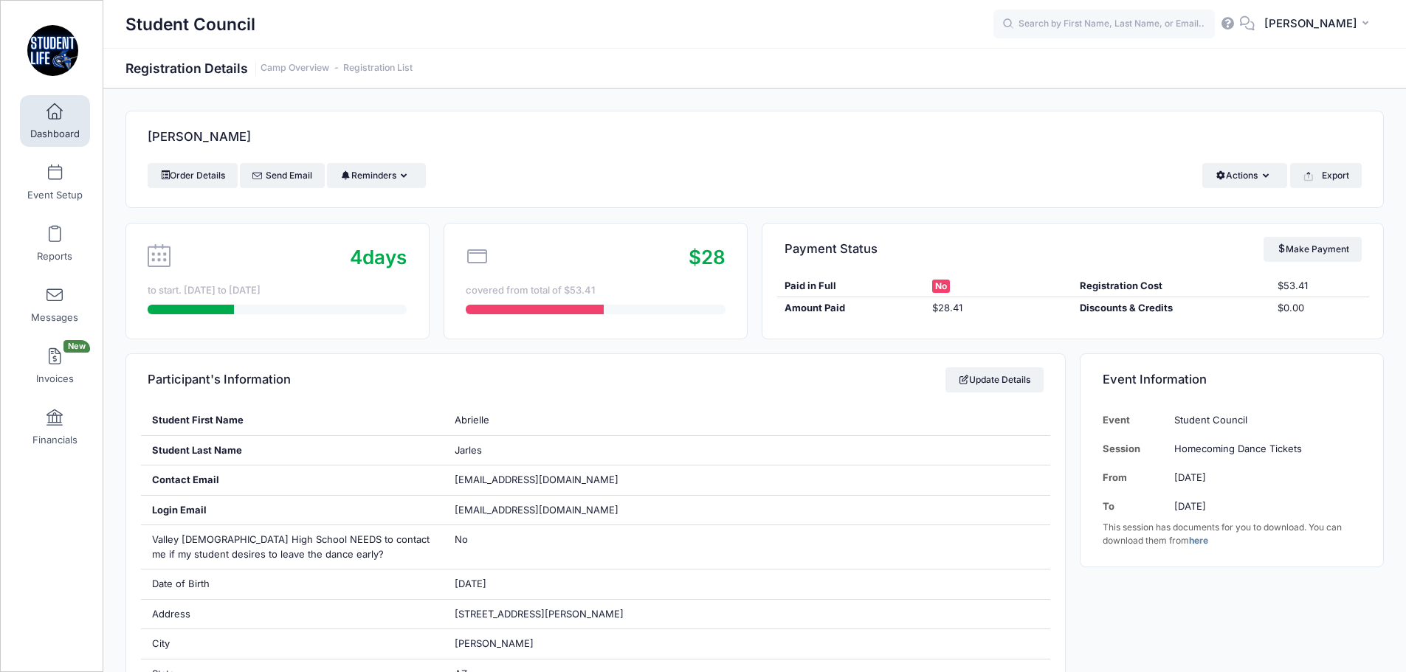
click at [55, 110] on span at bounding box center [55, 112] width 0 height 16
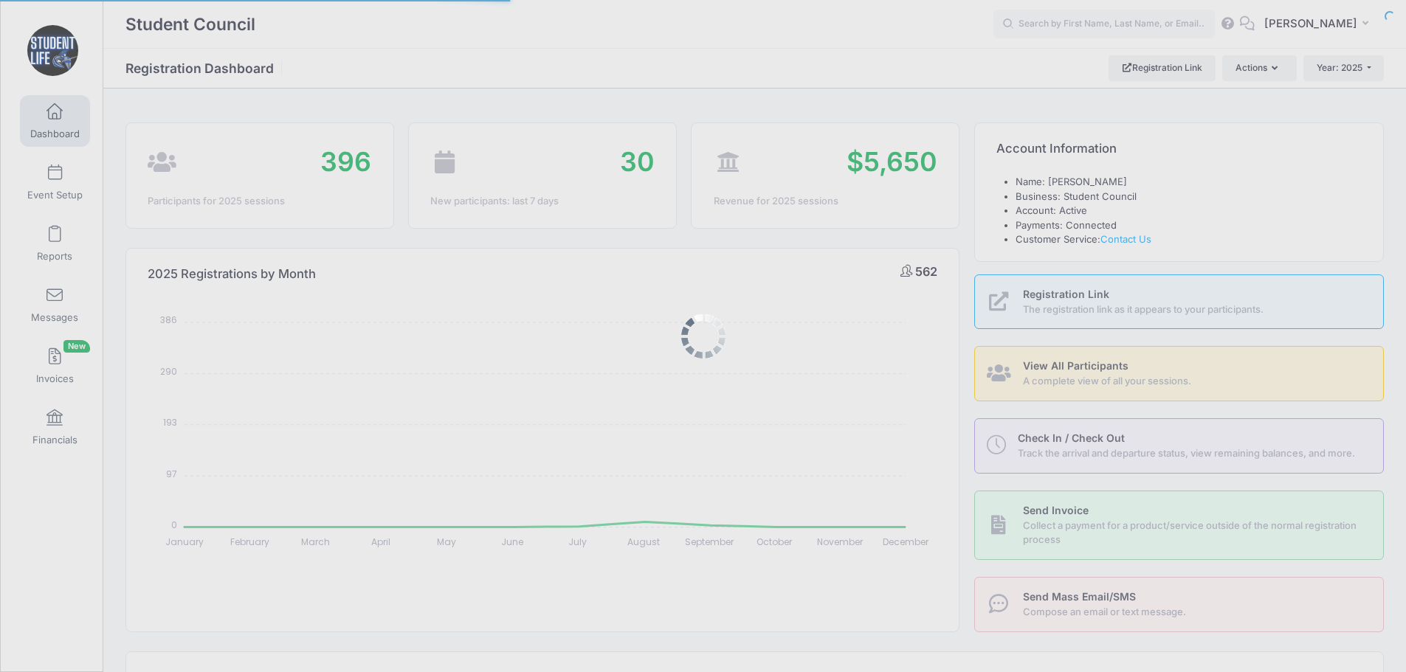
select select
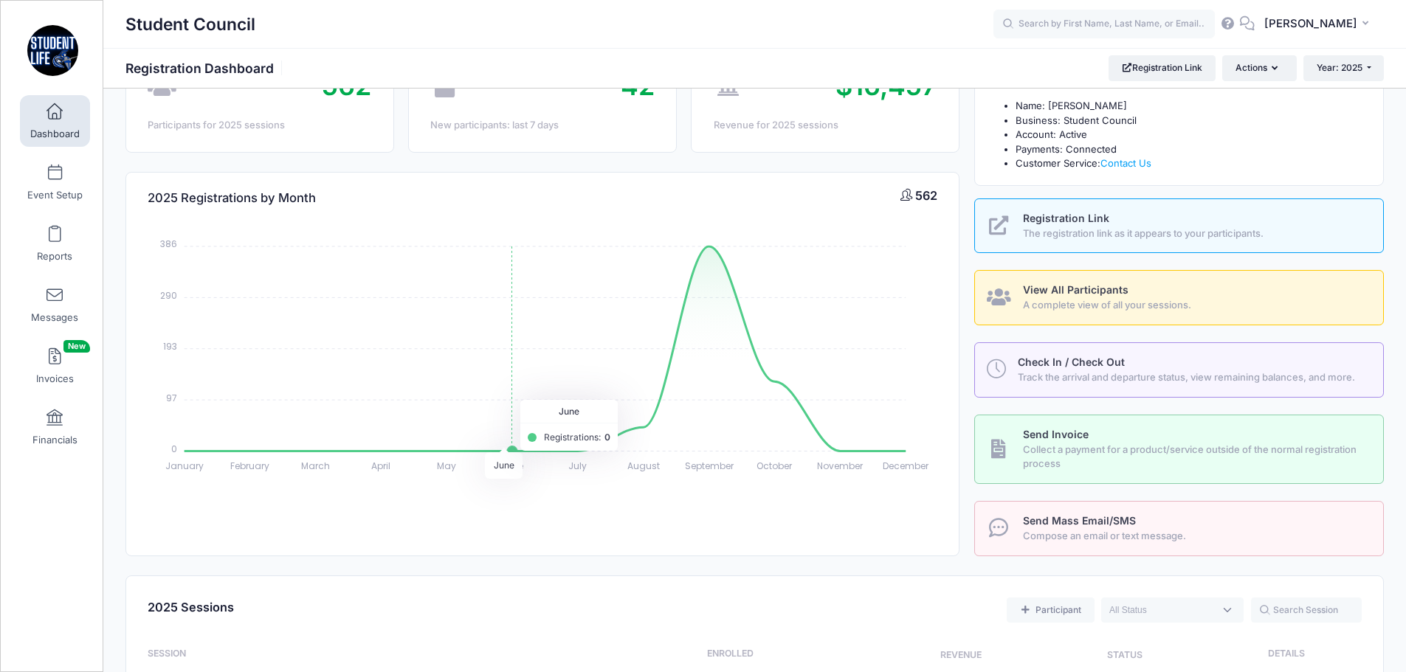
scroll to position [148, 0]
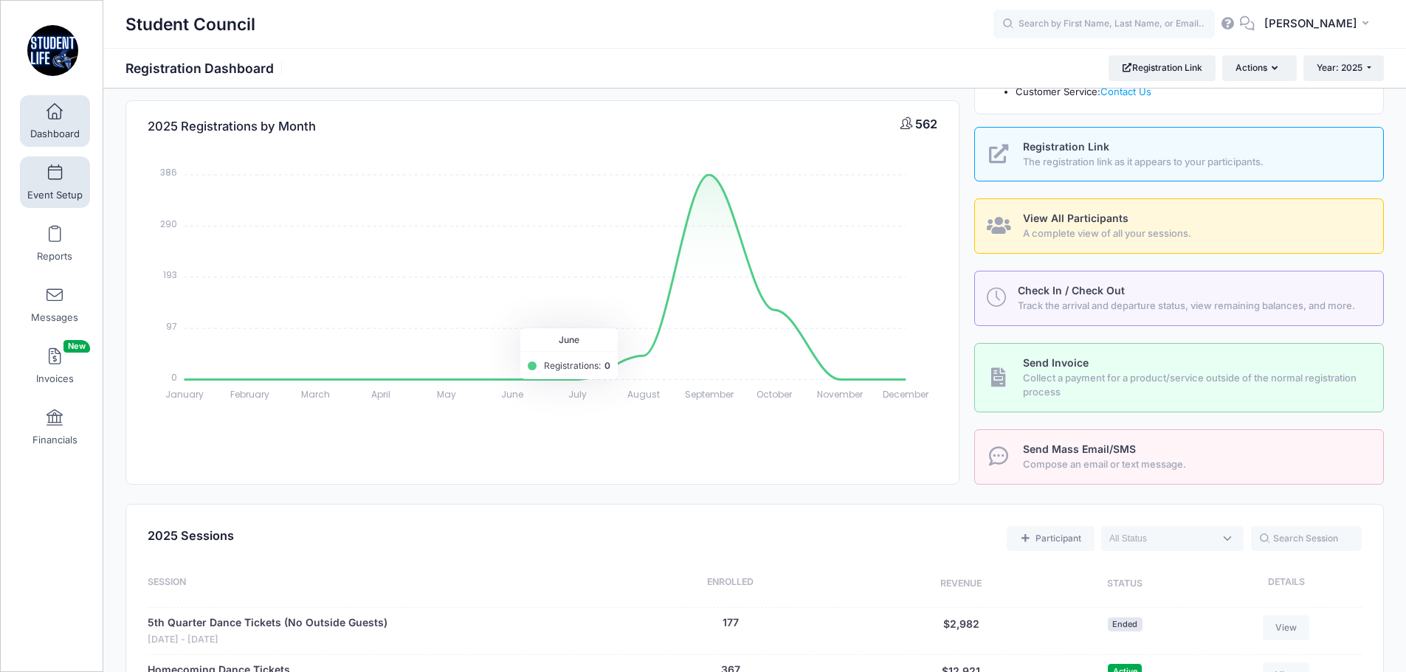
click at [55, 180] on span at bounding box center [55, 173] width 0 height 16
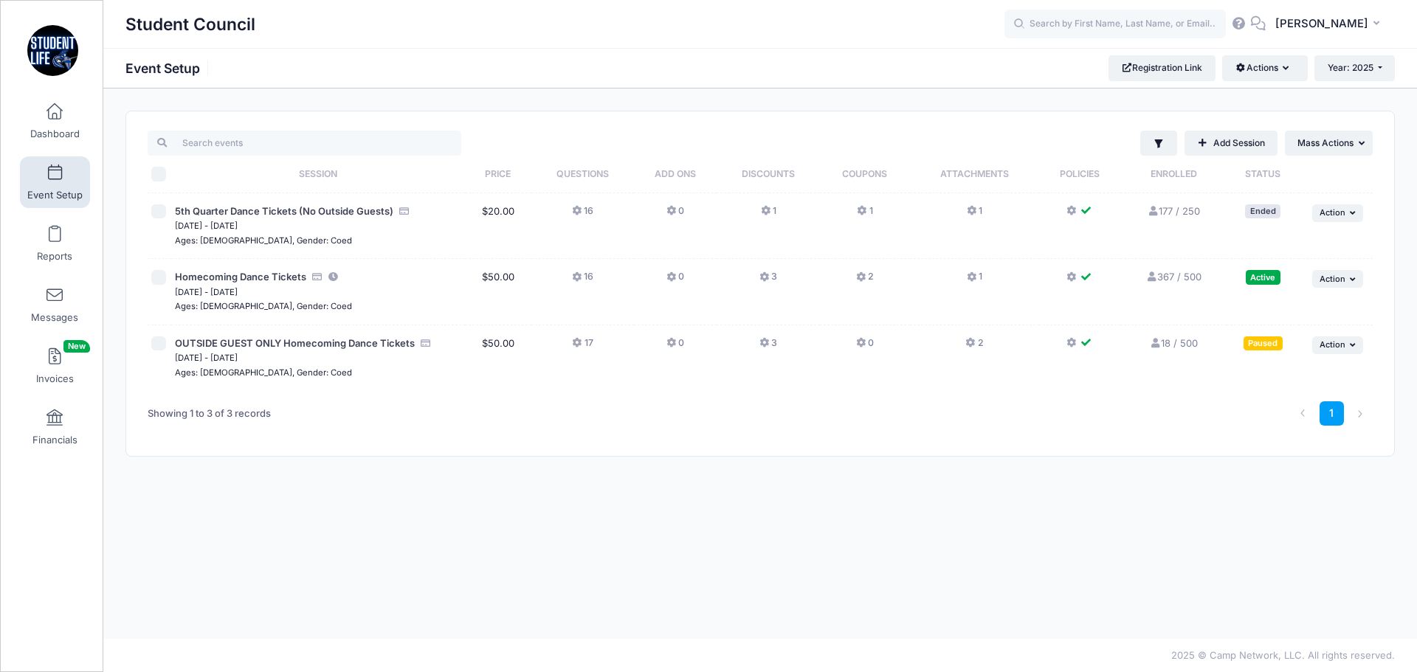
click at [863, 277] on icon at bounding box center [862, 277] width 12 height 0
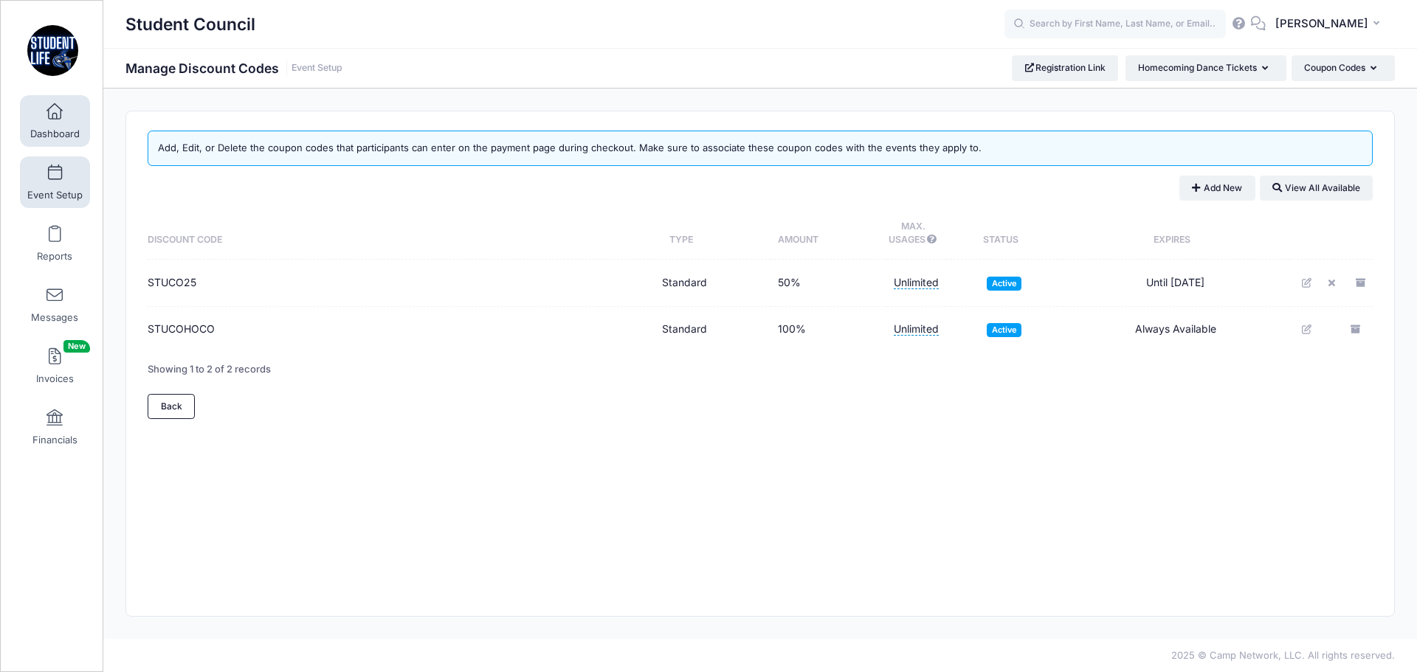
click at [49, 125] on link "Dashboard" at bounding box center [55, 121] width 70 height 52
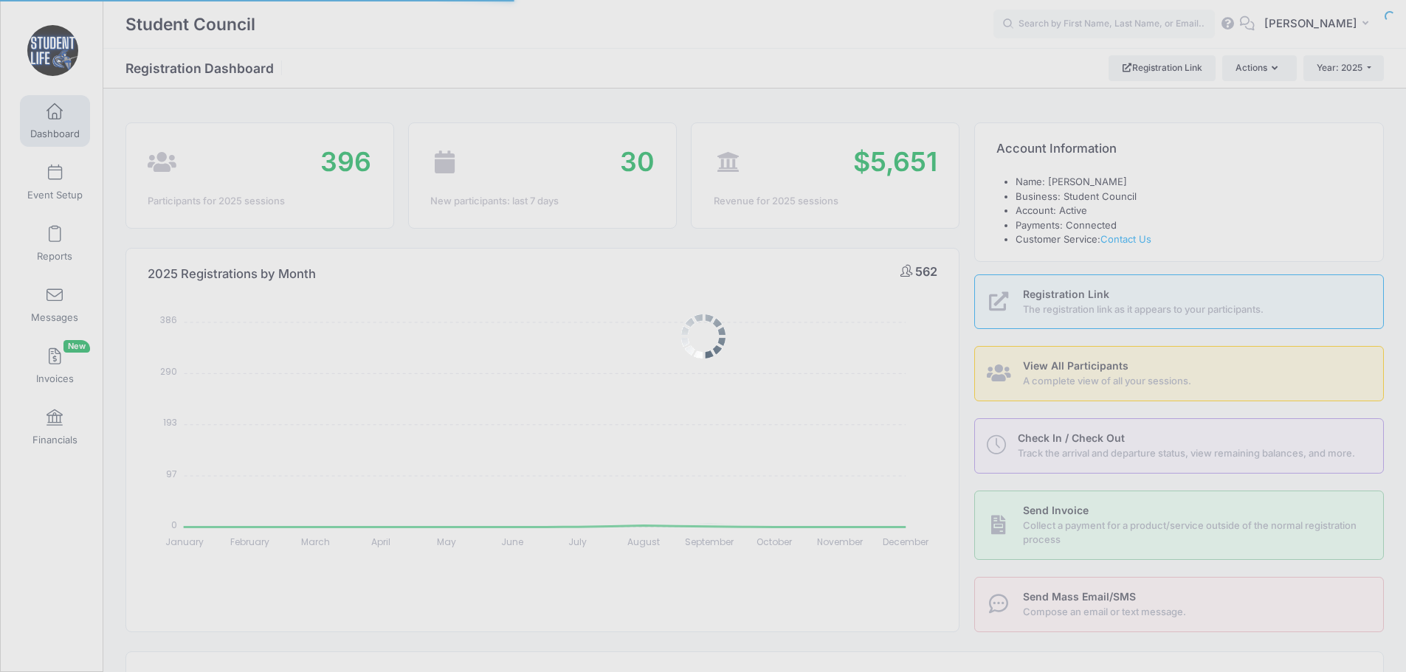
select select
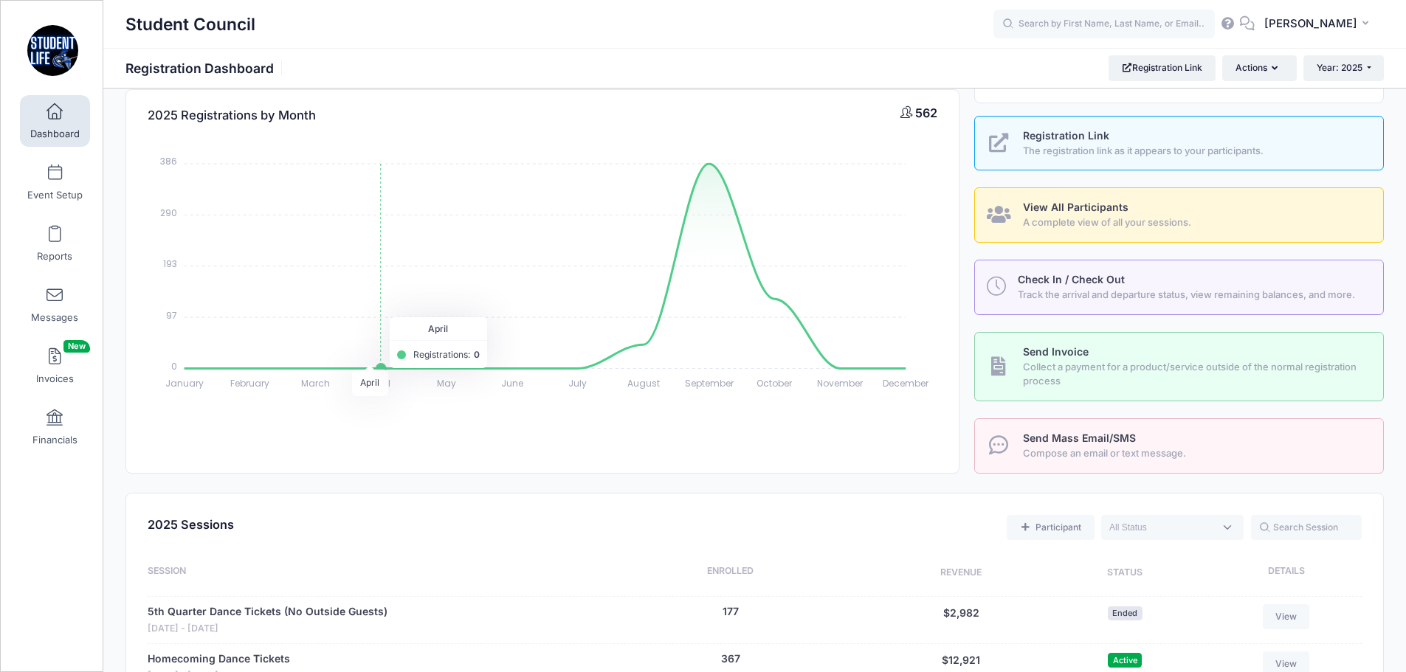
scroll to position [295, 0]
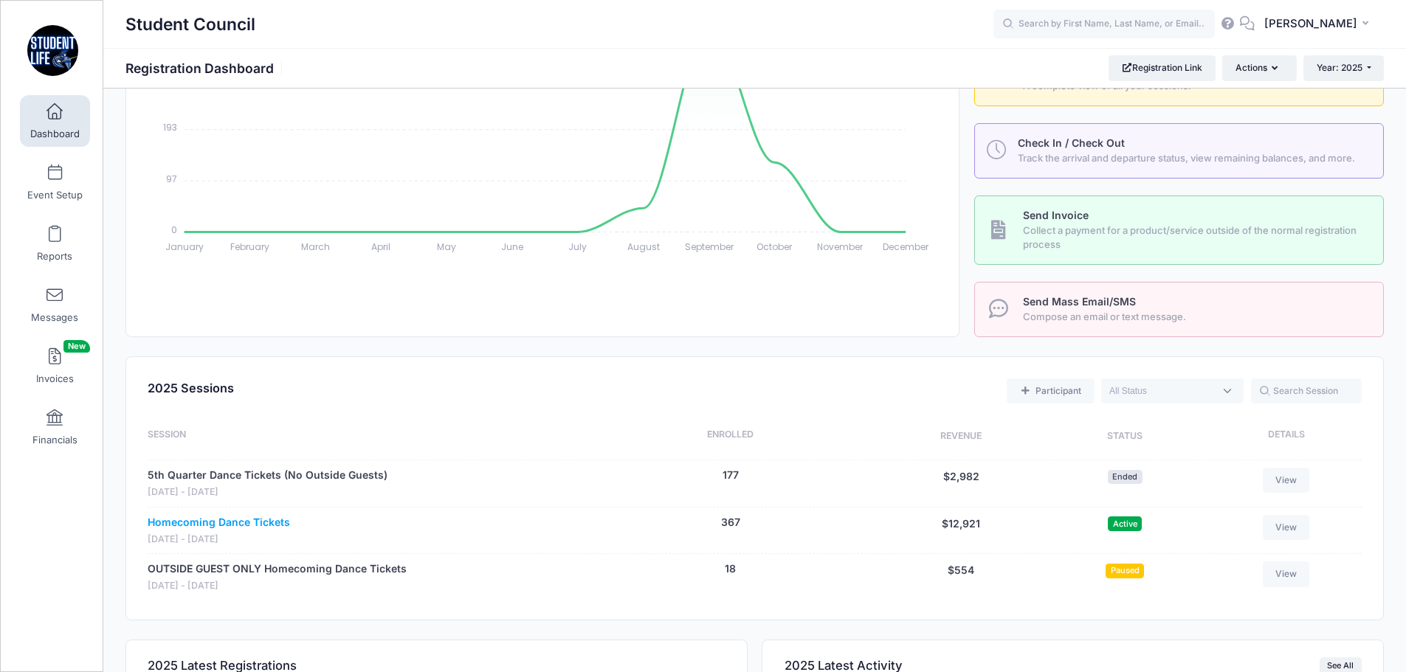
click at [252, 522] on link "Homecoming Dance Tickets" at bounding box center [219, 522] width 142 height 15
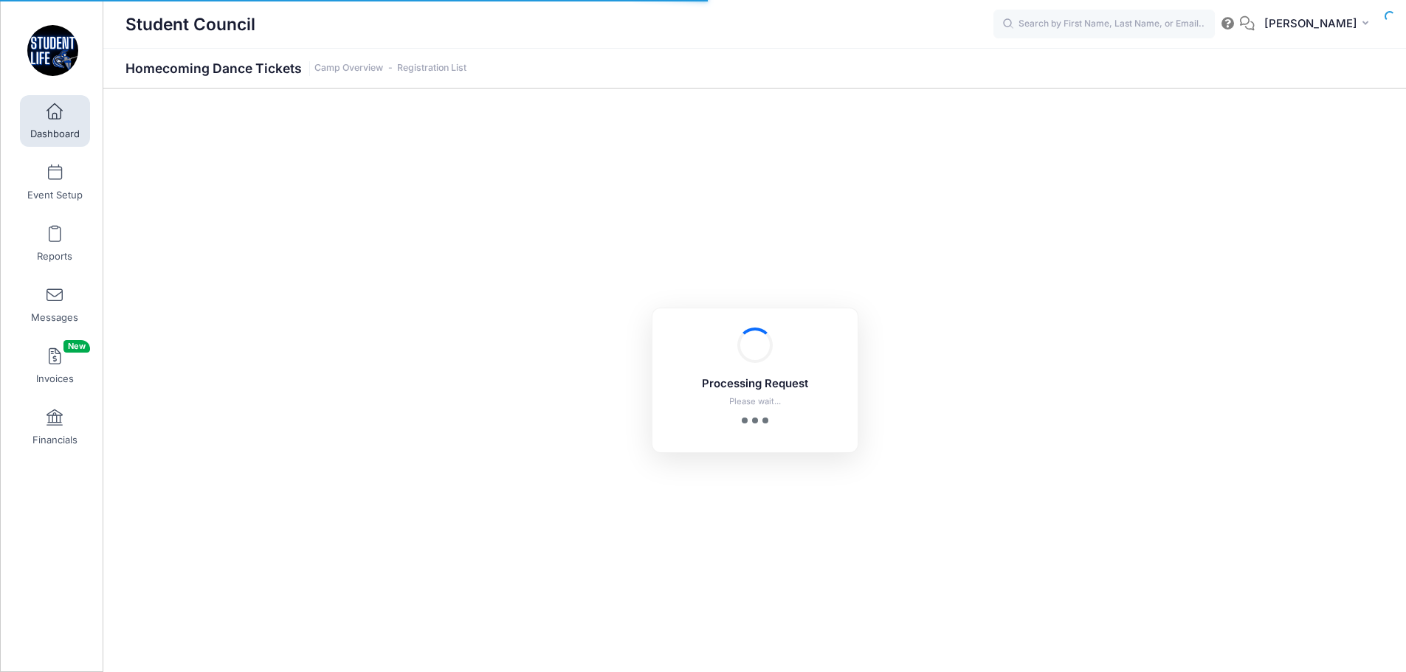
select select "10"
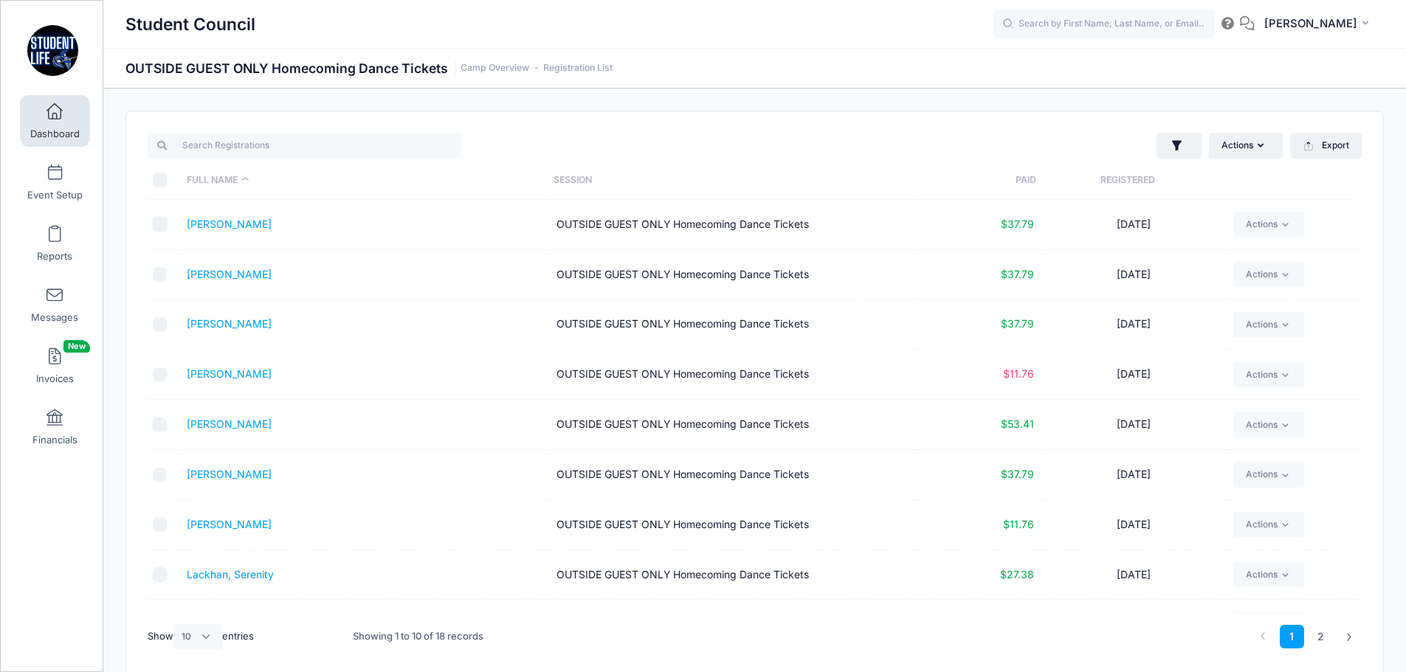
select select "10"
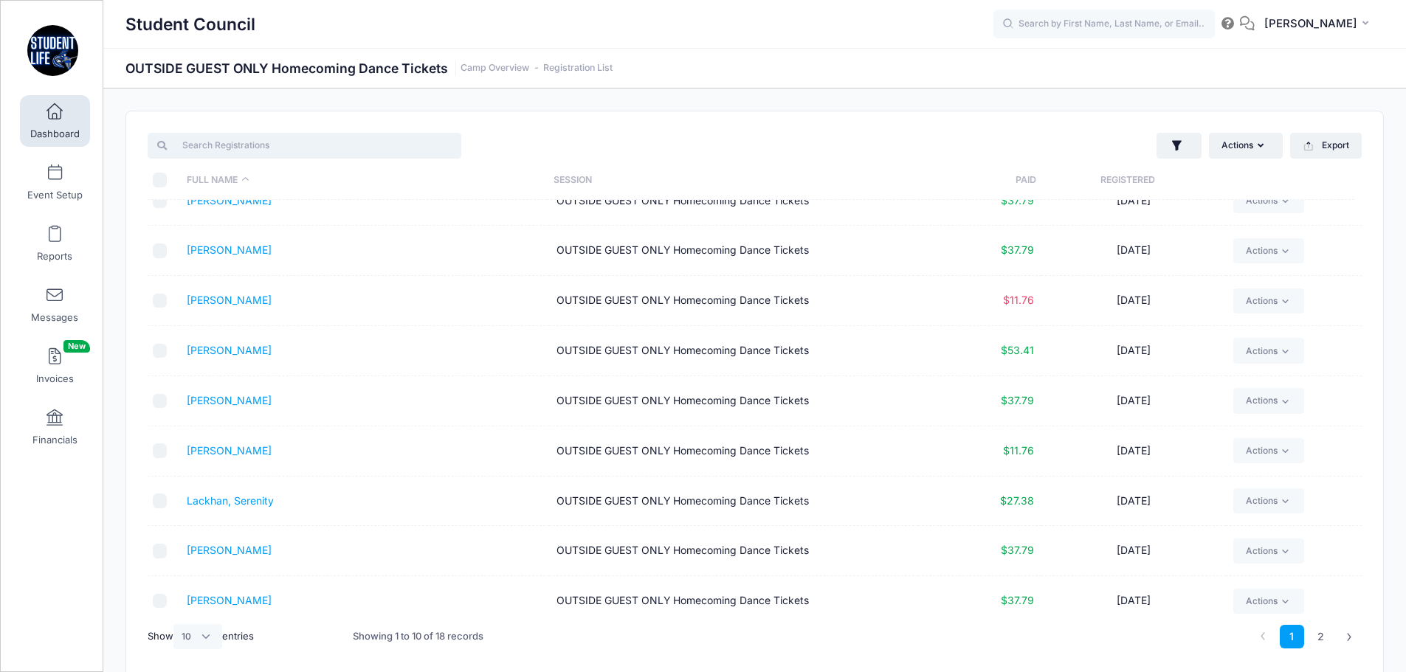
click at [210, 137] on input "search" at bounding box center [305, 145] width 314 height 25
click at [210, 139] on input "search" at bounding box center [305, 145] width 314 height 25
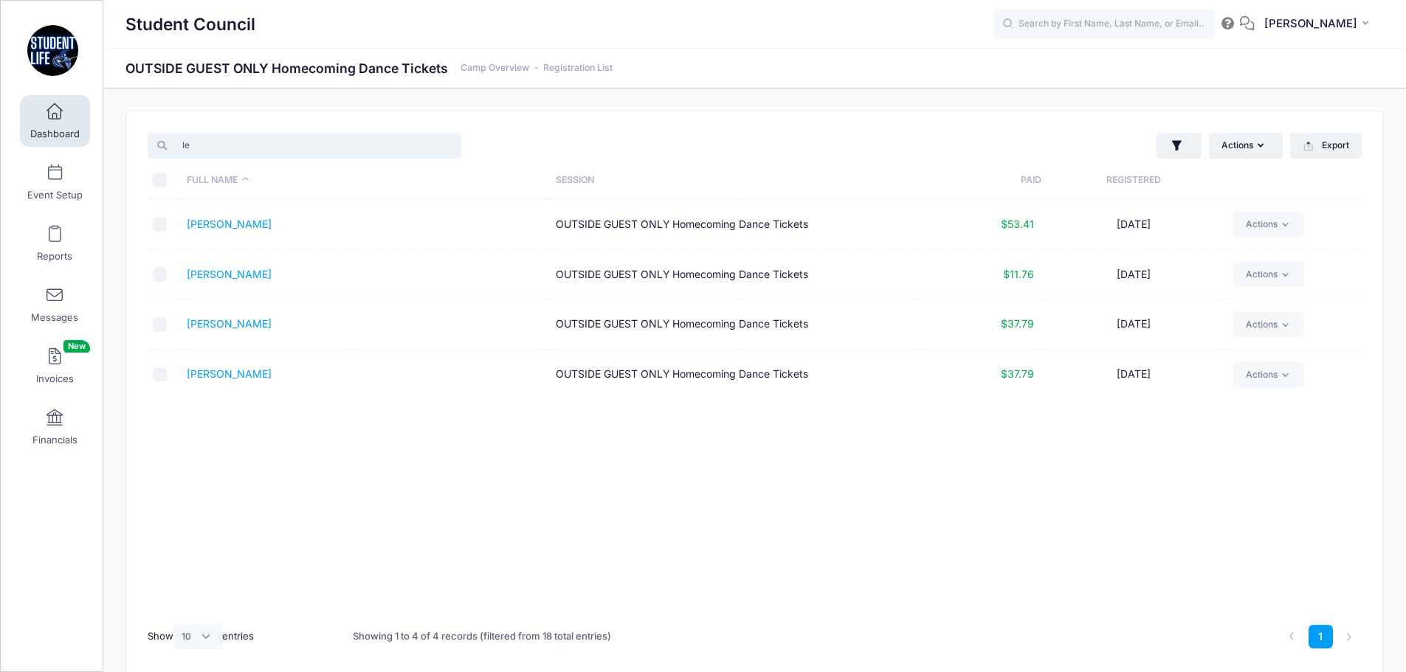
type input "l"
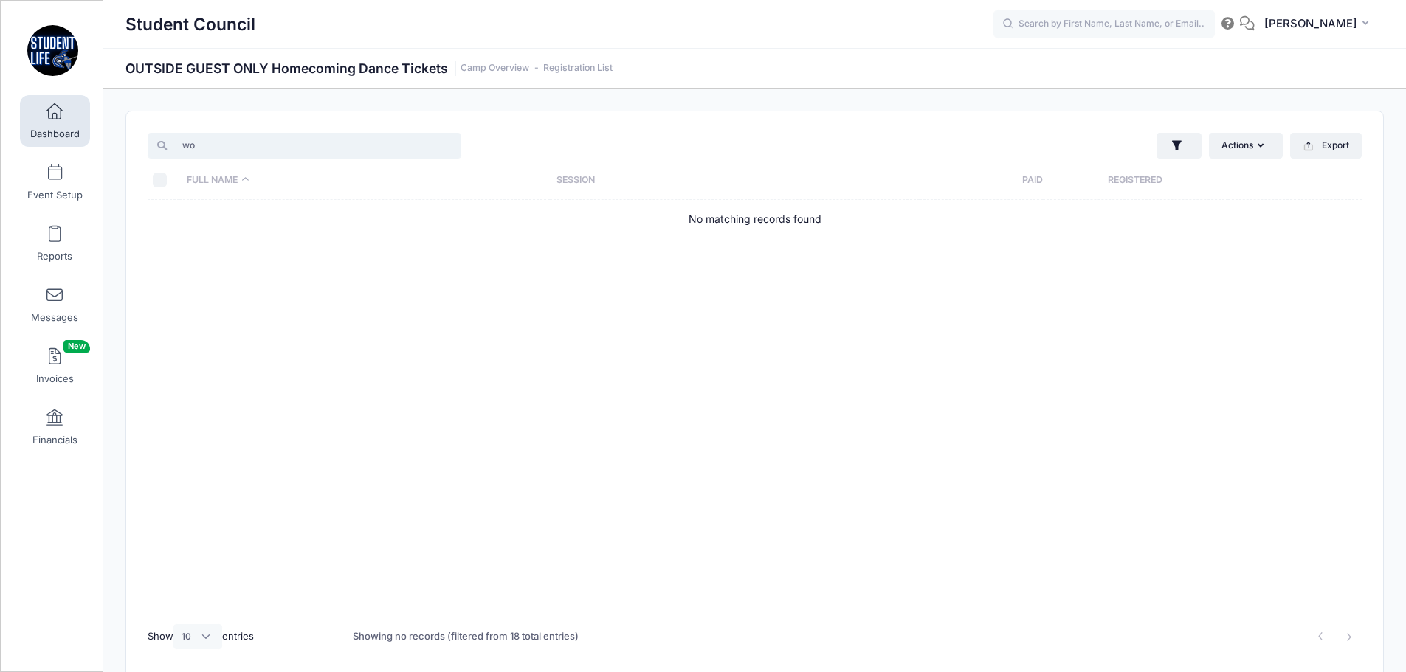
type input "w"
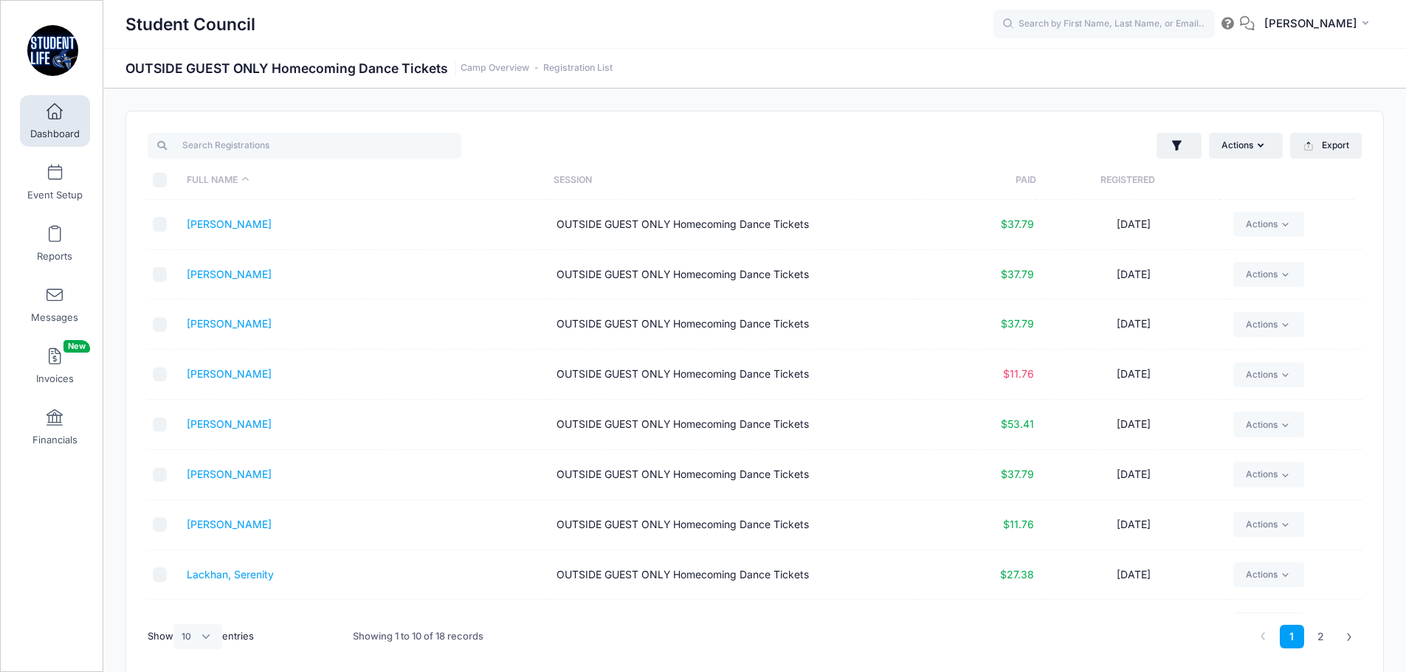
click at [45, 131] on span "Dashboard" at bounding box center [54, 134] width 49 height 13
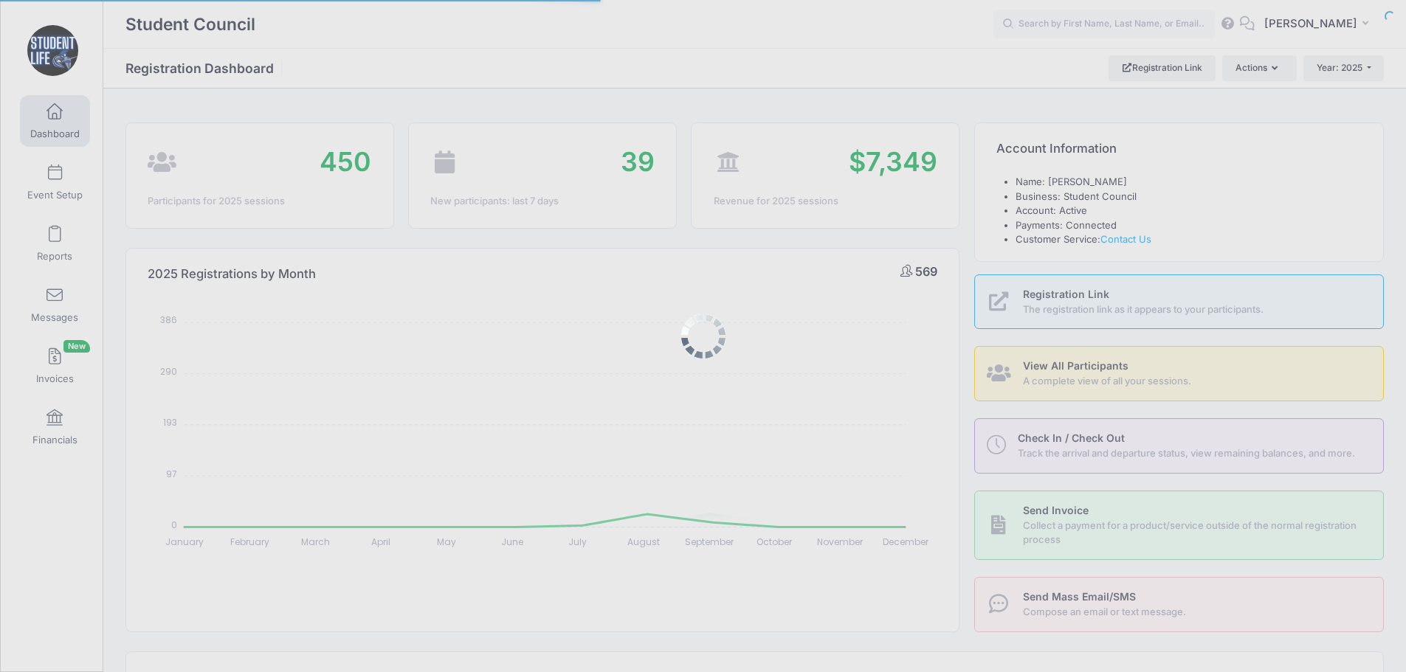
select select
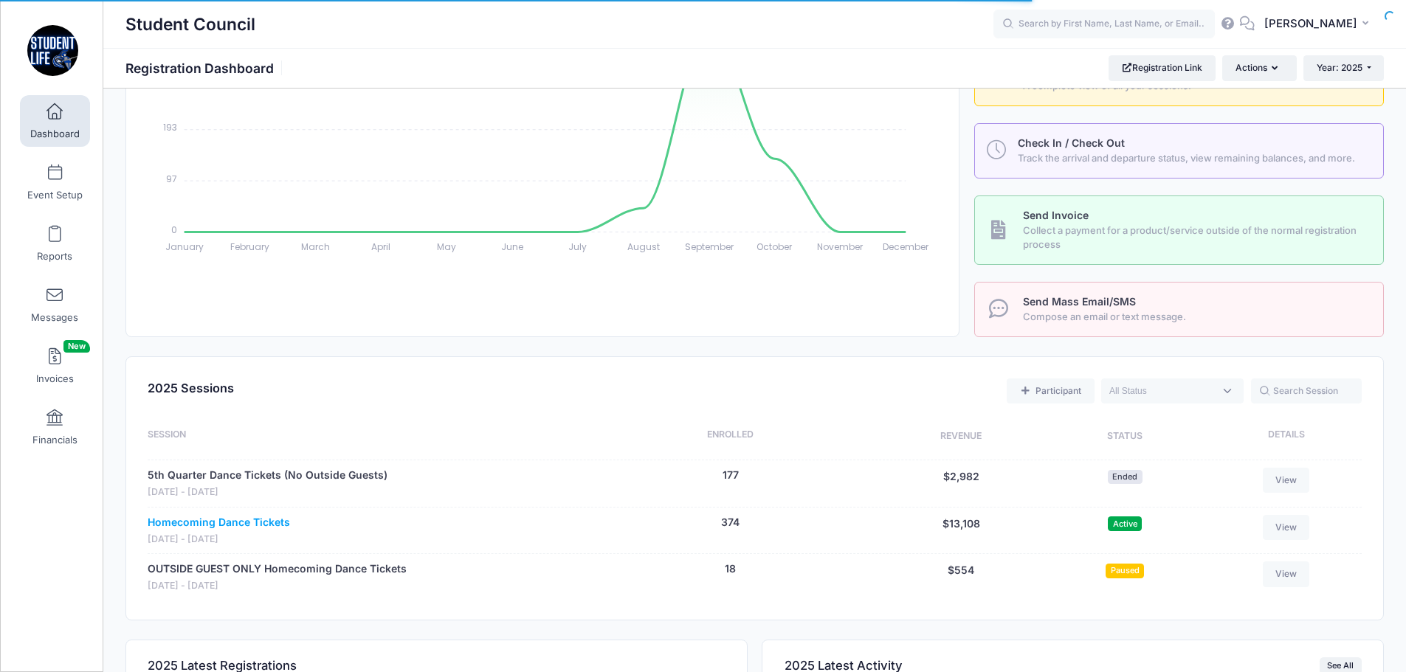
click at [238, 524] on link "Homecoming Dance Tickets" at bounding box center [219, 522] width 142 height 15
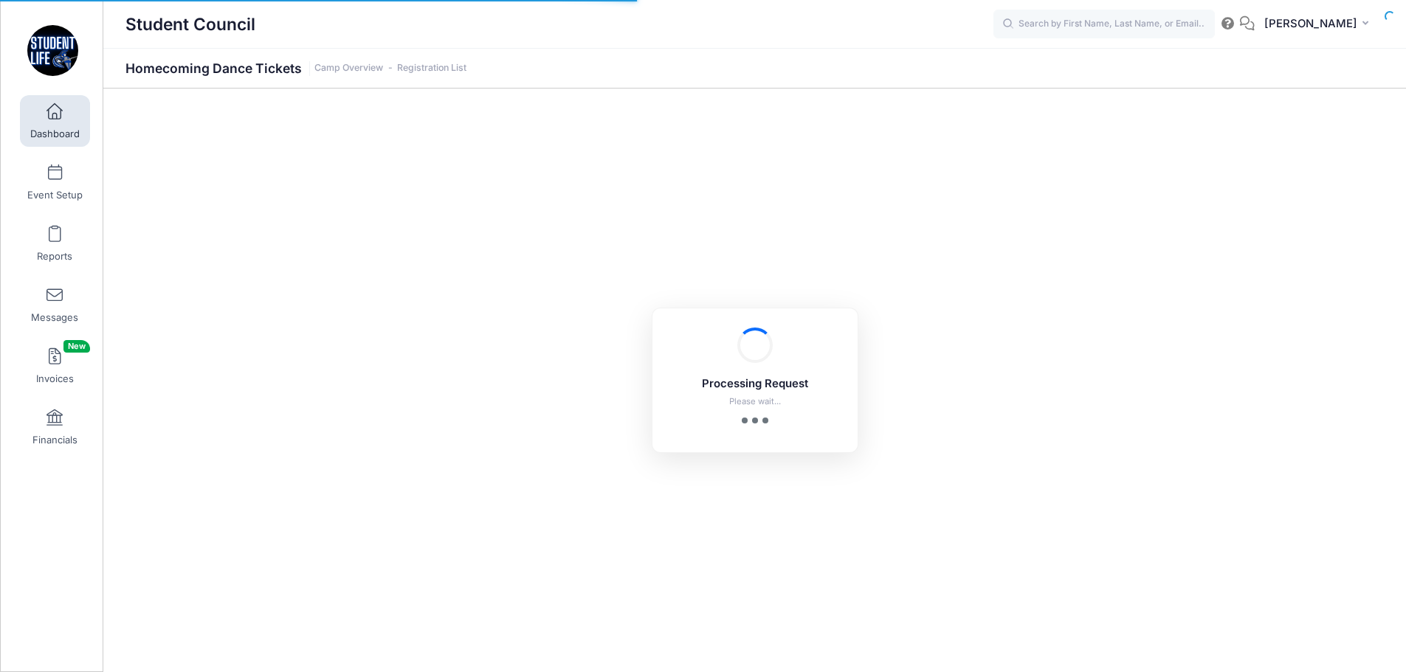
select select "10"
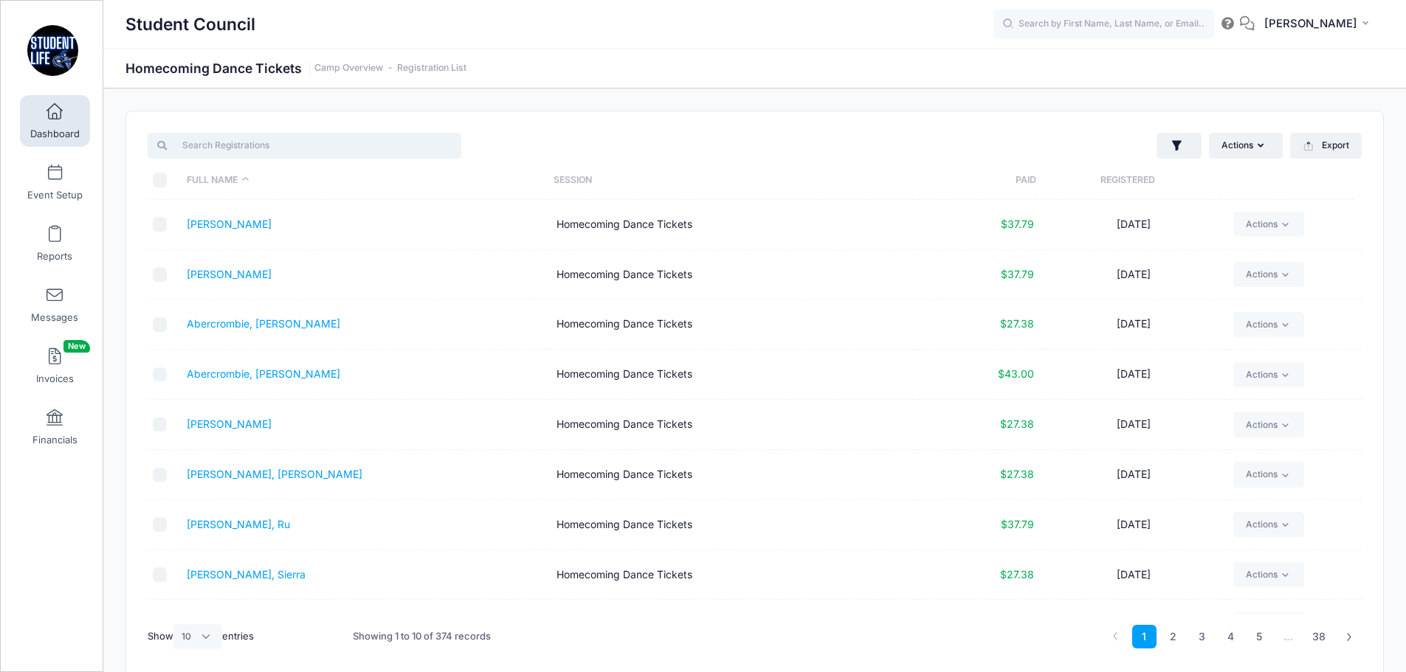
click at [209, 148] on input "search" at bounding box center [305, 145] width 314 height 25
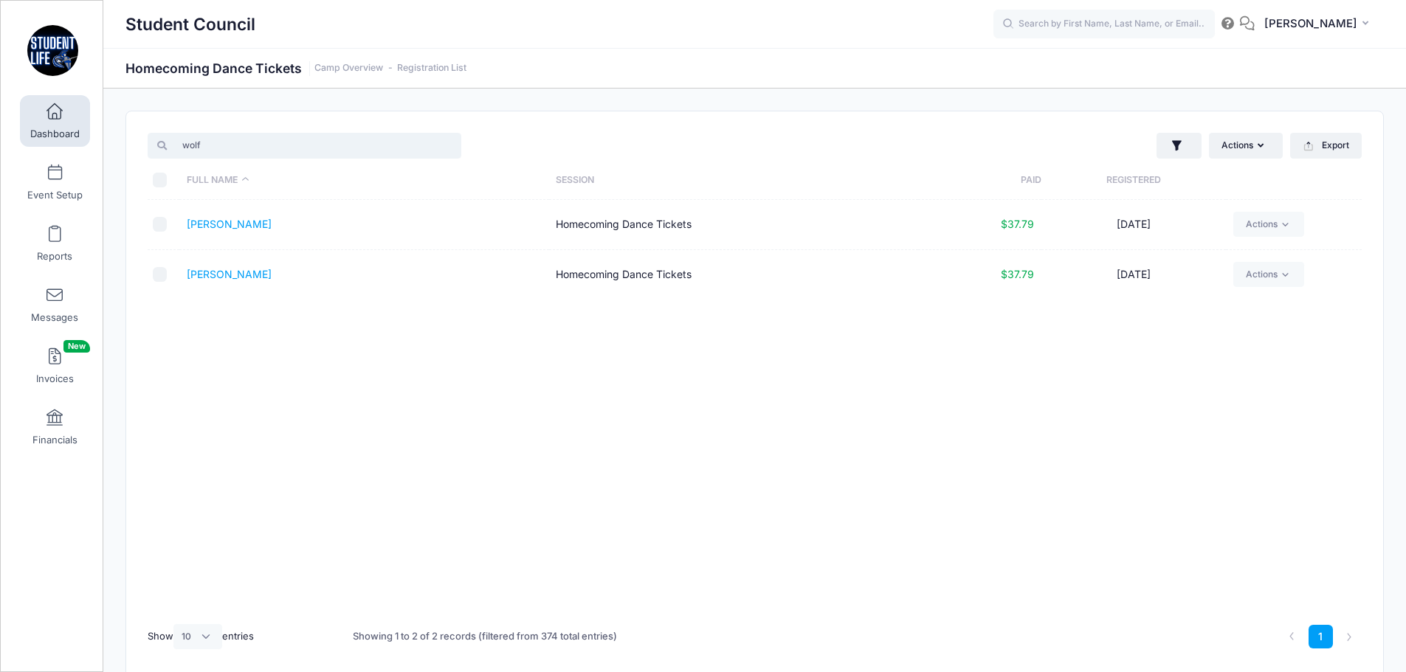
type input "wolf"
click at [233, 339] on div "Full Name Session Paid Registered Wolf, Elyse Homecoming Dance Tickets $37.79 0…" at bounding box center [755, 407] width 1214 height 414
click at [403, 414] on div "Full Name Session Paid Registered Wolf, Elyse Homecoming Dance Tickets $37.79 0…" at bounding box center [755, 407] width 1214 height 414
click at [55, 112] on span at bounding box center [55, 112] width 0 height 16
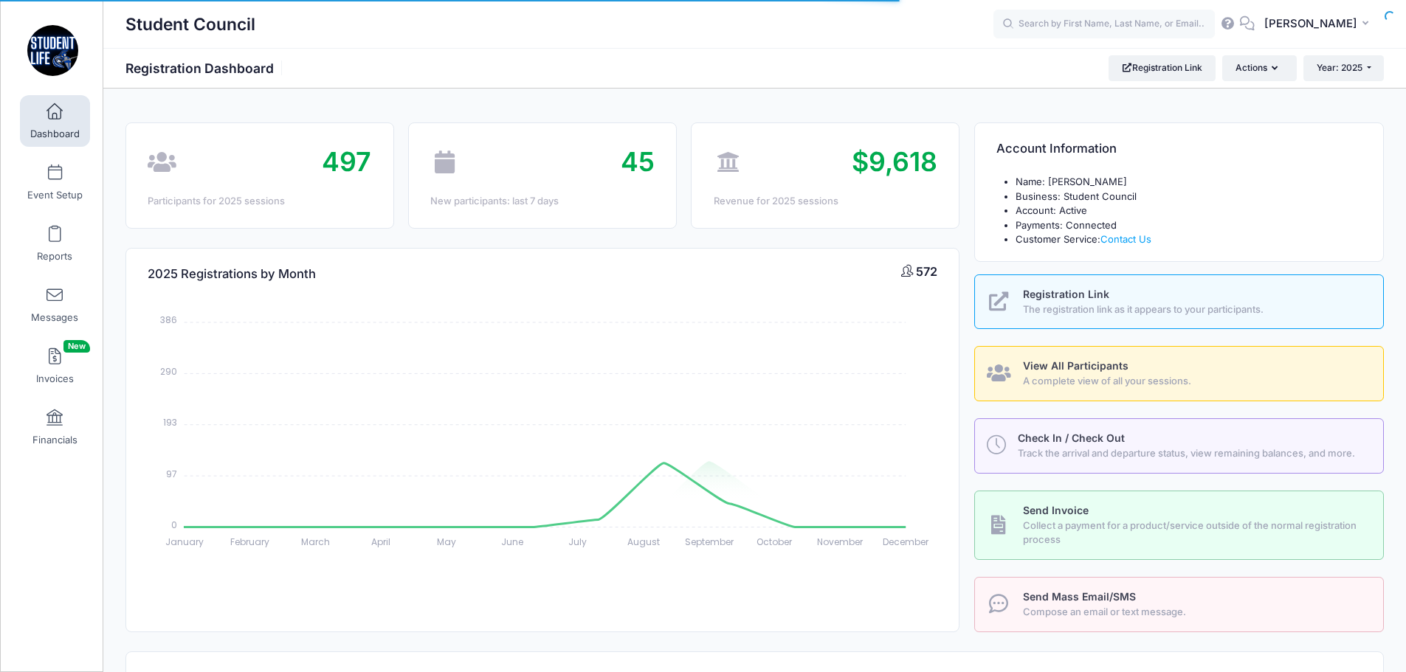
select select
